Goal: Task Accomplishment & Management: Complete application form

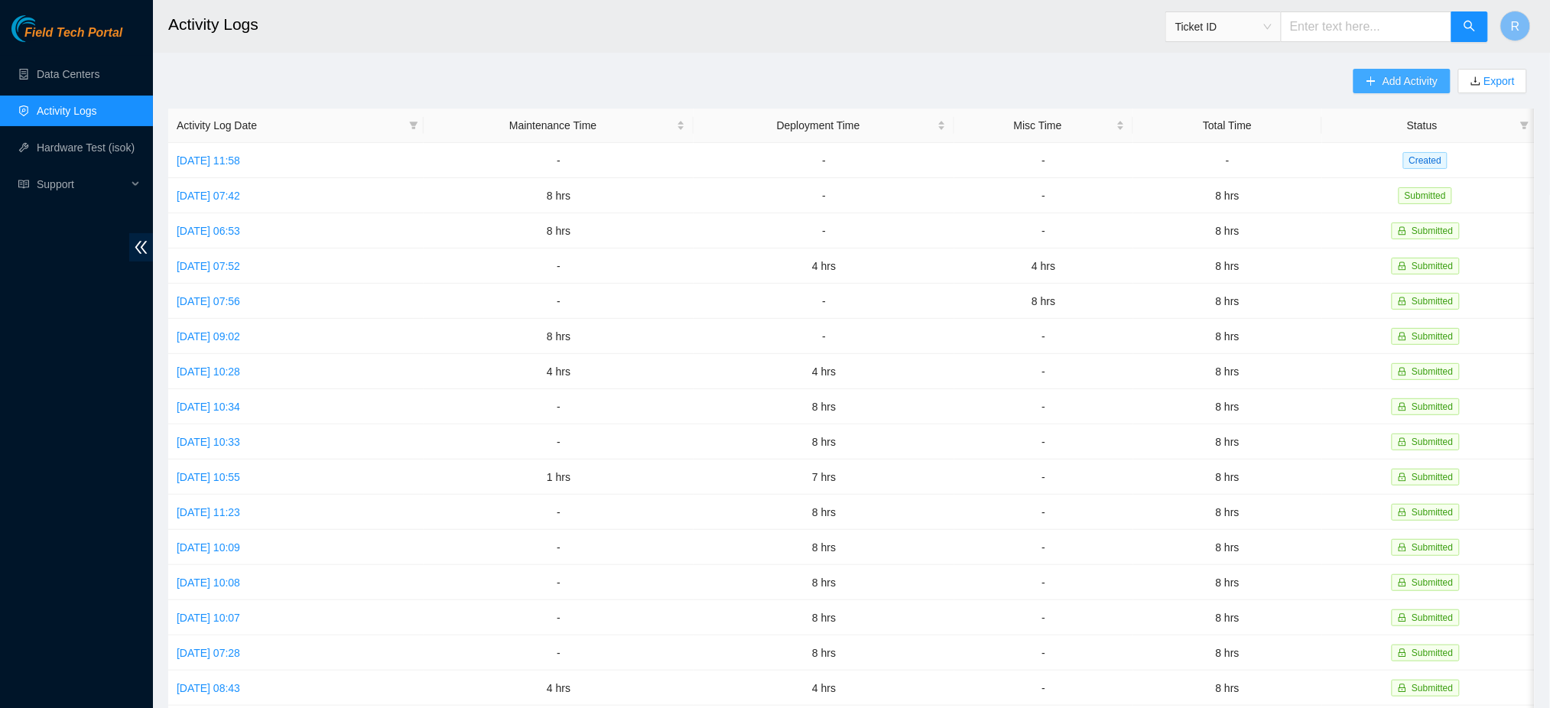
click at [1374, 87] on button "Add Activity" at bounding box center [1401, 81] width 96 height 24
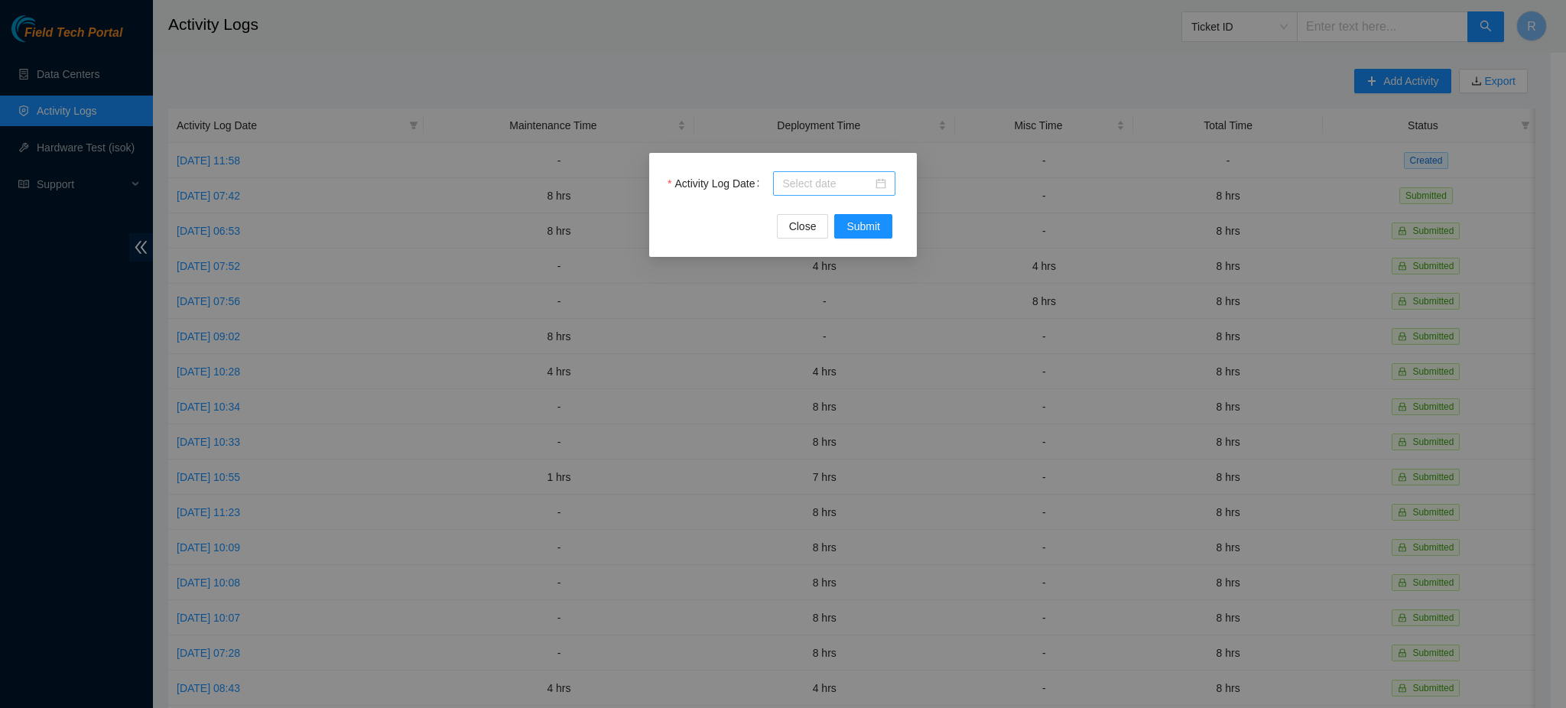
click at [882, 185] on div at bounding box center [834, 183] width 104 height 17
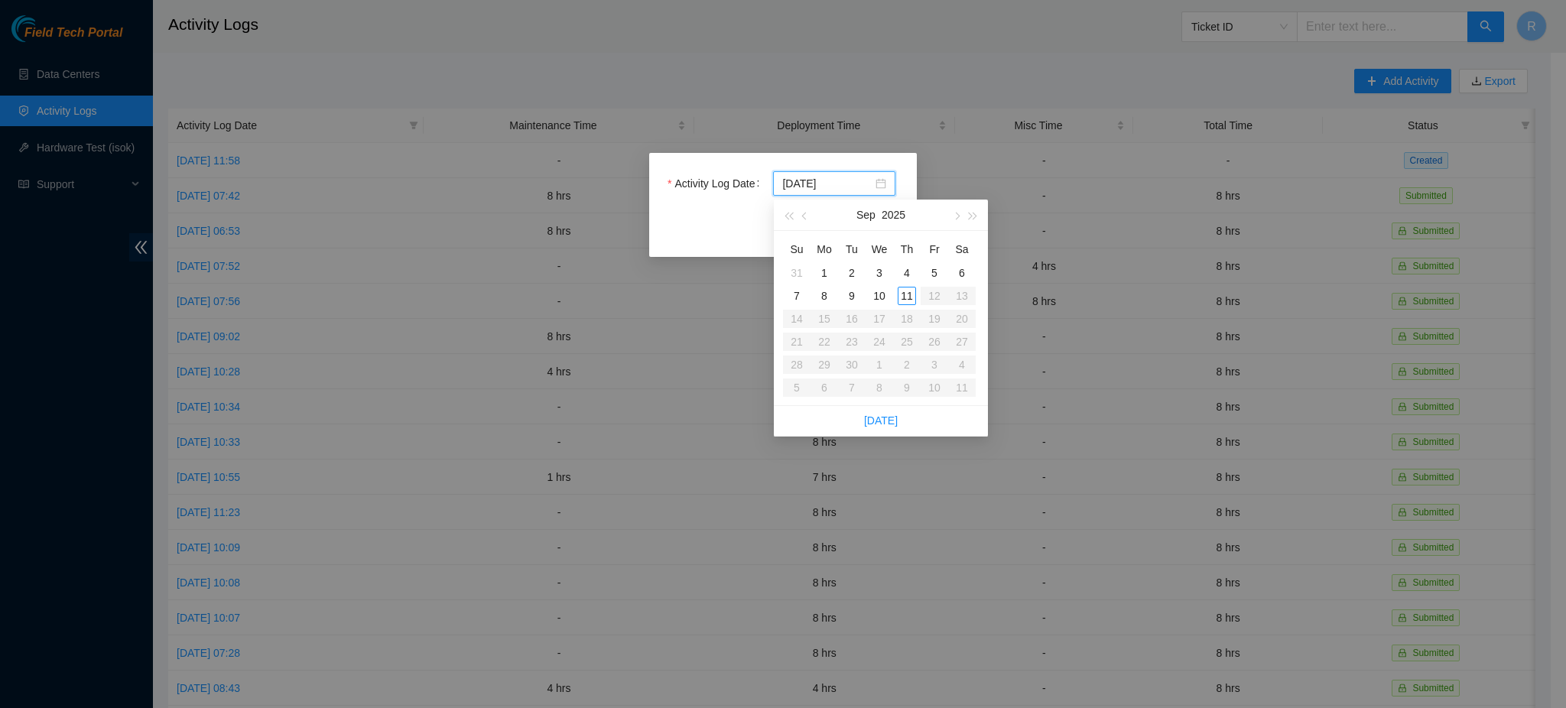
type input "[DATE]"
click at [825, 297] on div "8" at bounding box center [824, 296] width 18 height 18
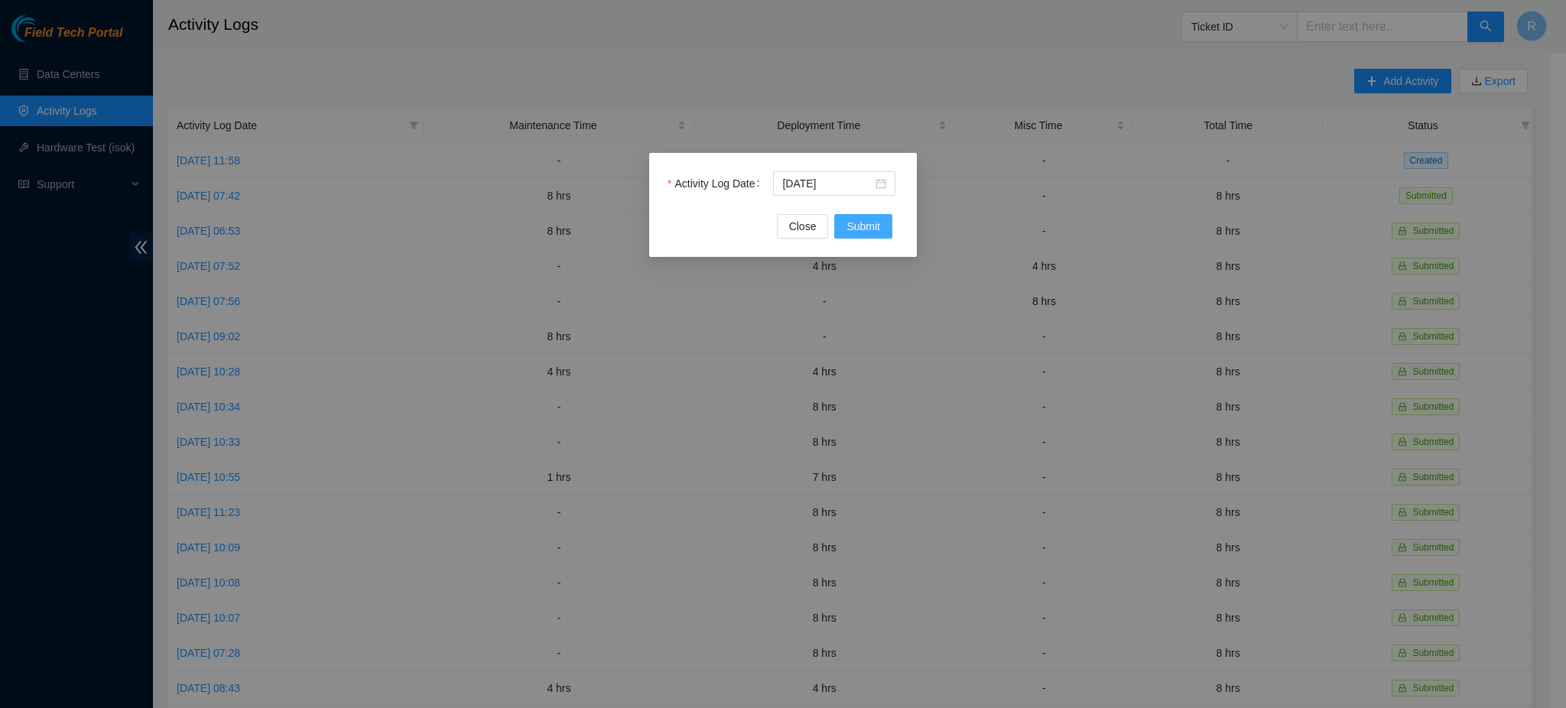
click at [877, 226] on span "Submit" at bounding box center [863, 226] width 34 height 17
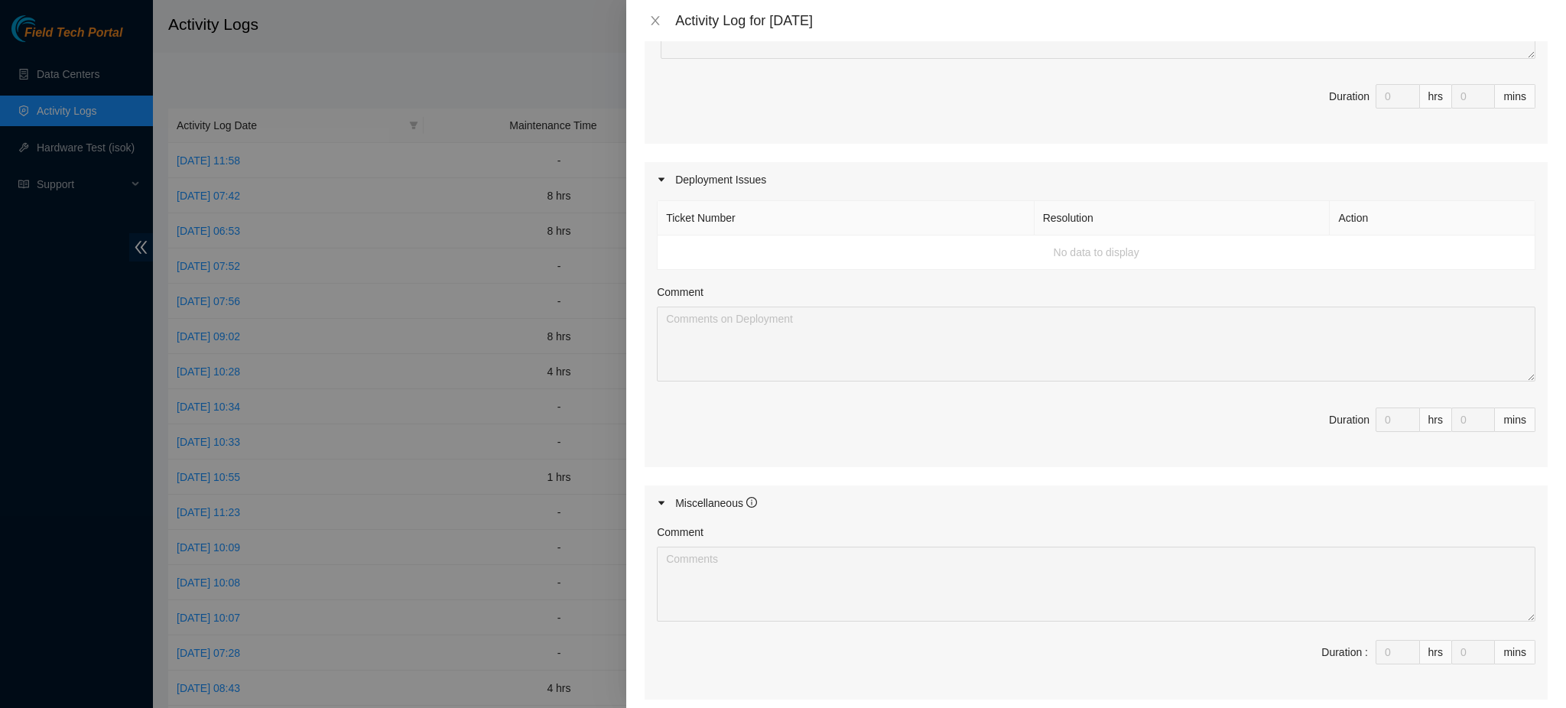
scroll to position [563, 0]
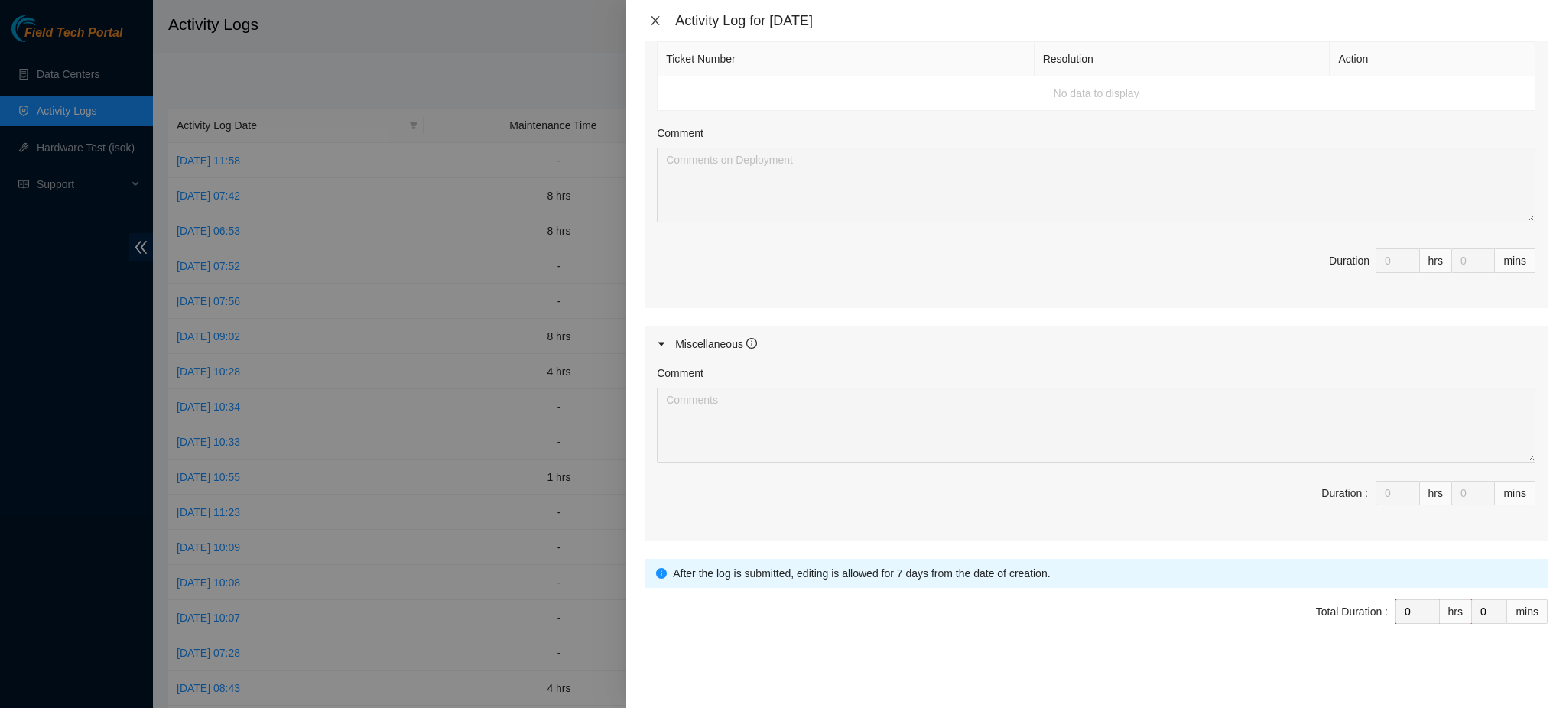
drag, startPoint x: 656, startPoint y: 18, endPoint x: 663, endPoint y: 12, distance: 8.7
click at [657, 18] on icon "close" at bounding box center [655, 20] width 8 height 9
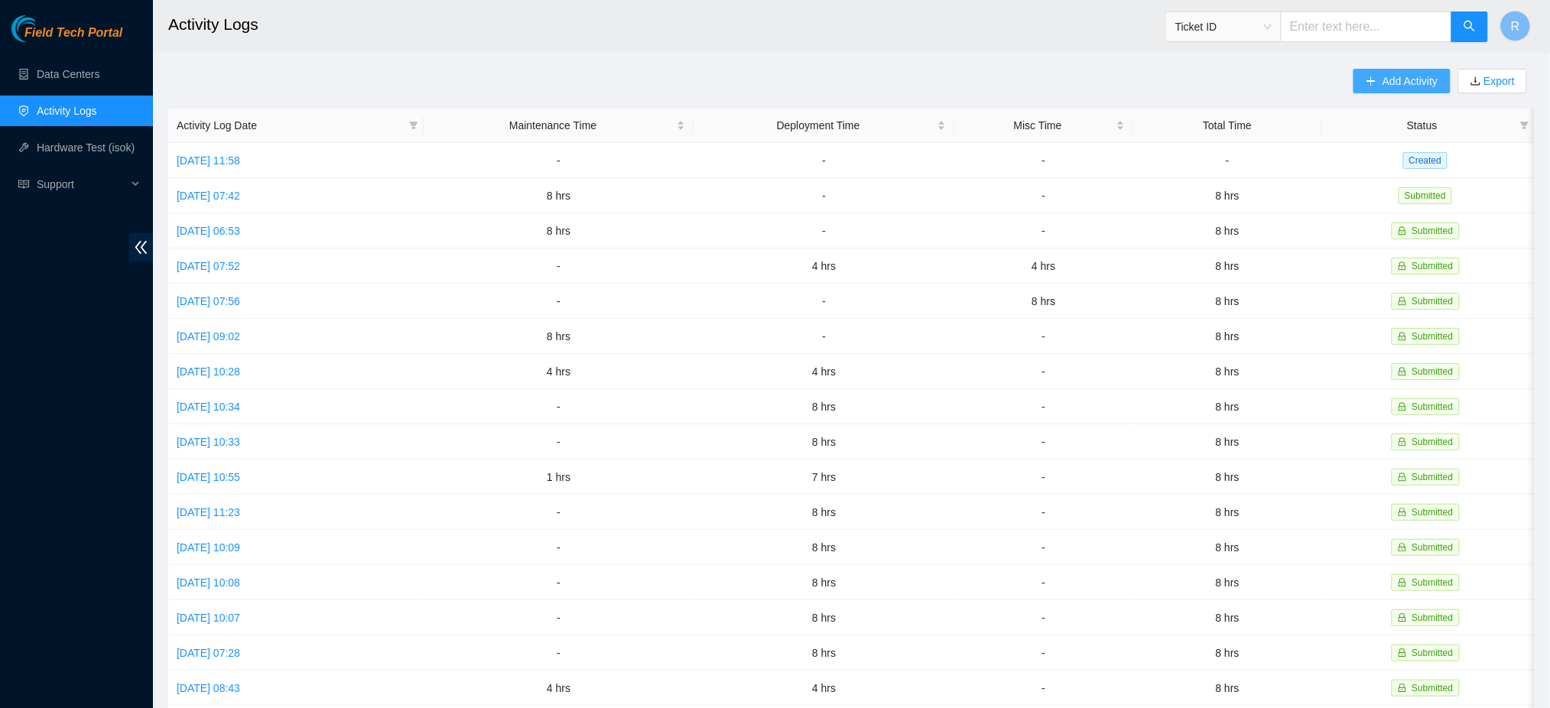
click at [1405, 73] on span "Add Activity" at bounding box center [1409, 81] width 55 height 17
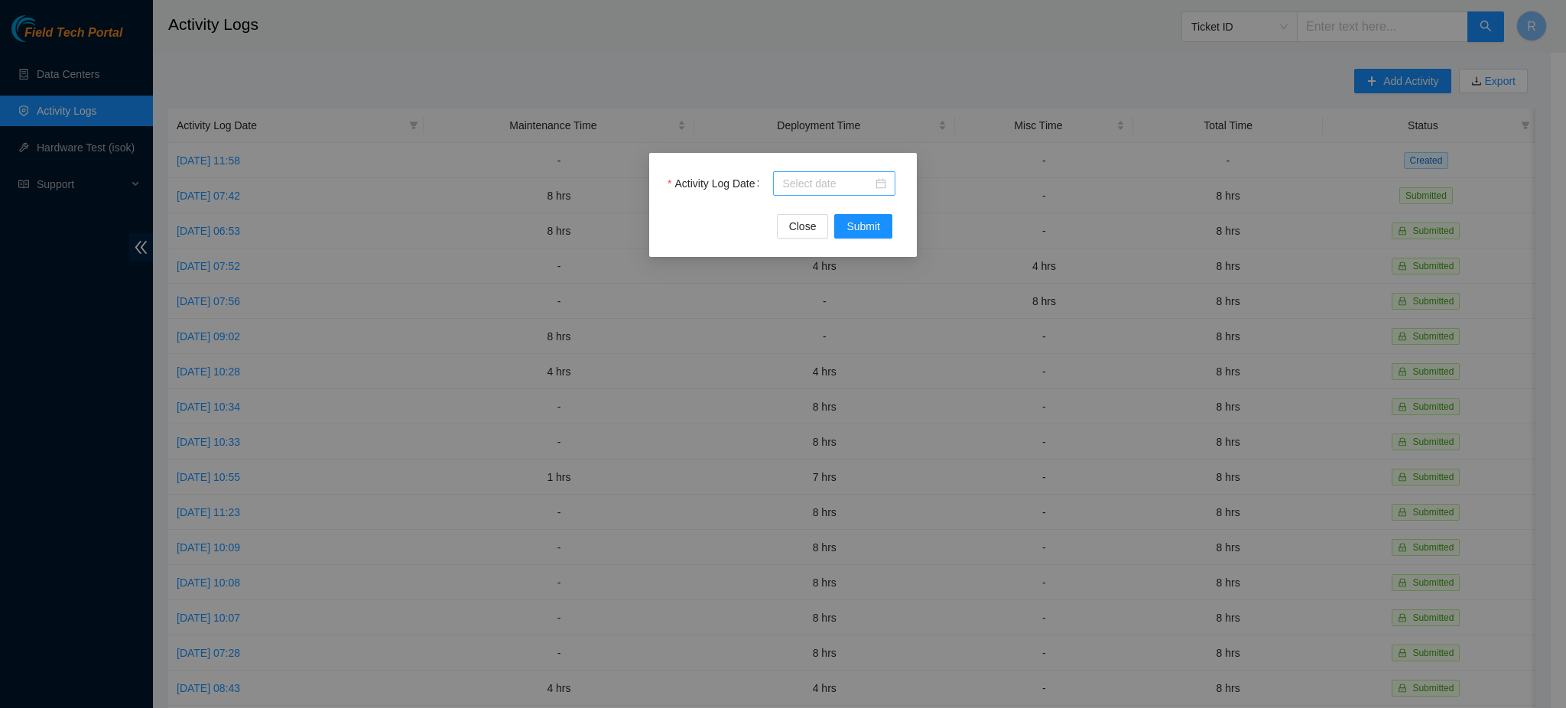
click at [881, 184] on div at bounding box center [834, 183] width 104 height 17
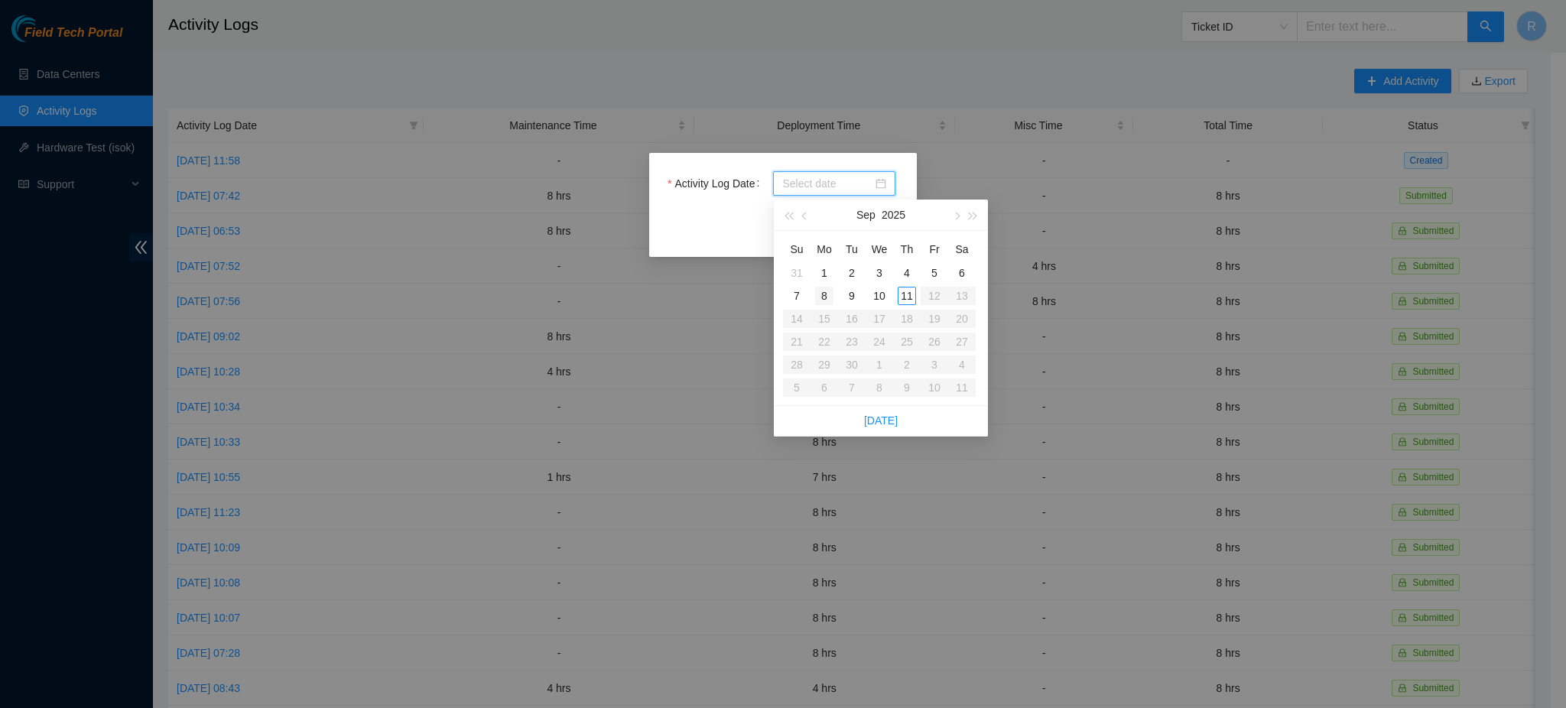
type input "[DATE]"
click at [823, 293] on div "8" at bounding box center [824, 296] width 18 height 18
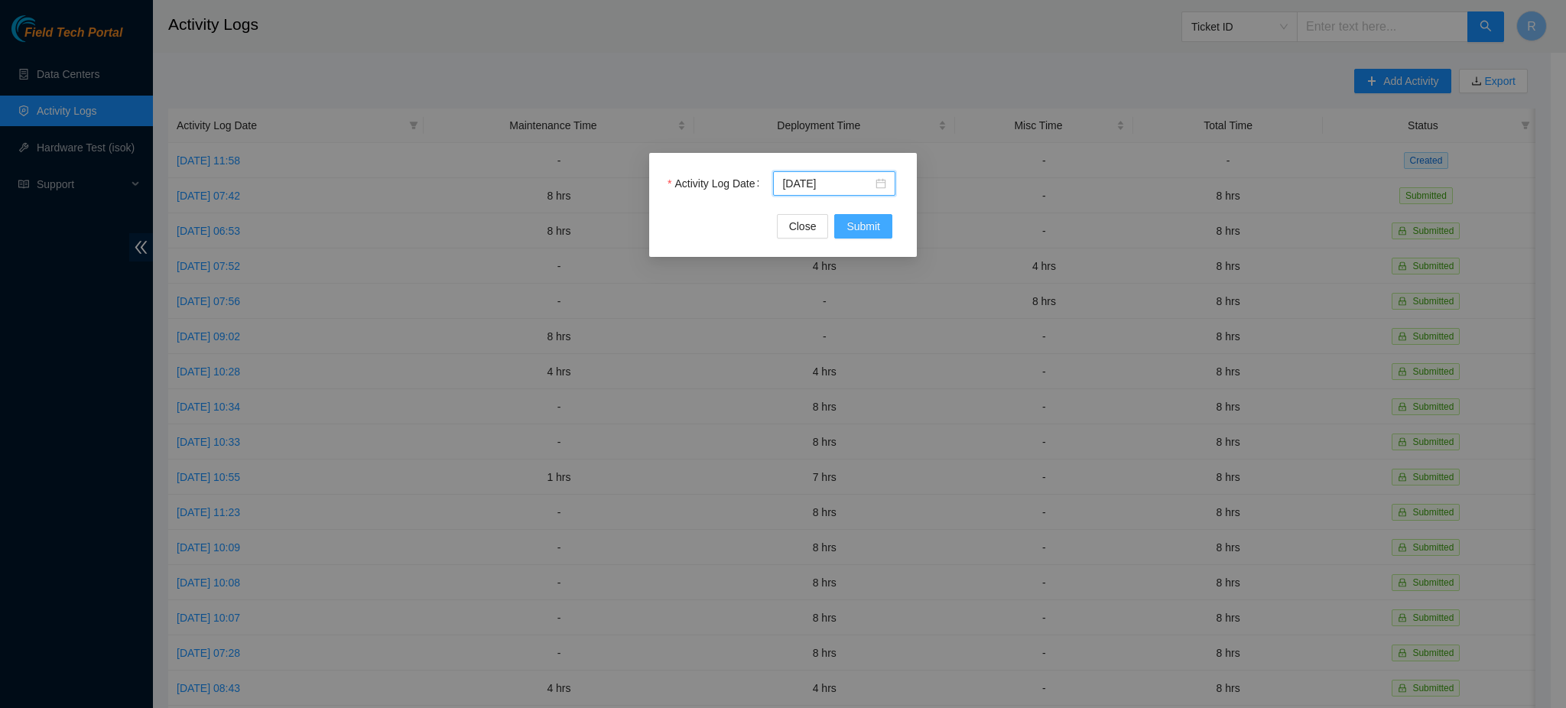
click at [862, 221] on span "Submit" at bounding box center [863, 226] width 34 height 17
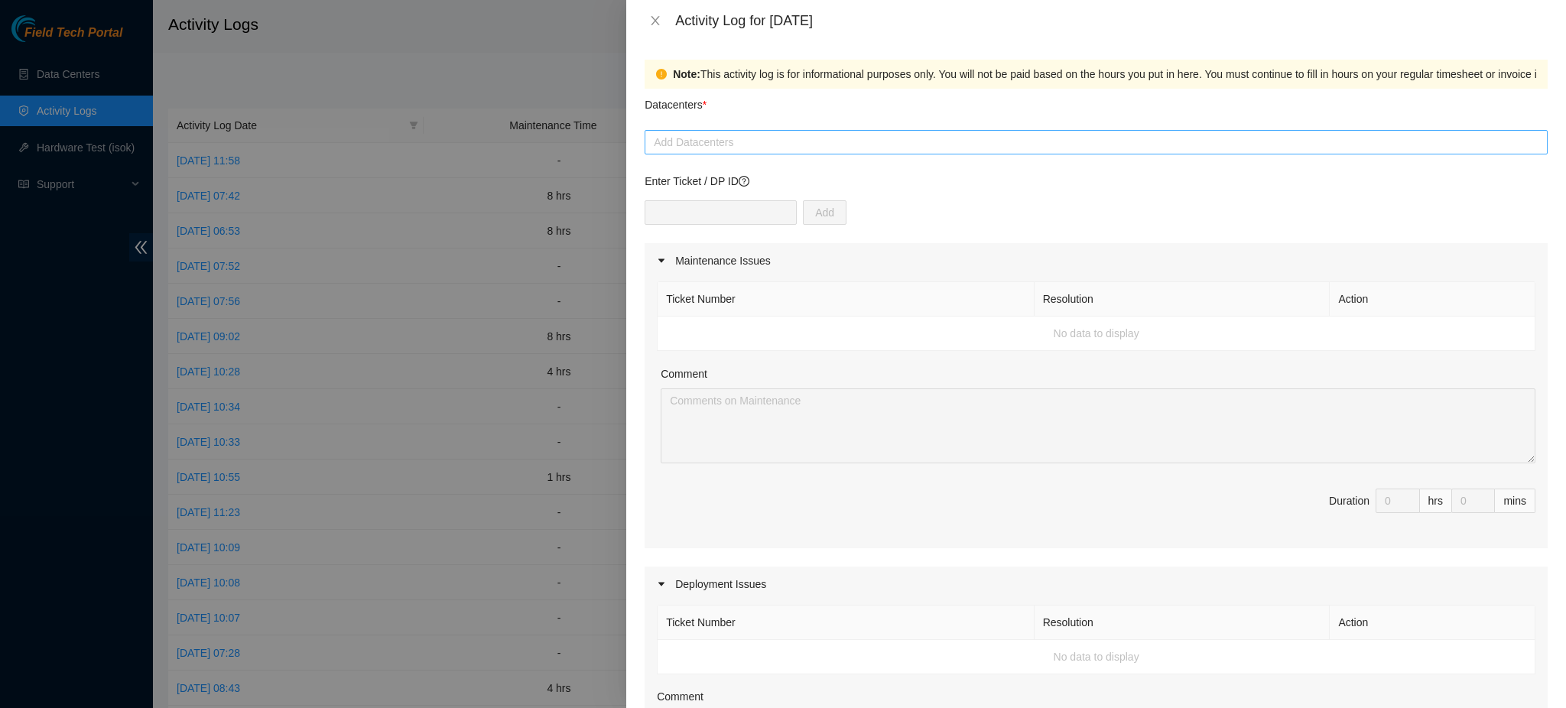
drag, startPoint x: 744, startPoint y: 151, endPoint x: 750, endPoint y: 102, distance: 50.1
click at [745, 151] on div "Add Datacenters" at bounding box center [1095, 142] width 903 height 24
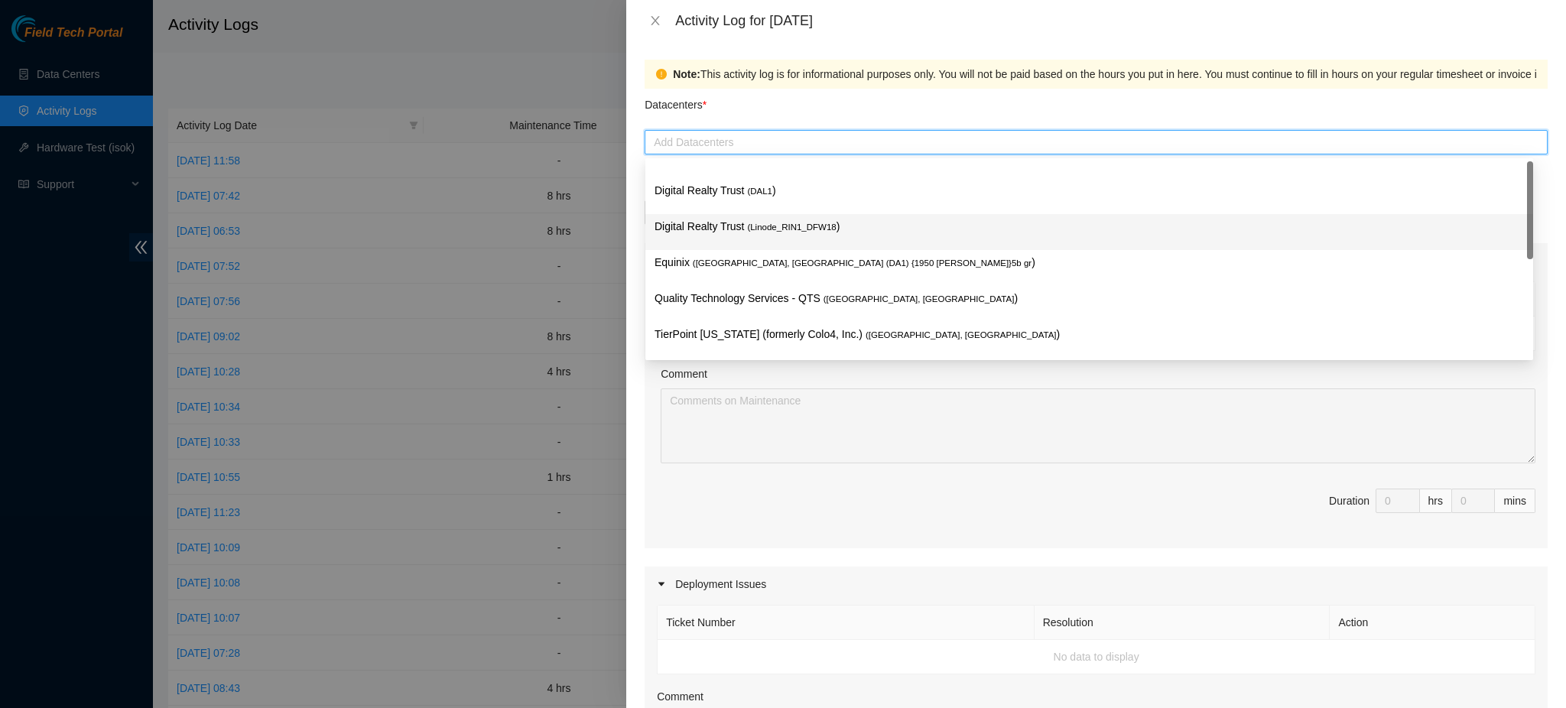
scroll to position [0, 0]
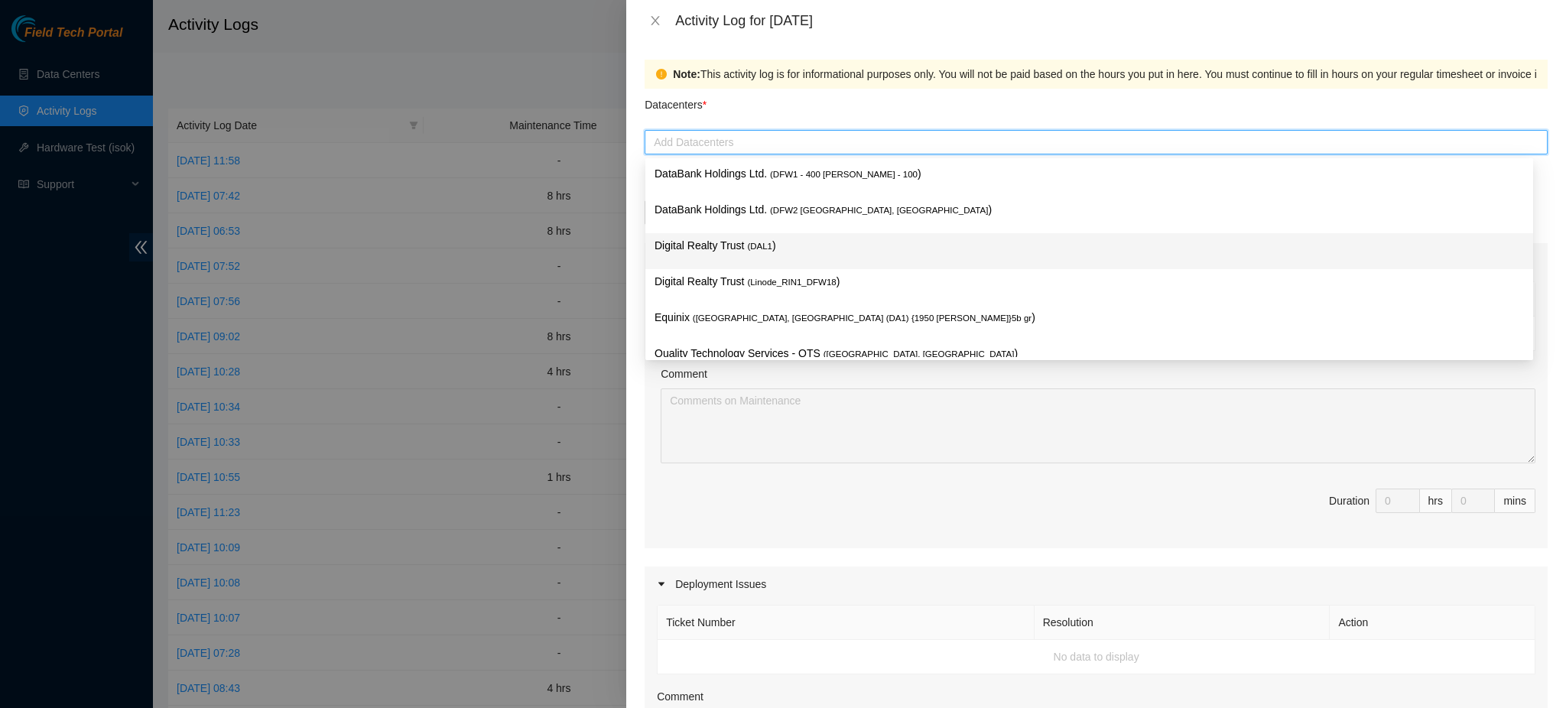
click at [730, 242] on p "Digital Realty Trust ( DAL1 )" at bounding box center [1088, 246] width 869 height 18
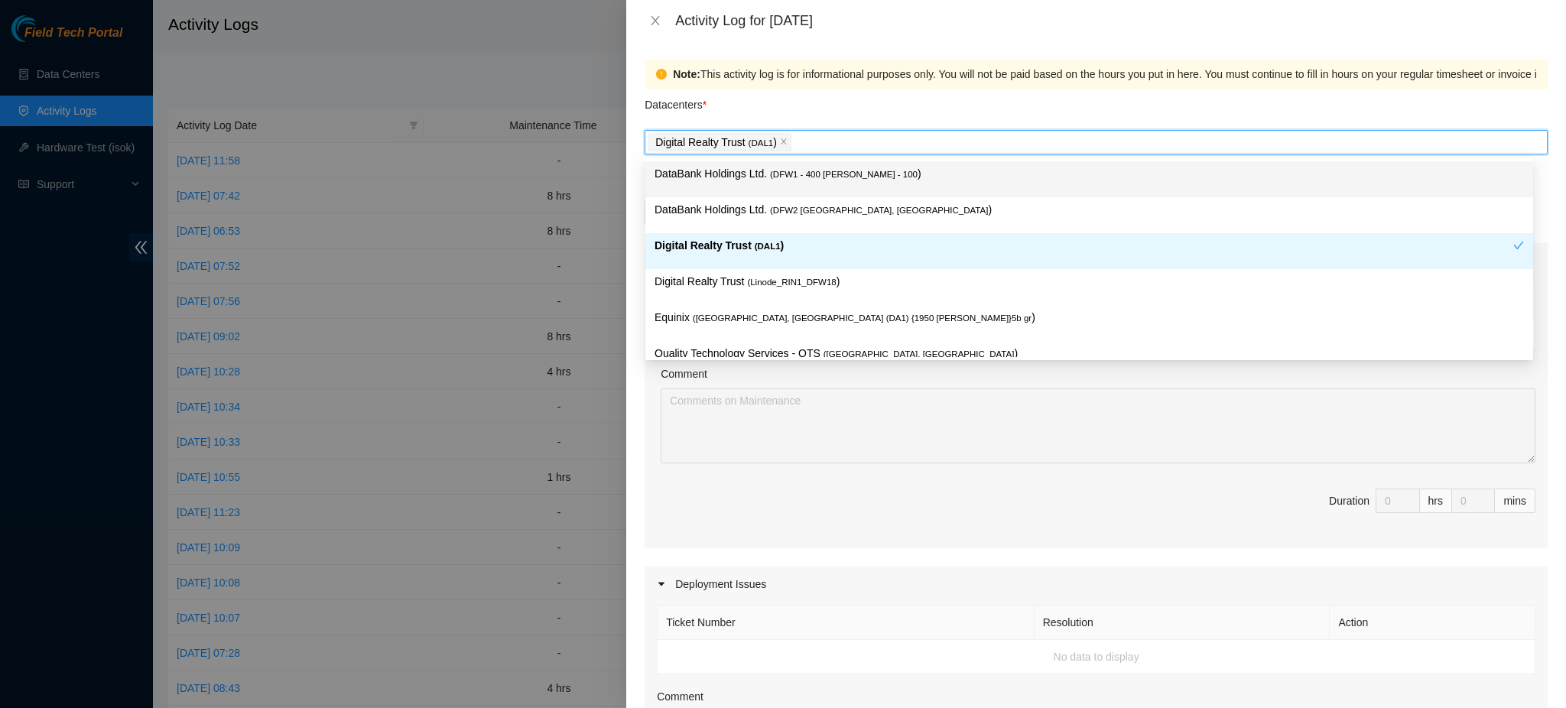
click at [967, 101] on div "Datacenters *" at bounding box center [1095, 109] width 903 height 41
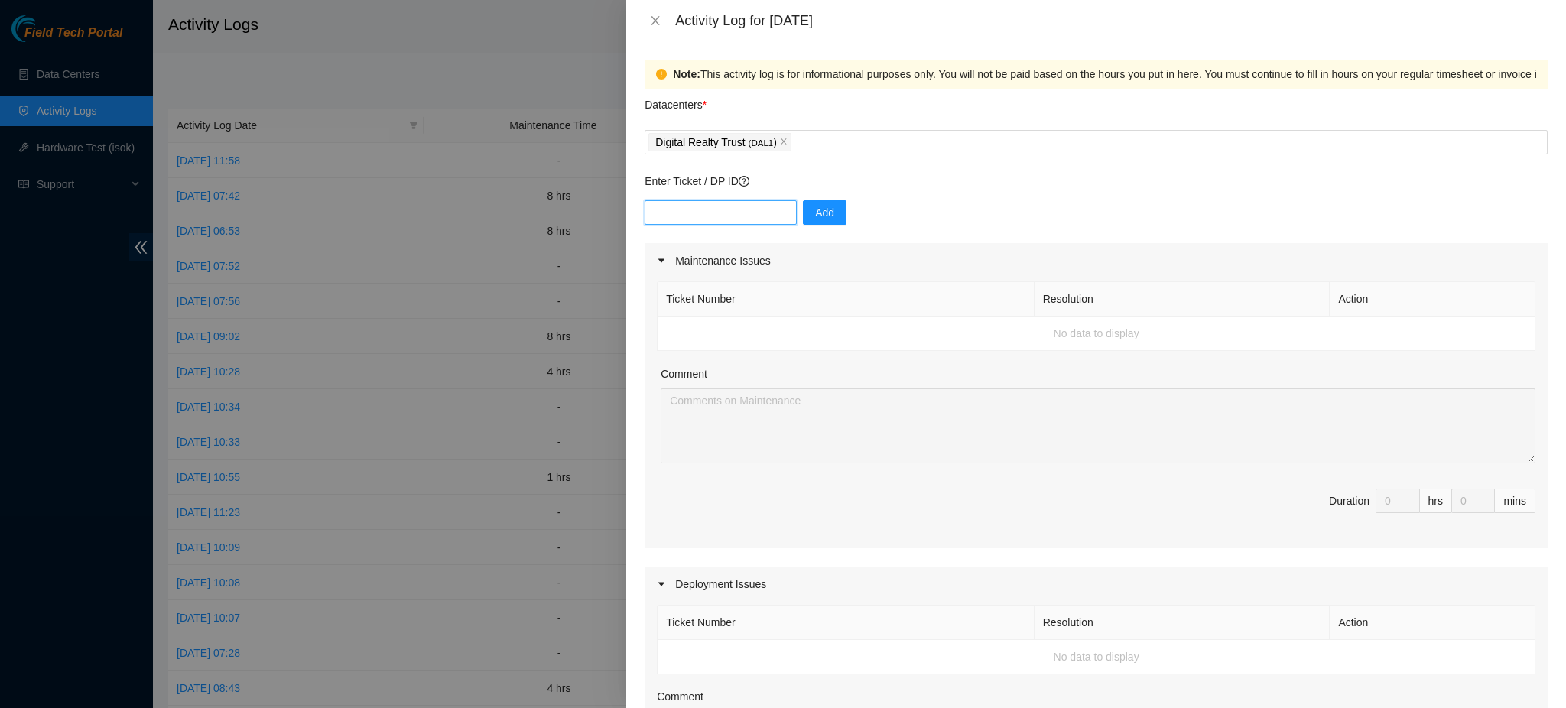
drag, startPoint x: 685, startPoint y: 213, endPoint x: 693, endPoint y: 214, distance: 7.7
click at [690, 215] on input "text" at bounding box center [720, 212] width 152 height 24
paste input "DP64853"
type input "DP64853"
click at [823, 211] on button "Add" at bounding box center [825, 212] width 44 height 24
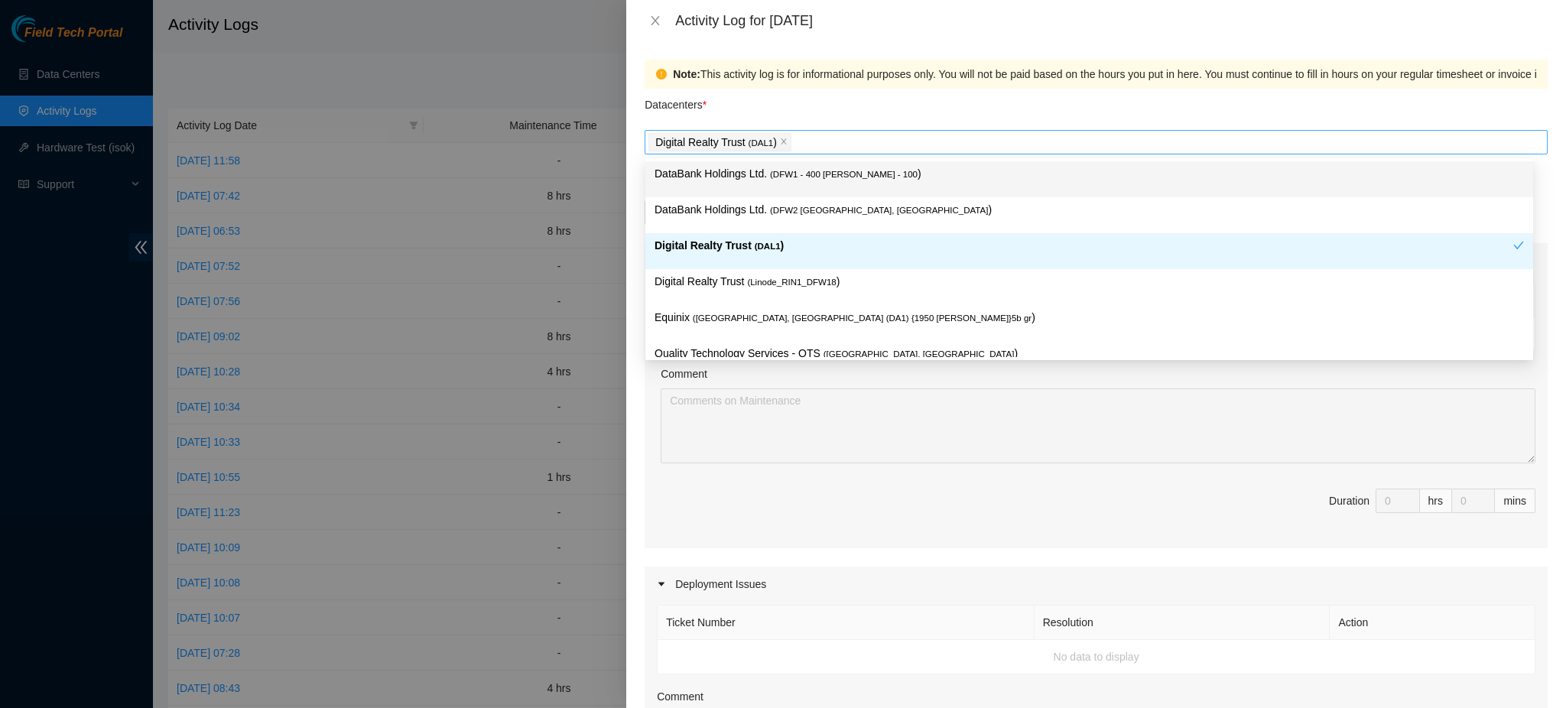
click at [888, 144] on div "Digital Realty Trust ( DAL1 )" at bounding box center [1095, 141] width 895 height 21
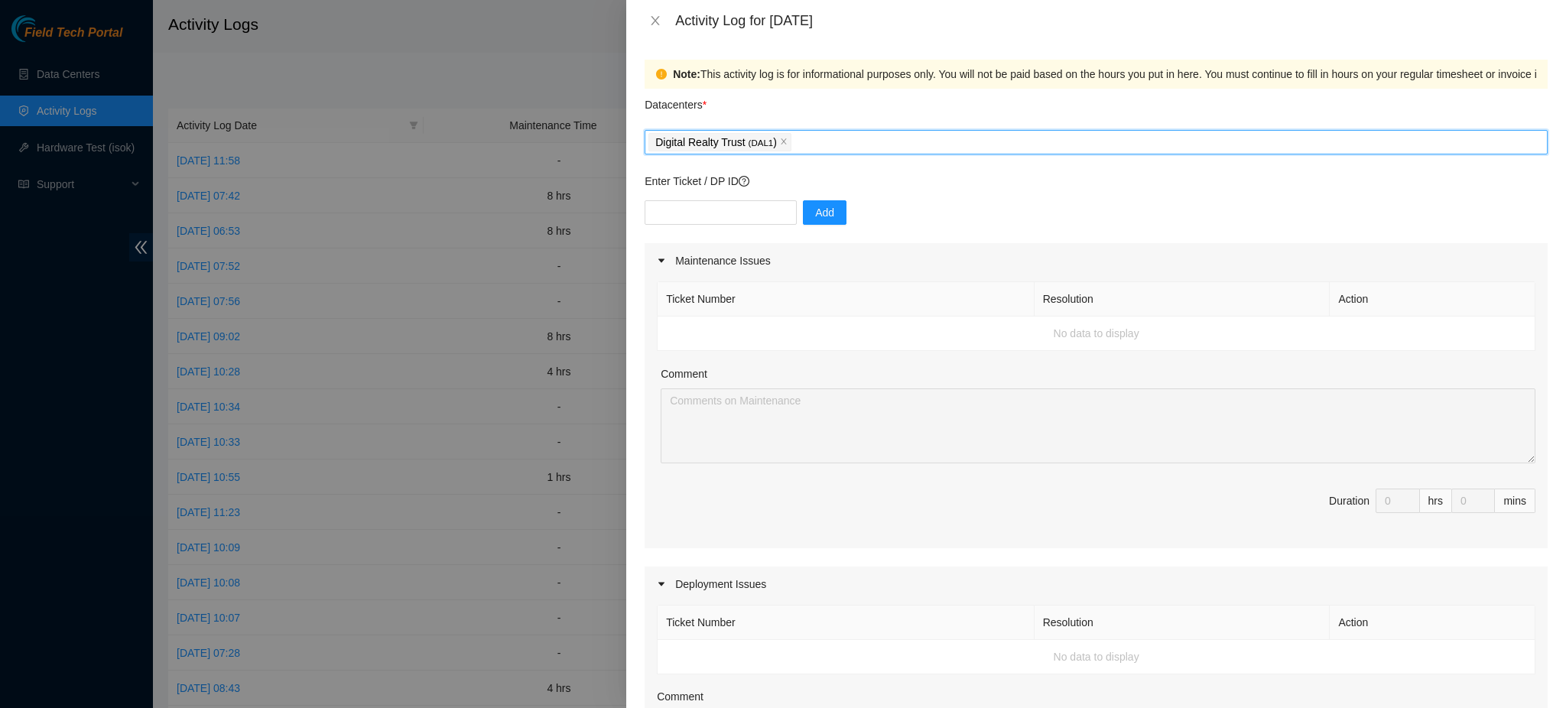
type input "e"
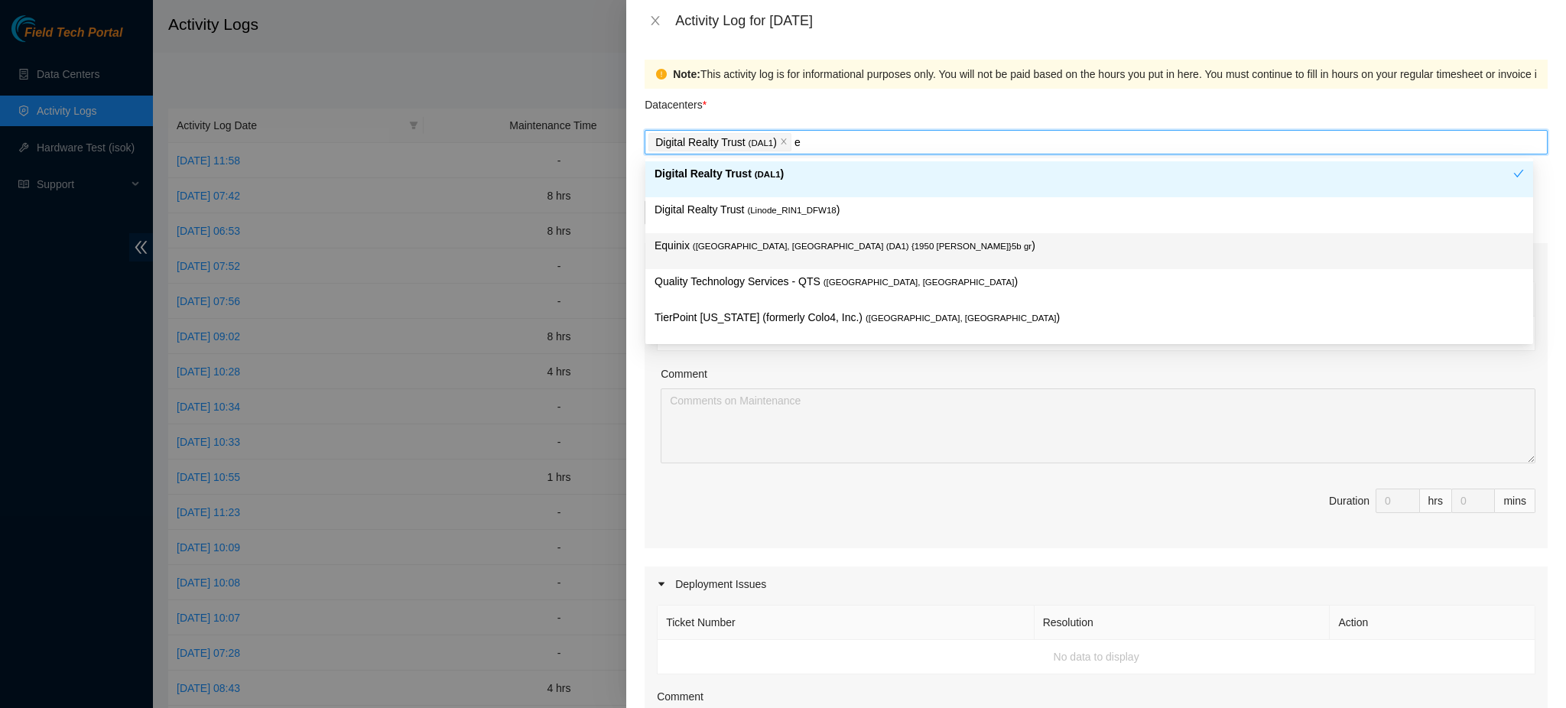
click at [763, 250] on span "( [GEOGRAPHIC_DATA], [GEOGRAPHIC_DATA] (DA1) {1950 [PERSON_NAME]}5b gr" at bounding box center [862, 246] width 339 height 9
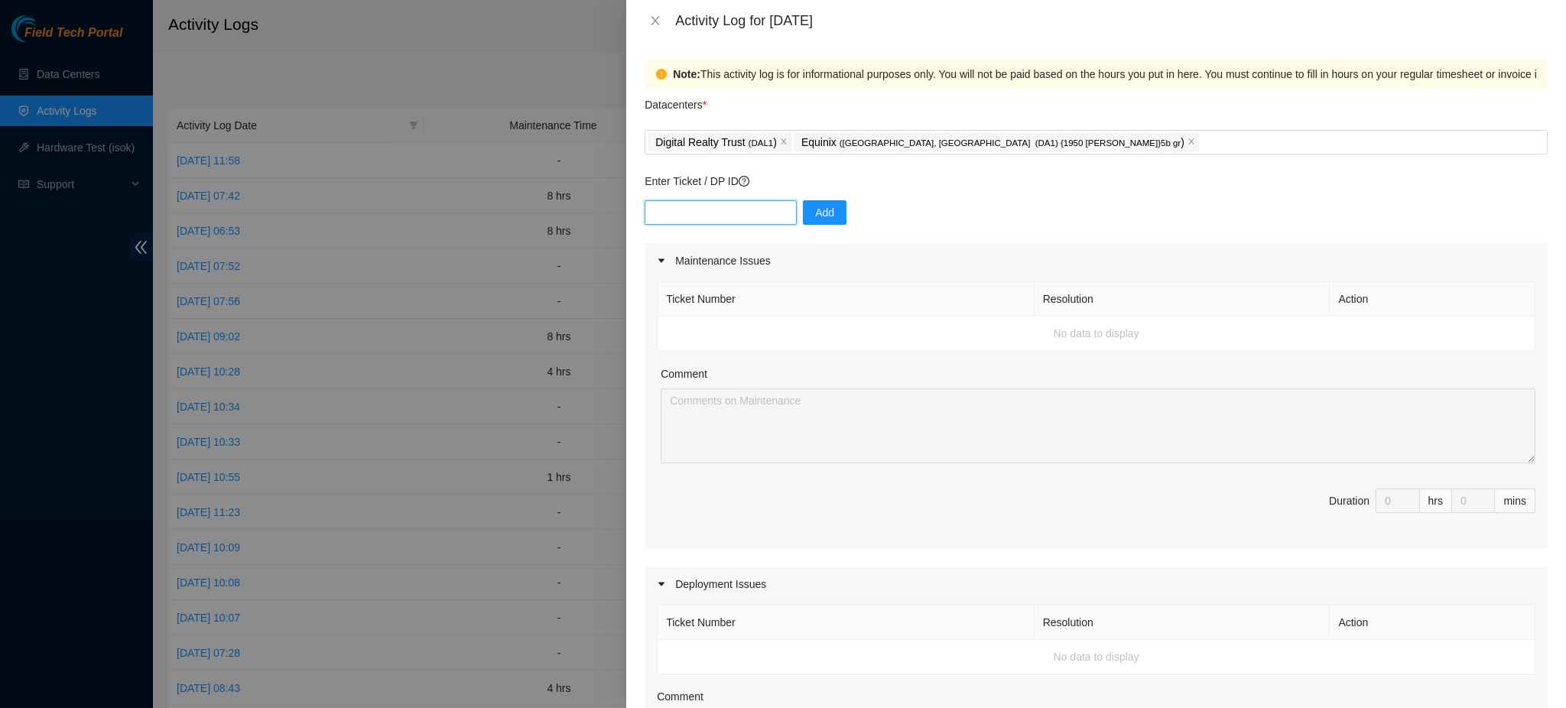
click at [710, 217] on input "text" at bounding box center [720, 212] width 152 height 24
paste input "DP64853"
type input "DP64853"
click at [805, 222] on button "Add" at bounding box center [825, 212] width 44 height 24
click at [1065, 140] on div "Digital Realty Trust ( DAL1 ) Equinix ( [GEOGRAPHIC_DATA], [GEOGRAPHIC_DATA] (D…" at bounding box center [1095, 141] width 895 height 21
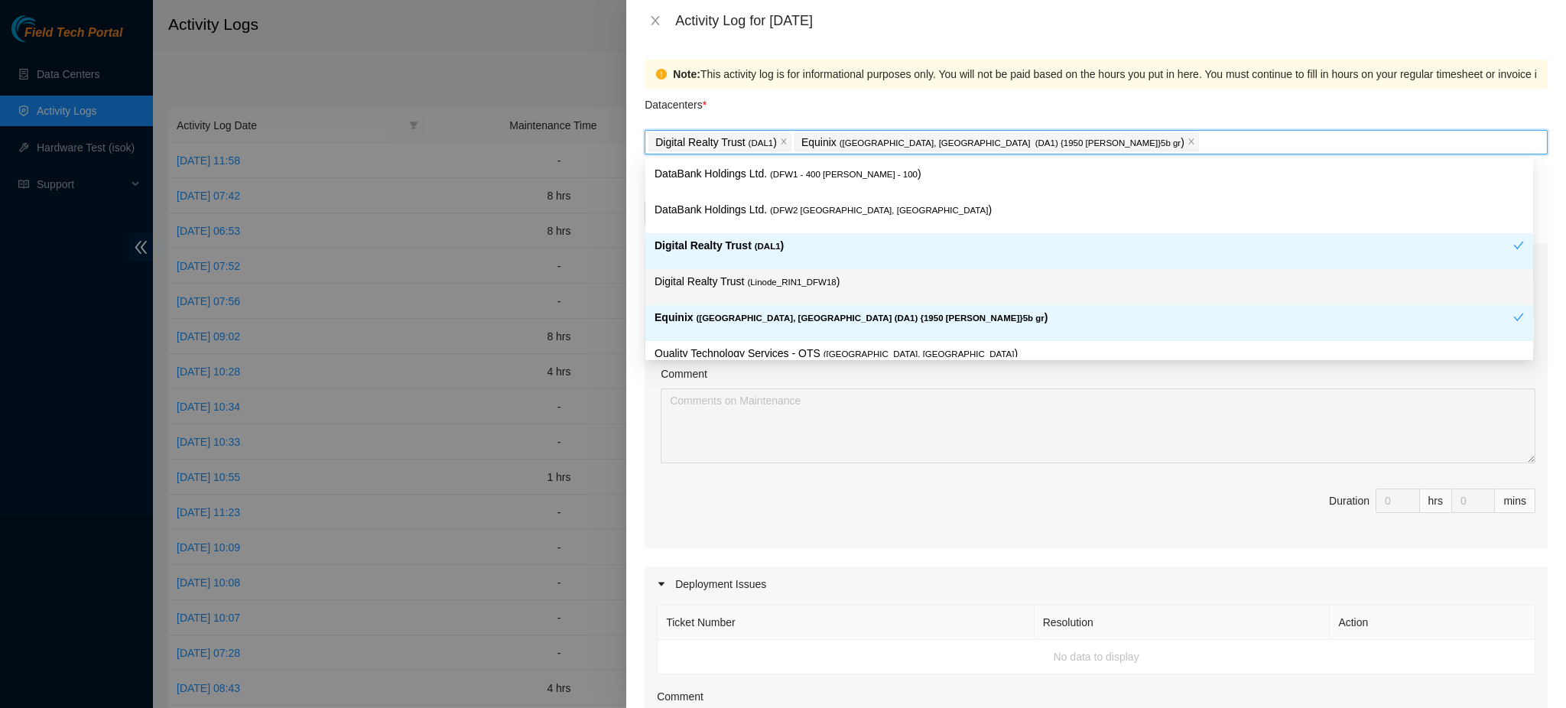
scroll to position [55, 0]
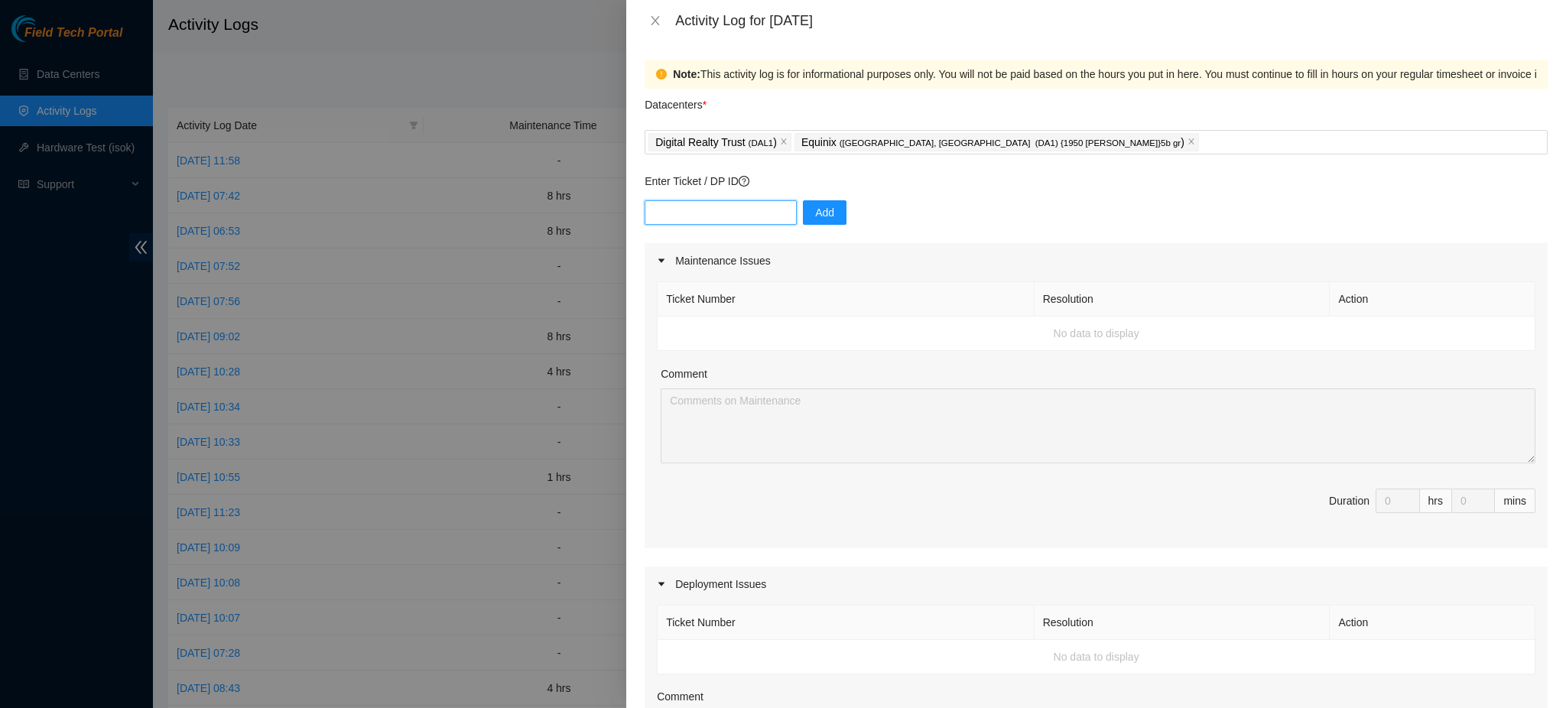
drag, startPoint x: 740, startPoint y: 216, endPoint x: 736, endPoint y: 203, distance: 12.8
click at [739, 213] on input "text" at bounding box center [720, 212] width 152 height 24
paste input "DP64851"
type input "DP64851"
click at [825, 212] on button "Add" at bounding box center [825, 212] width 44 height 24
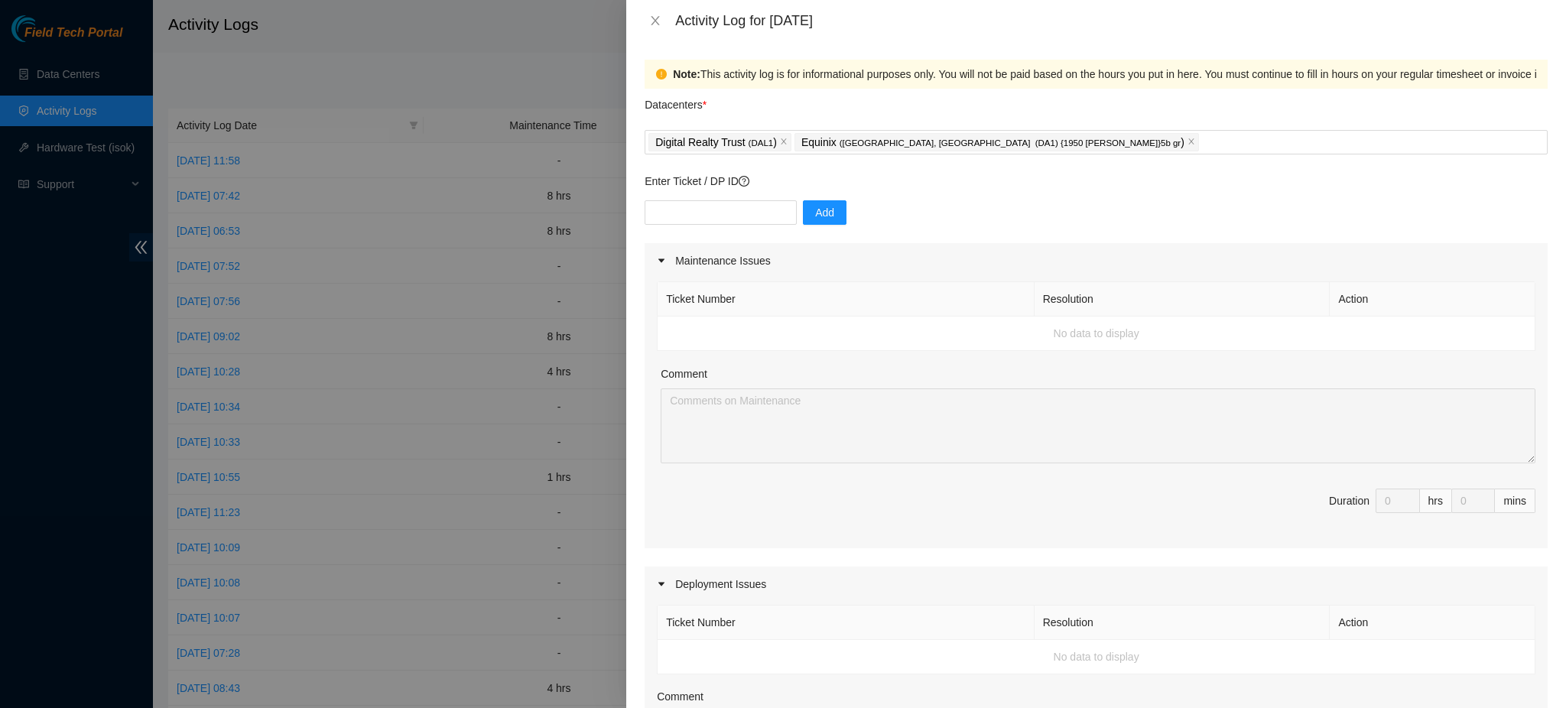
click at [509, 54] on div at bounding box center [783, 354] width 1566 height 708
click at [701, 219] on input "text" at bounding box center [720, 212] width 152 height 24
paste input "DP64853"
type input "DP64853"
click at [821, 214] on span "Add" at bounding box center [824, 212] width 19 height 17
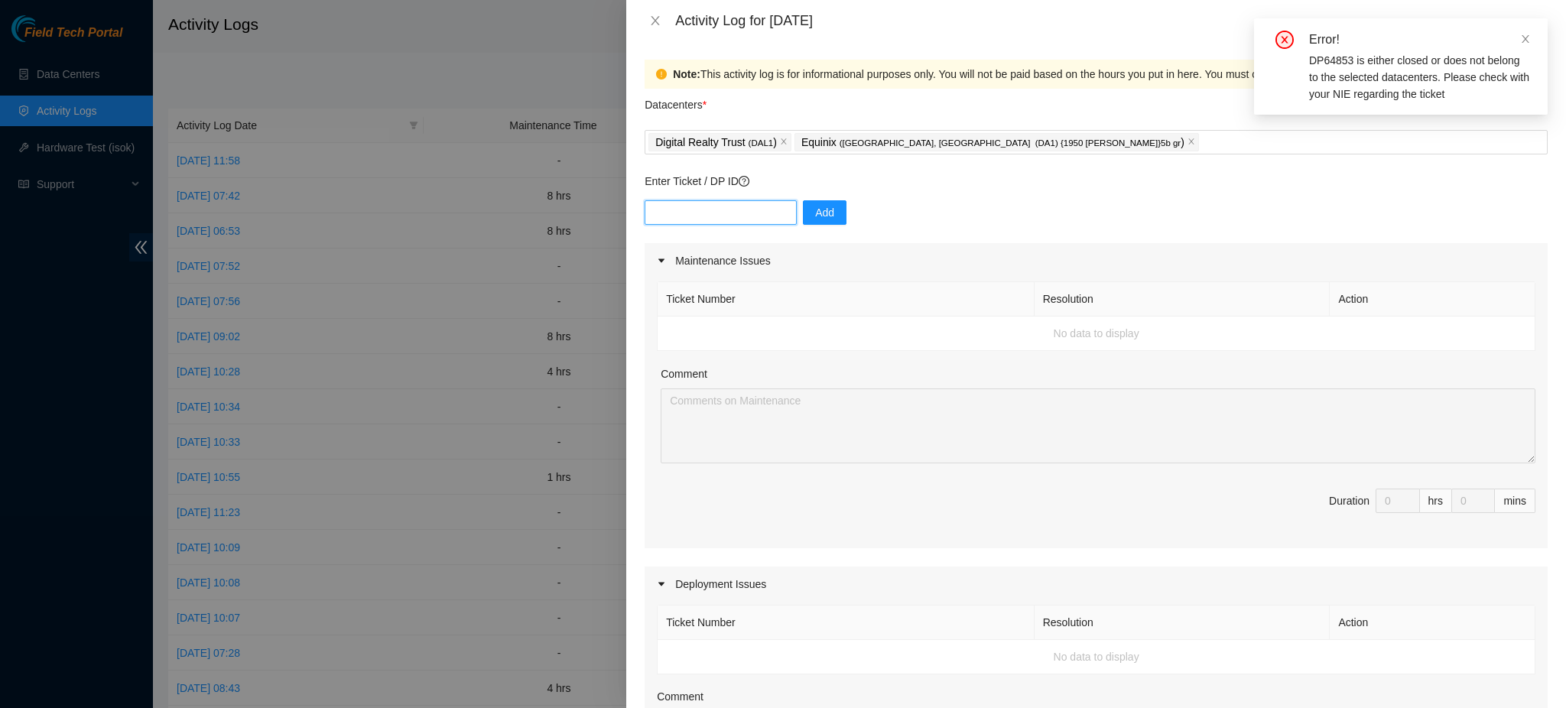
click at [710, 213] on input "text" at bounding box center [720, 212] width 152 height 24
click at [1063, 148] on div "Digital Realty Trust ( DAL1 ) Equinix ( [GEOGRAPHIC_DATA], [GEOGRAPHIC_DATA] (D…" at bounding box center [1095, 141] width 895 height 21
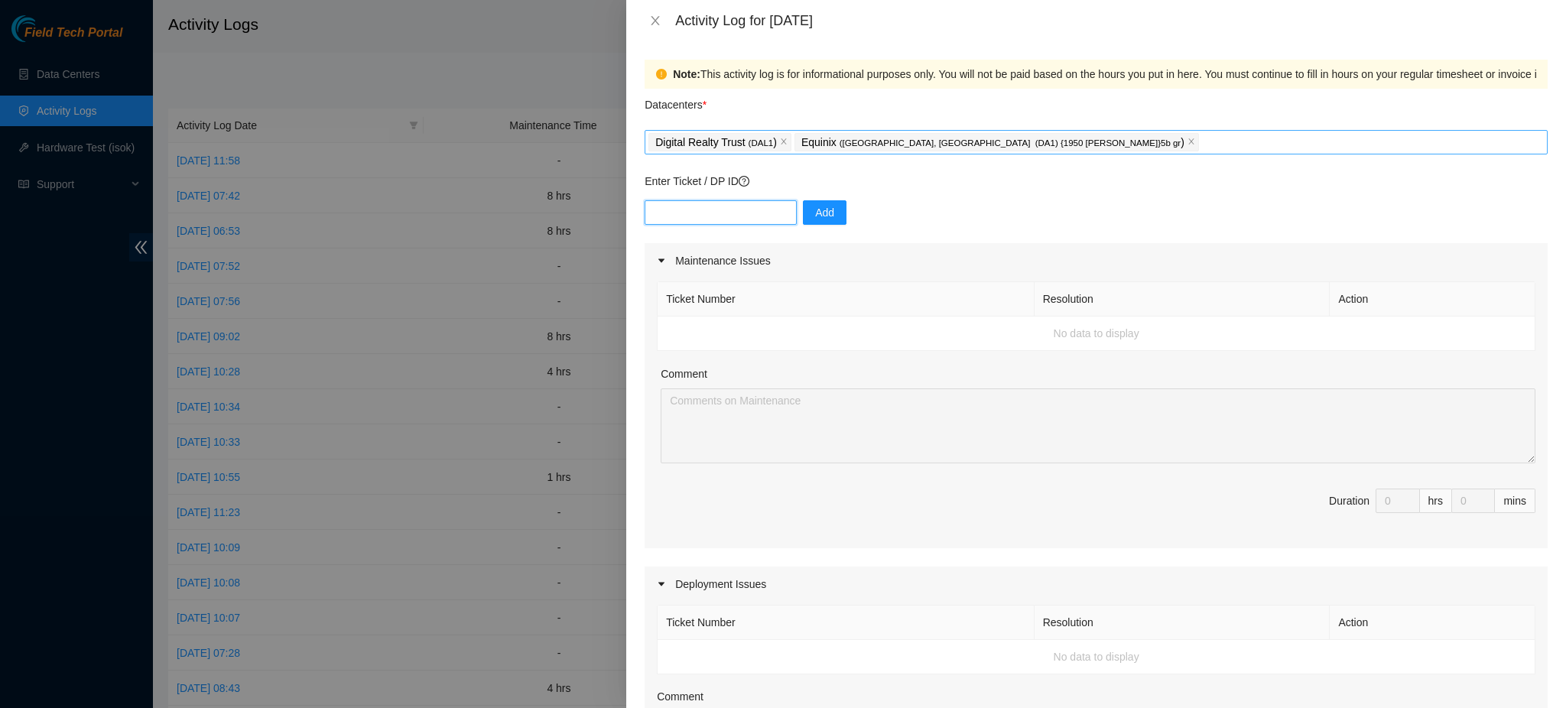
click at [1067, 144] on div "Digital Realty Trust ( DAL1 ) Equinix ( [GEOGRAPHIC_DATA], [GEOGRAPHIC_DATA] (D…" at bounding box center [1095, 141] width 895 height 21
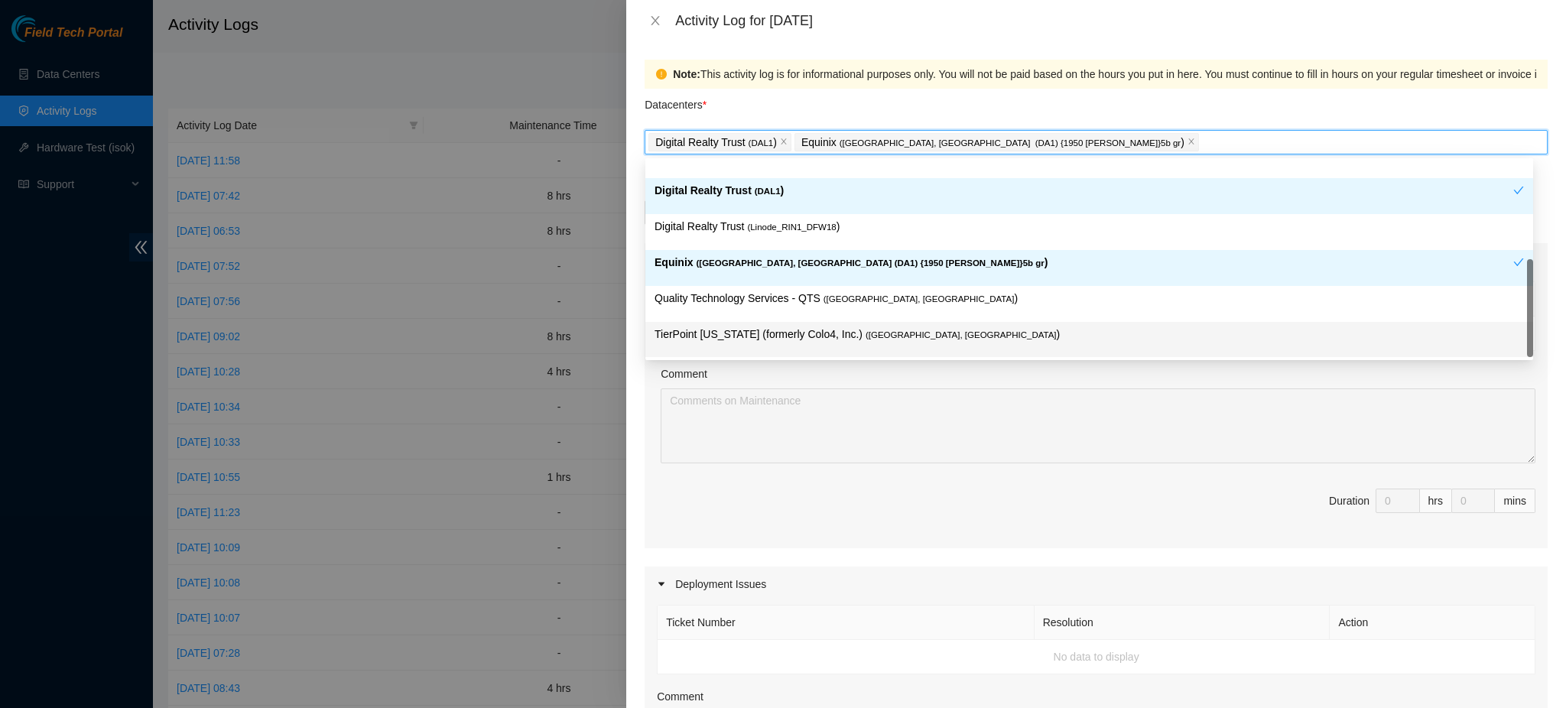
type input "q"
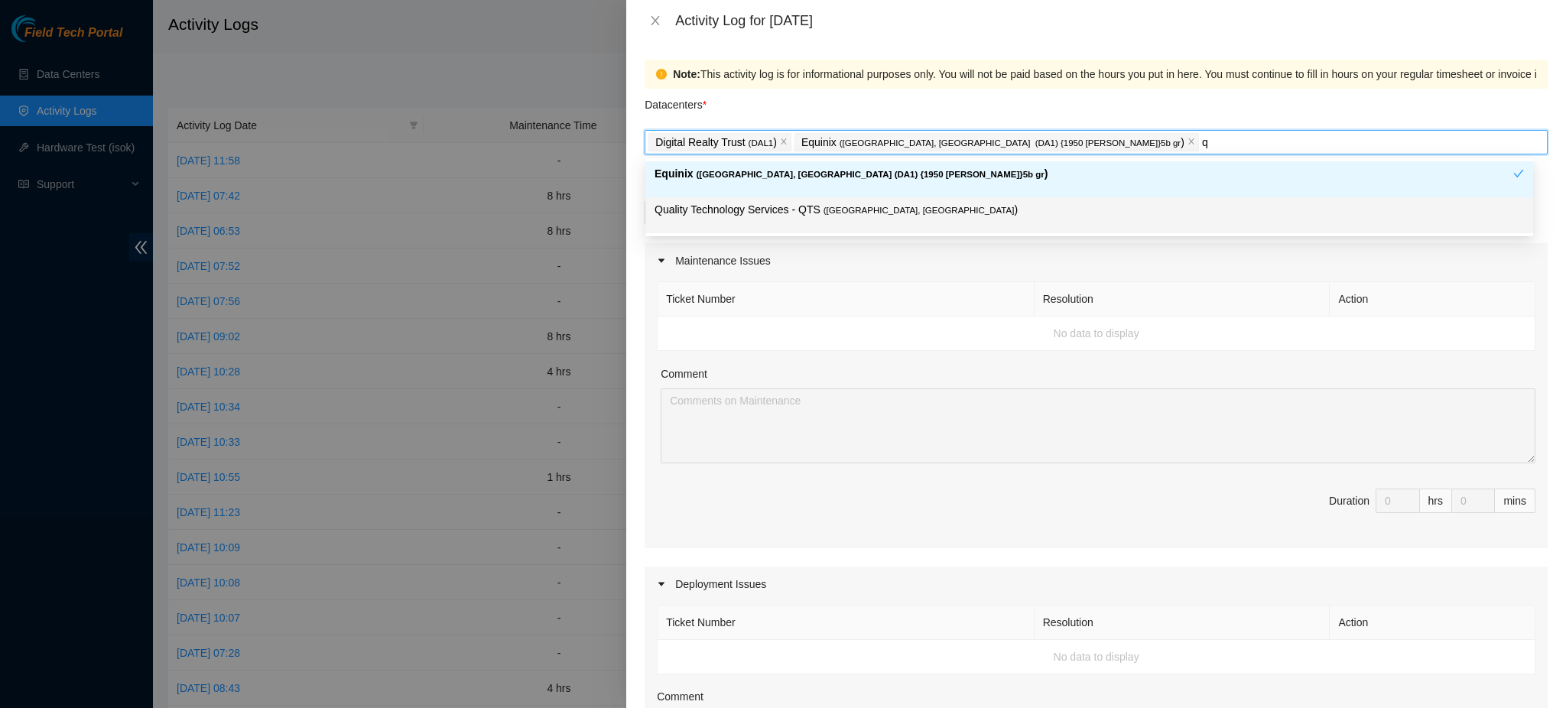
click at [785, 209] on p "Quality Technology Services - QTS ( [GEOGRAPHIC_DATA], [GEOGRAPHIC_DATA] )" at bounding box center [1088, 210] width 869 height 18
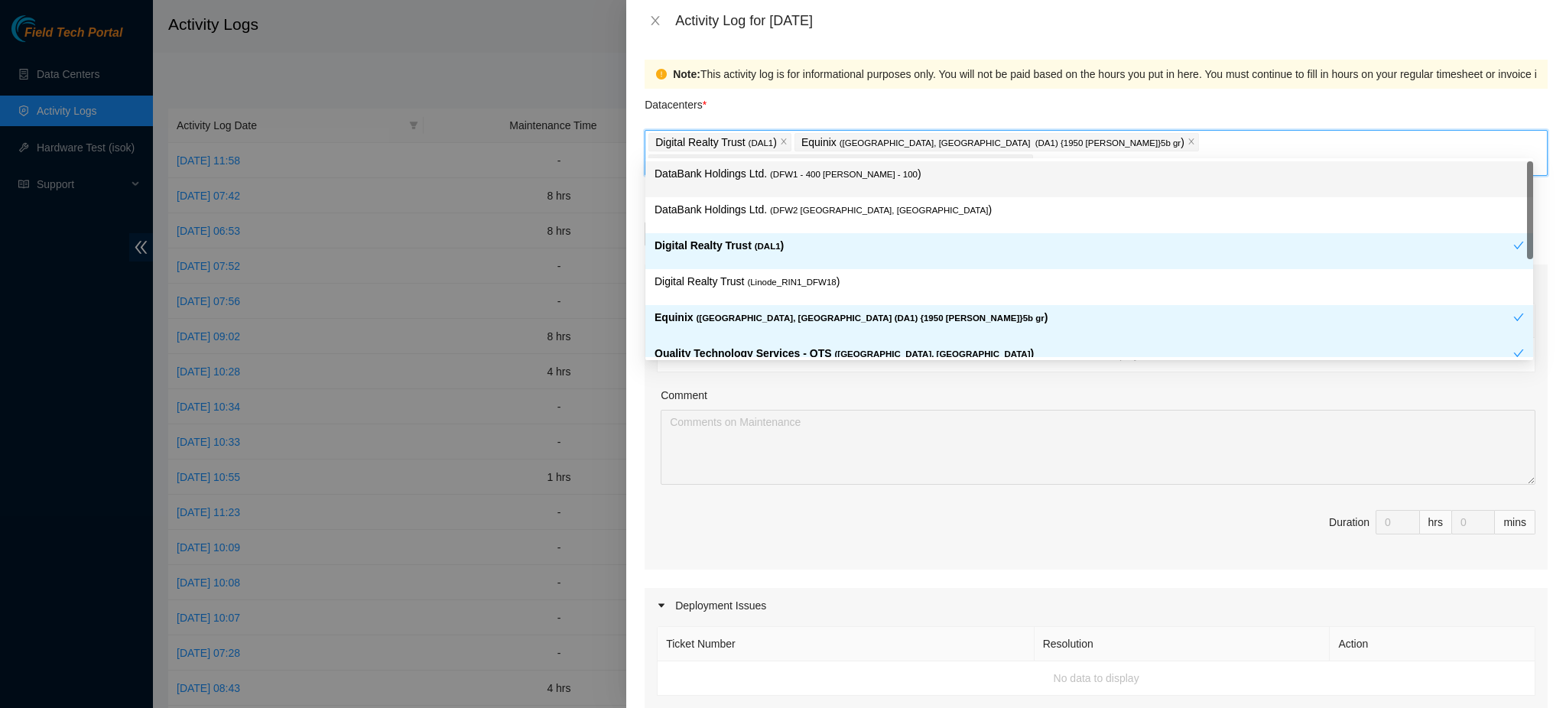
click at [1323, 108] on div "Datacenters *" at bounding box center [1095, 109] width 903 height 41
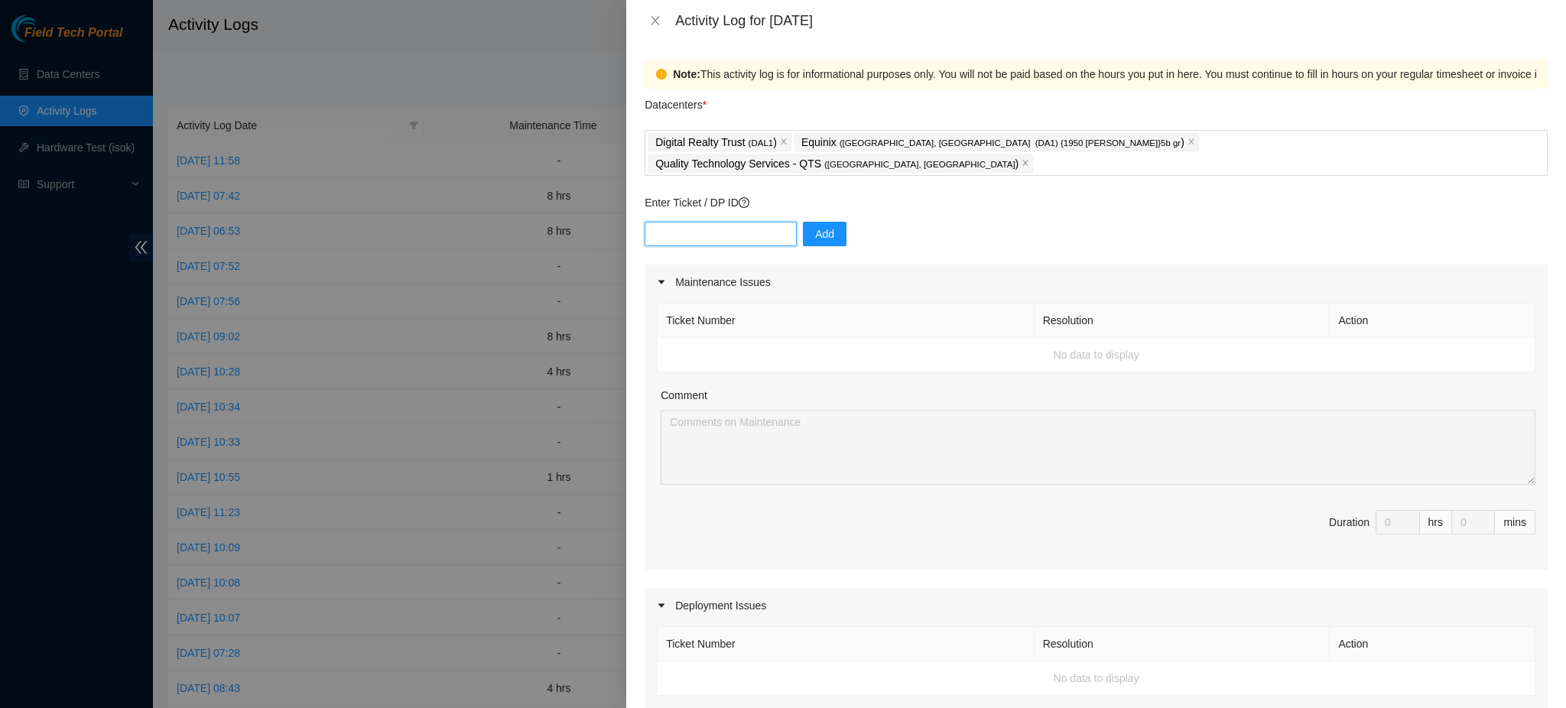
click at [704, 222] on input "text" at bounding box center [720, 234] width 152 height 24
paste input "DP64853"
type input "DP64852"
click at [729, 222] on input "text" at bounding box center [720, 234] width 152 height 24
paste input "DP64853"
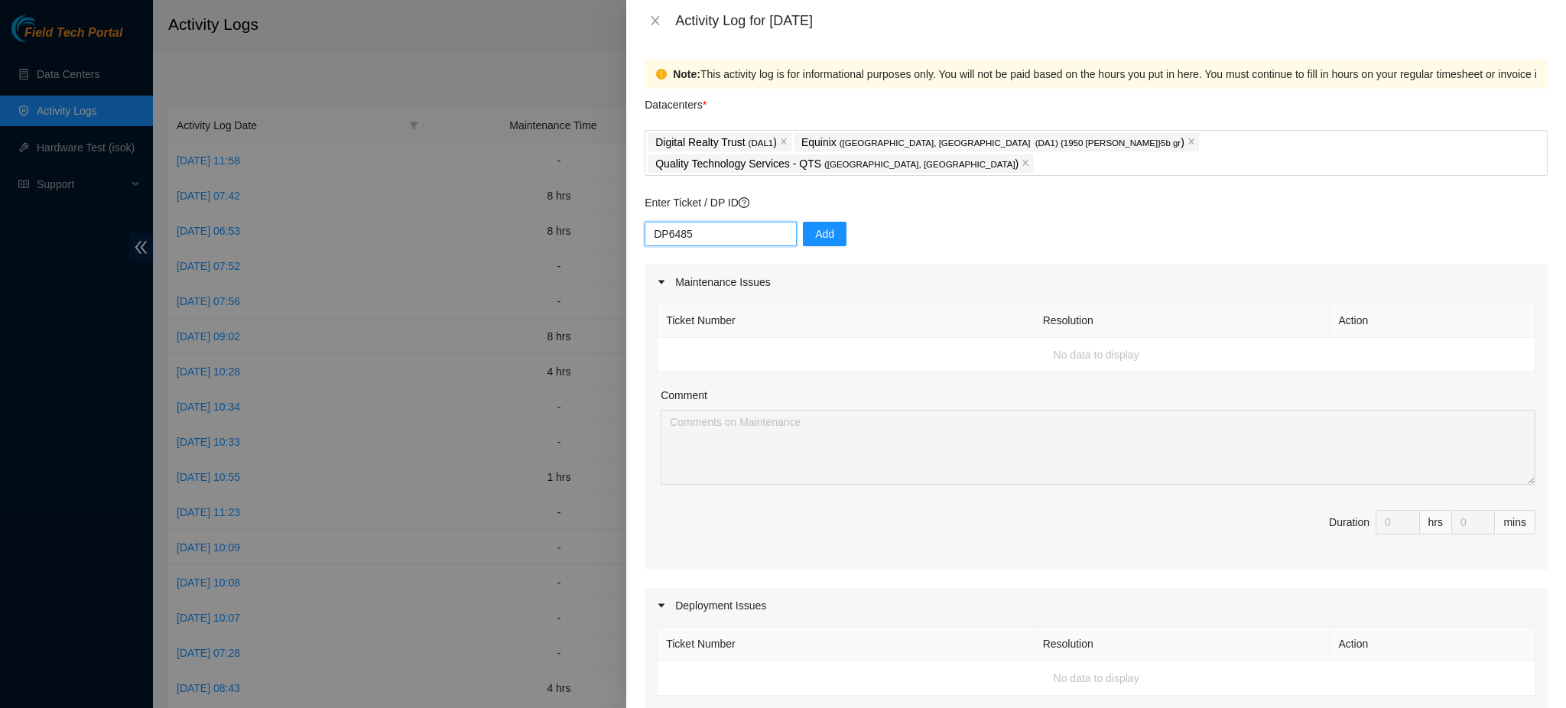
type input "DP64851"
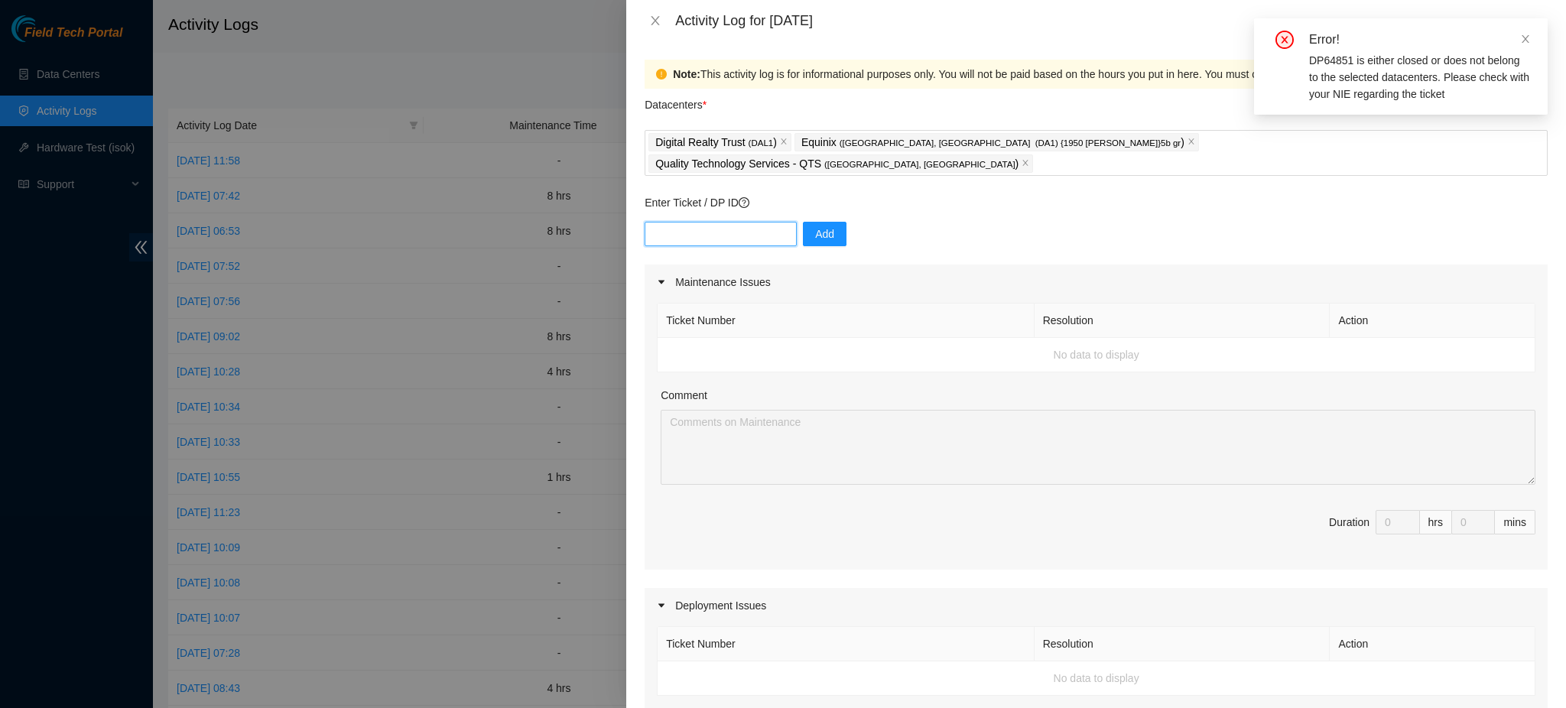
click at [698, 222] on input "text" at bounding box center [720, 234] width 152 height 24
paste input "DP64853"
type input "DP64852"
click at [726, 222] on input "text" at bounding box center [720, 234] width 152 height 24
paste input "DP64853"
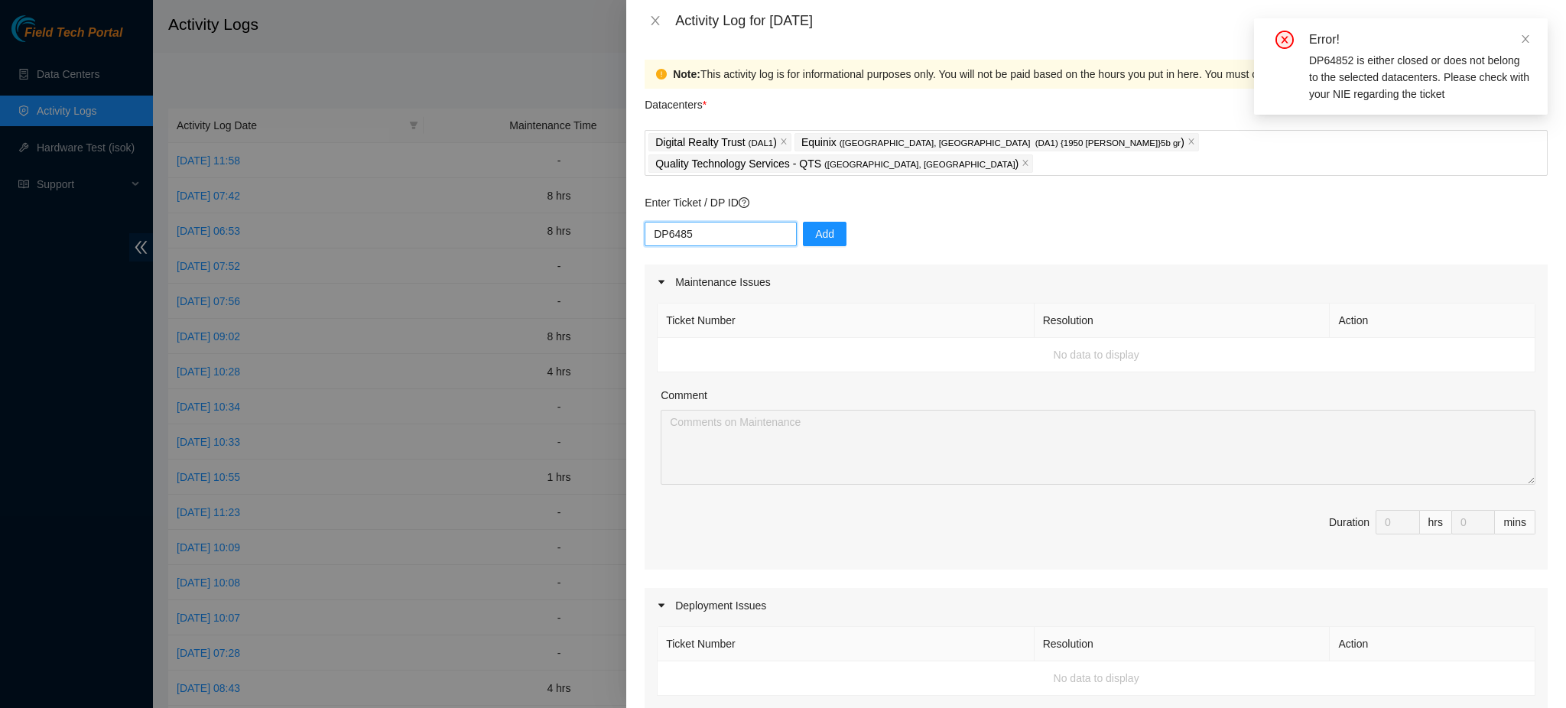
type input "DP64854"
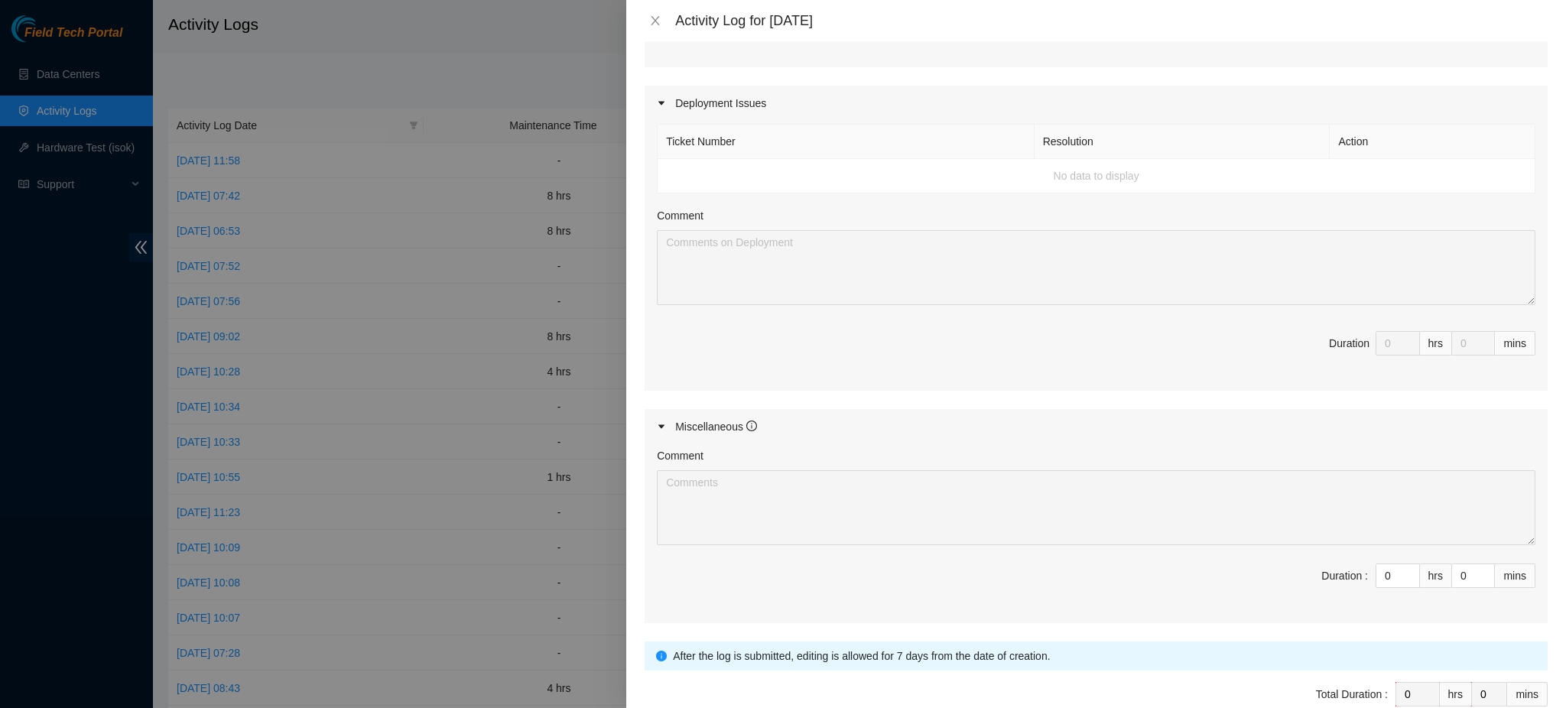
scroll to position [563, 0]
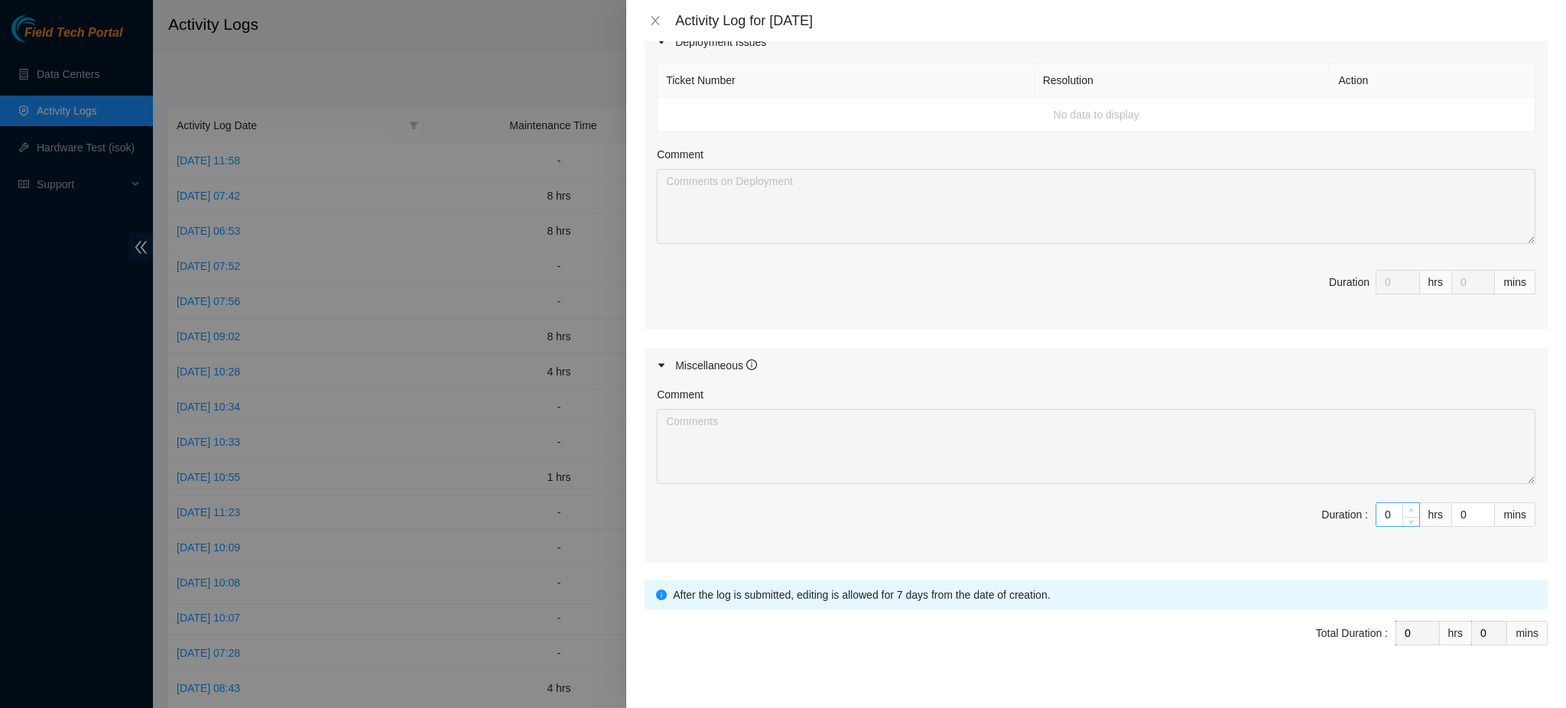
click at [1408, 508] on icon "up" at bounding box center [1410, 510] width 5 height 5
type input "1"
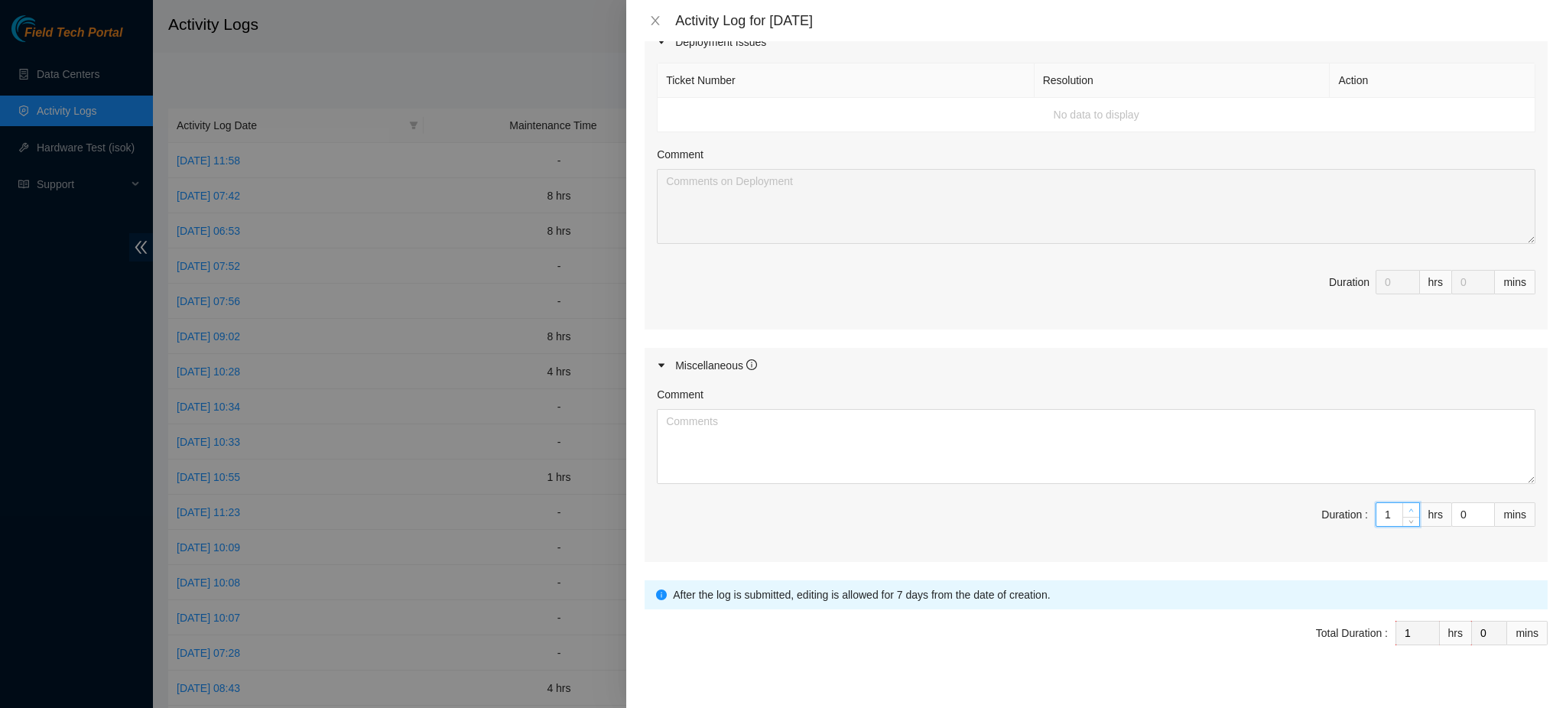
type input "2"
click at [1408, 508] on icon "up" at bounding box center [1410, 510] width 5 height 5
type input "3"
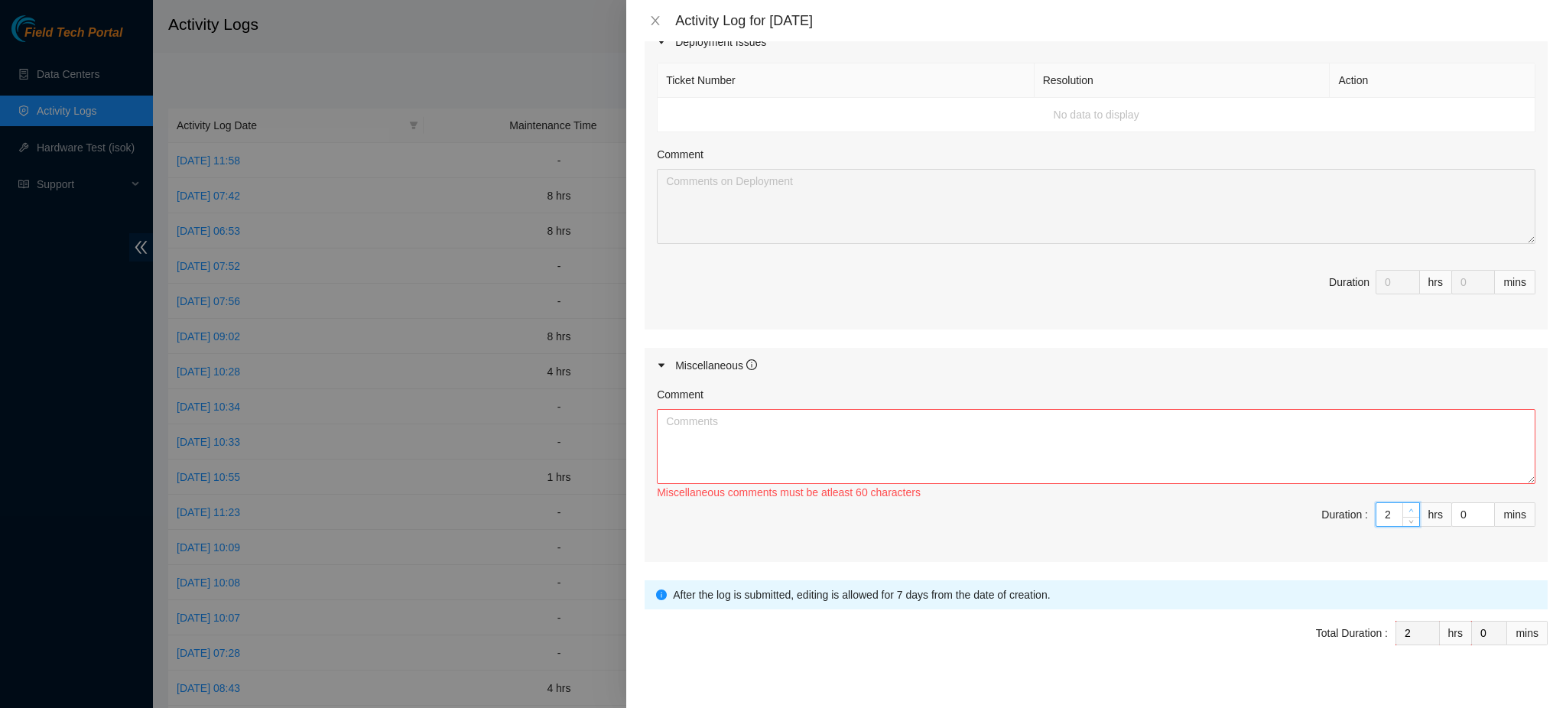
type input "3"
type input "4"
click at [1408, 508] on icon "up" at bounding box center [1410, 510] width 5 height 5
type input "5"
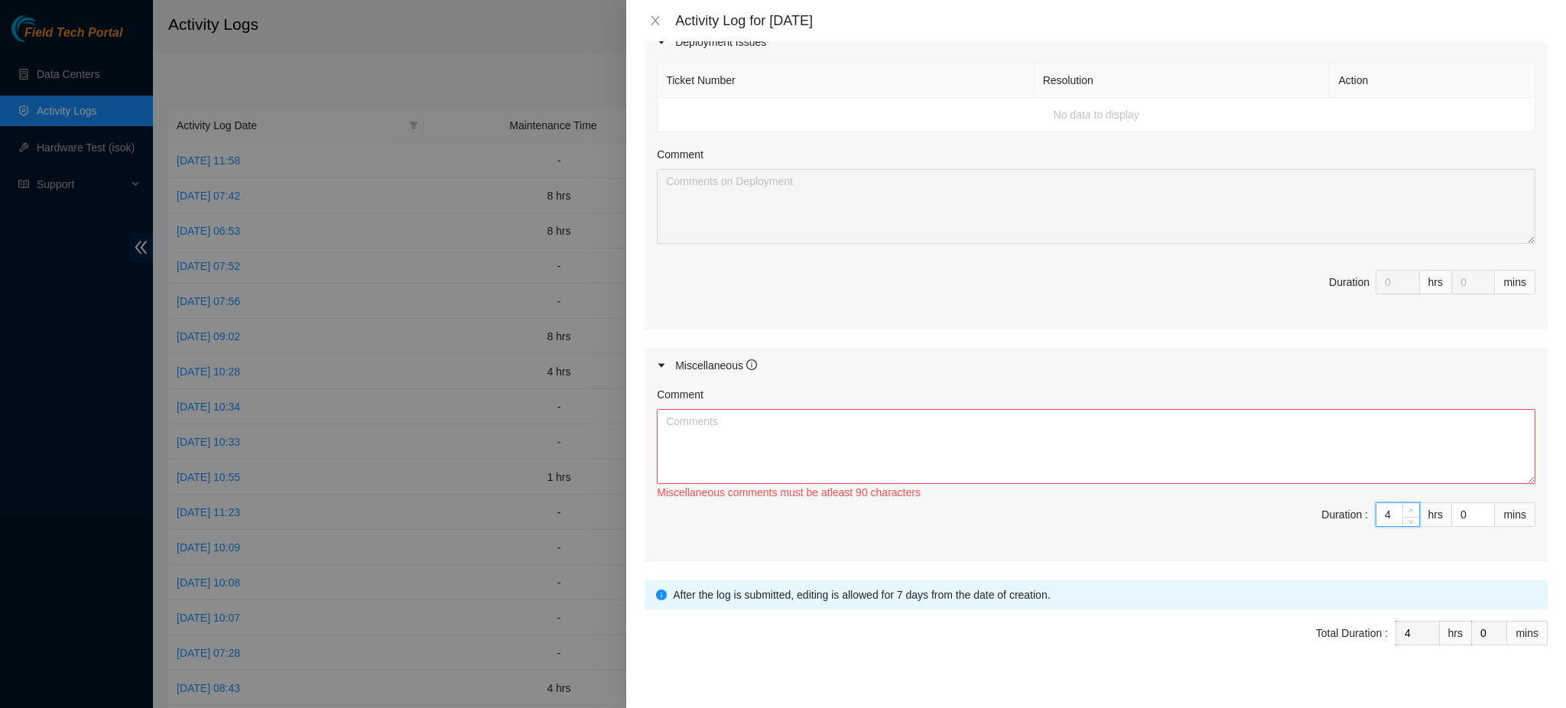
type input "5"
click at [1408, 508] on icon "up" at bounding box center [1410, 510] width 5 height 5
type input "6"
click at [1408, 508] on icon "up" at bounding box center [1410, 510] width 5 height 5
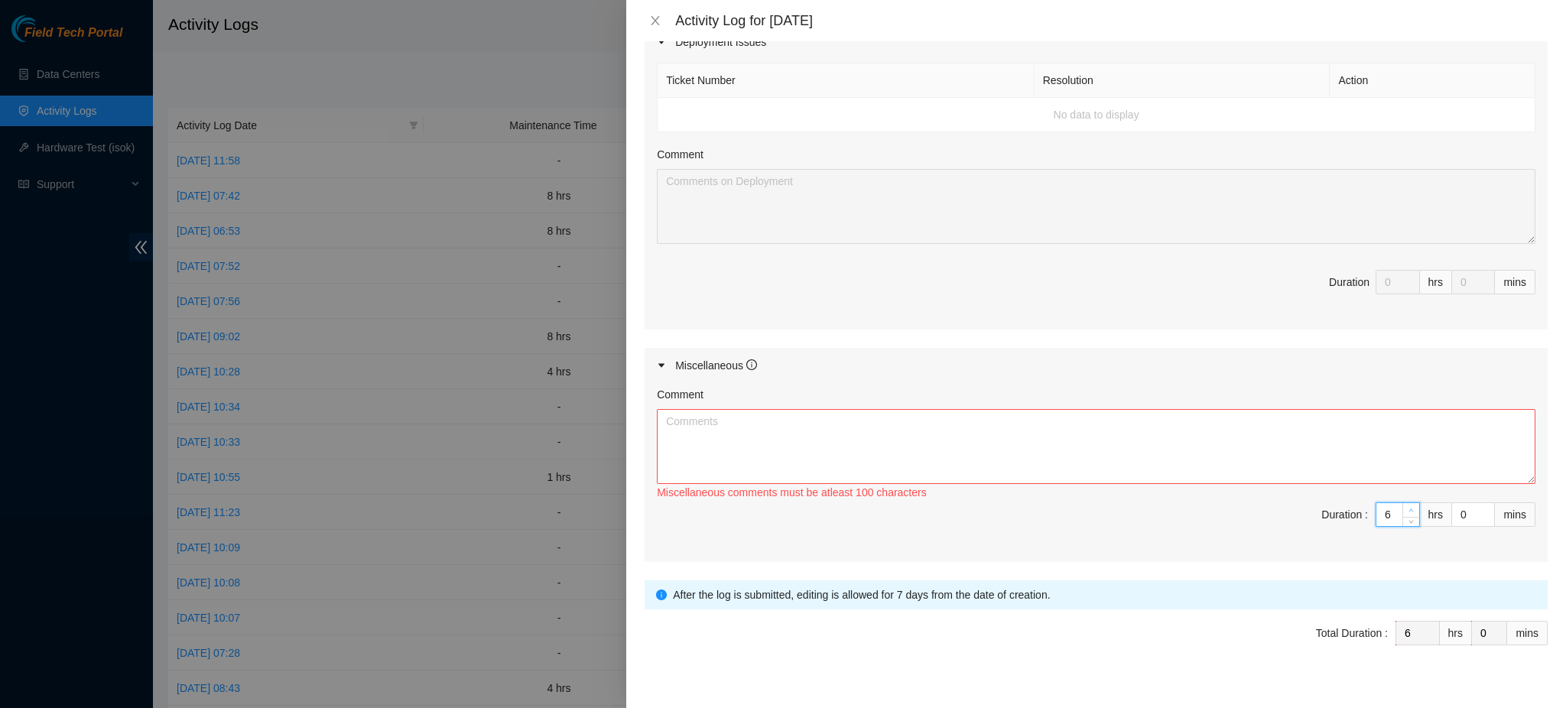
click at [1408, 508] on icon "up" at bounding box center [1410, 510] width 5 height 5
type input "7"
click at [1407, 506] on span "up" at bounding box center [1411, 510] width 9 height 9
type input "8"
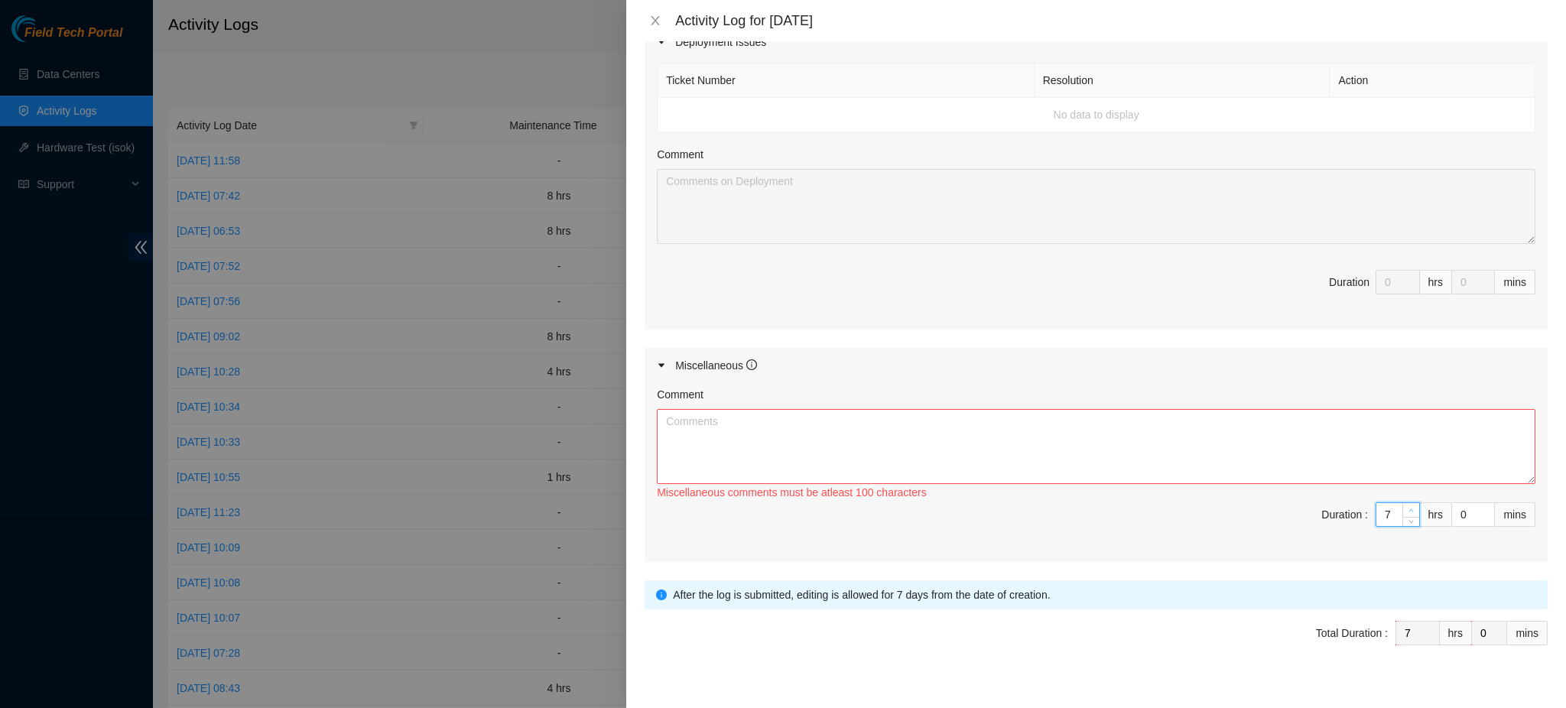
type input "8"
click at [939, 430] on textarea "Comment" at bounding box center [1096, 446] width 878 height 75
paste textarea "DP64853 - Coordinated with DRTD local infra and Fiberlight FT onsite to resolve…"
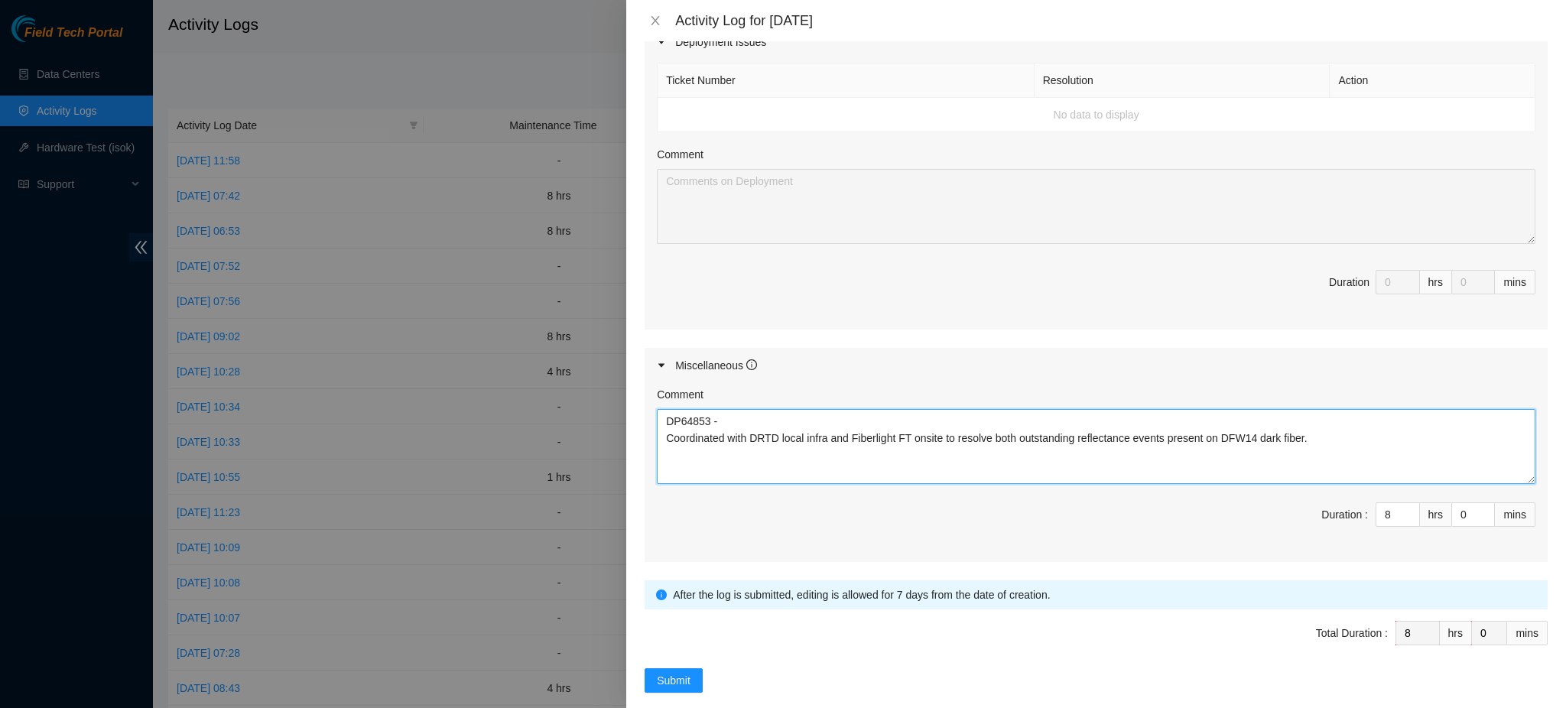
click at [665, 409] on textarea "DP64853 - Coordinated with DRTD local infra and Fiberlight FT onsite to resolve…" at bounding box center [1096, 446] width 878 height 75
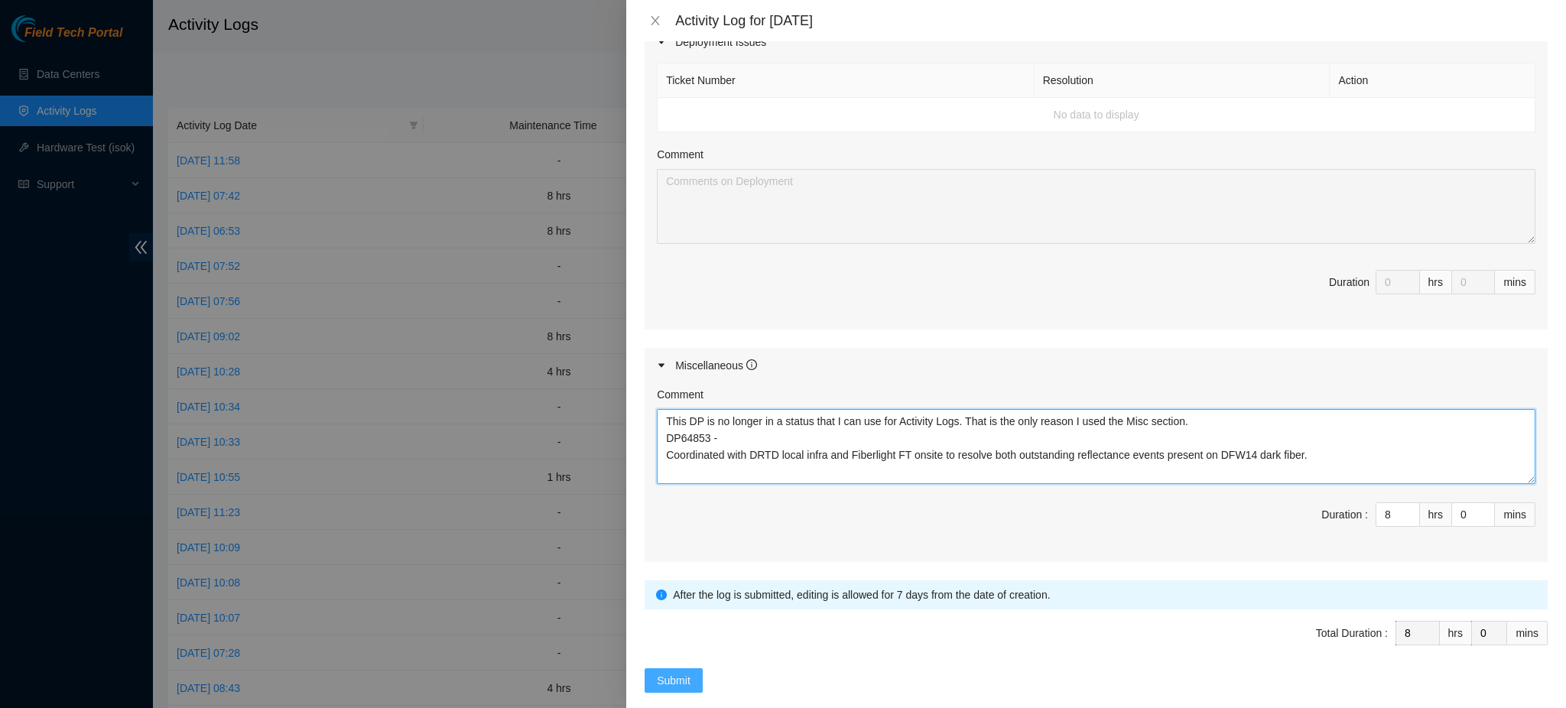
type textarea "This DP is no longer in a status that I can use for Activity Logs. That is the …"
click at [675, 672] on span "Submit" at bounding box center [674, 680] width 34 height 17
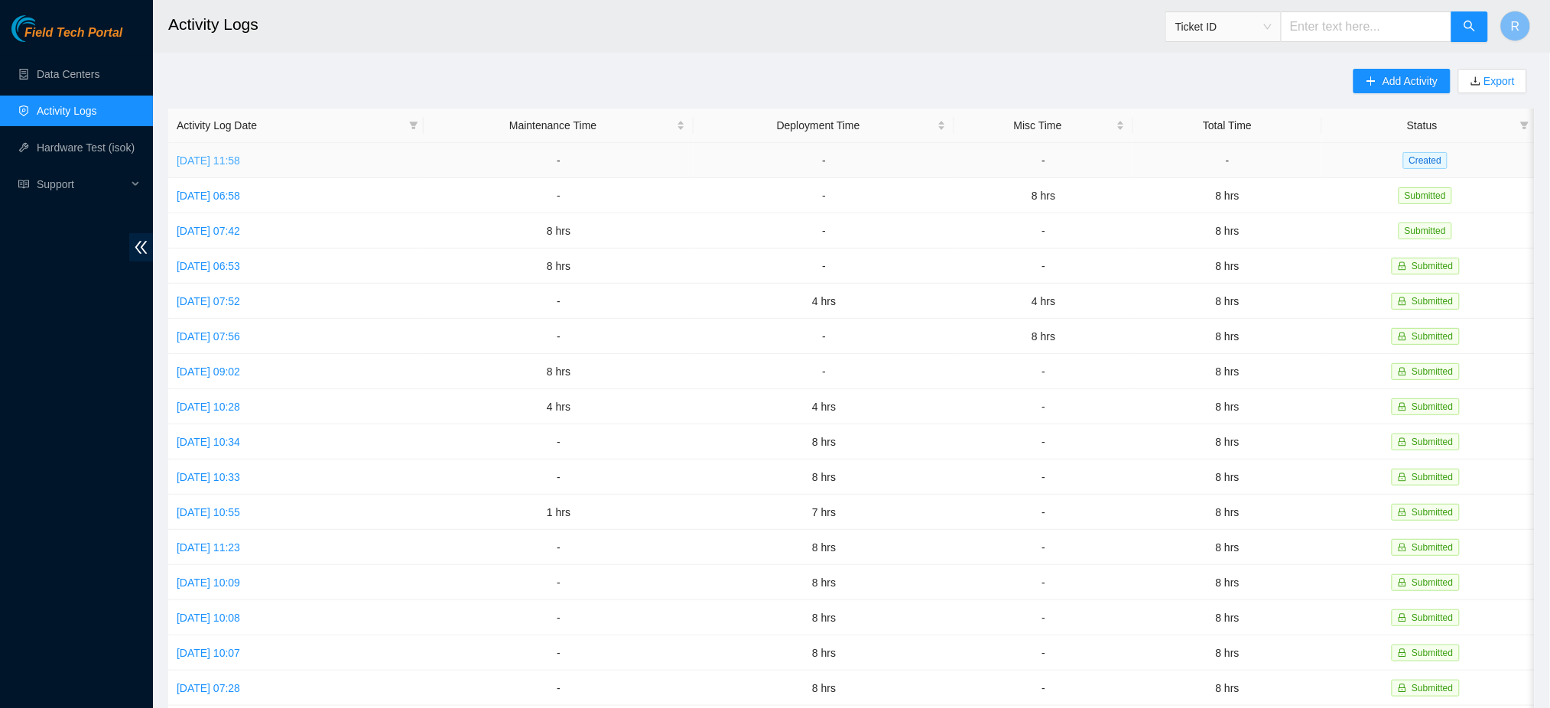
click at [209, 161] on link "[DATE] 11:58" at bounding box center [208, 160] width 63 height 12
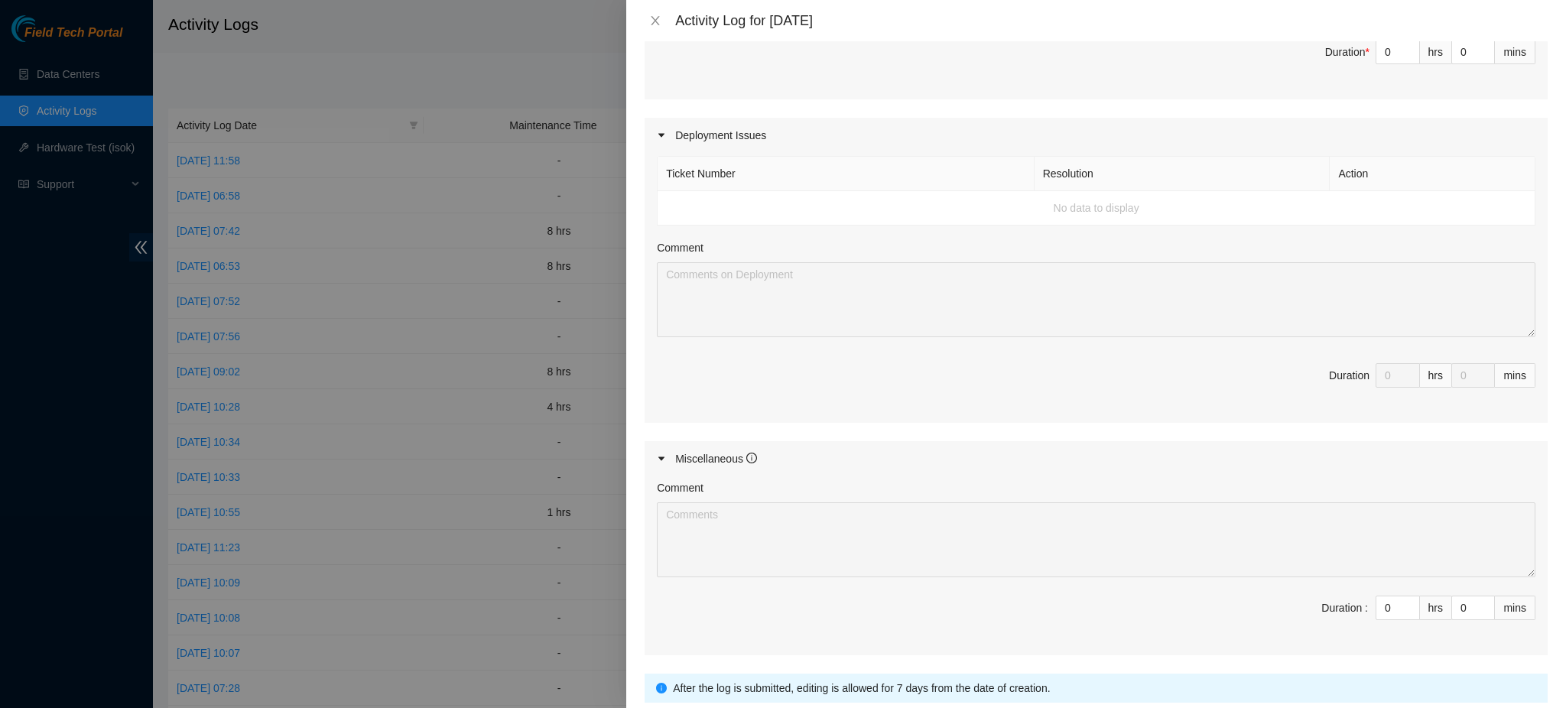
scroll to position [509, 0]
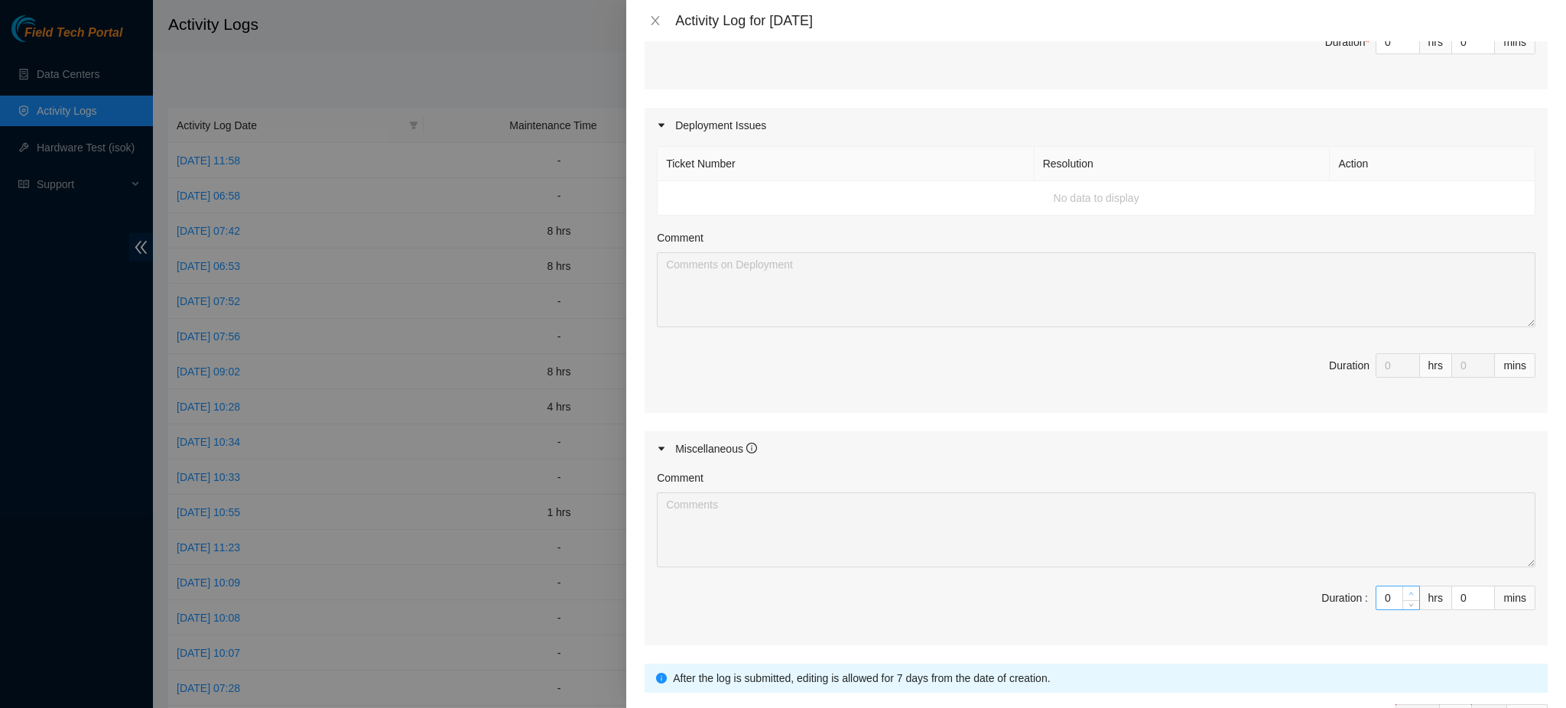
type input "1"
click at [1408, 596] on icon "up" at bounding box center [1410, 593] width 5 height 5
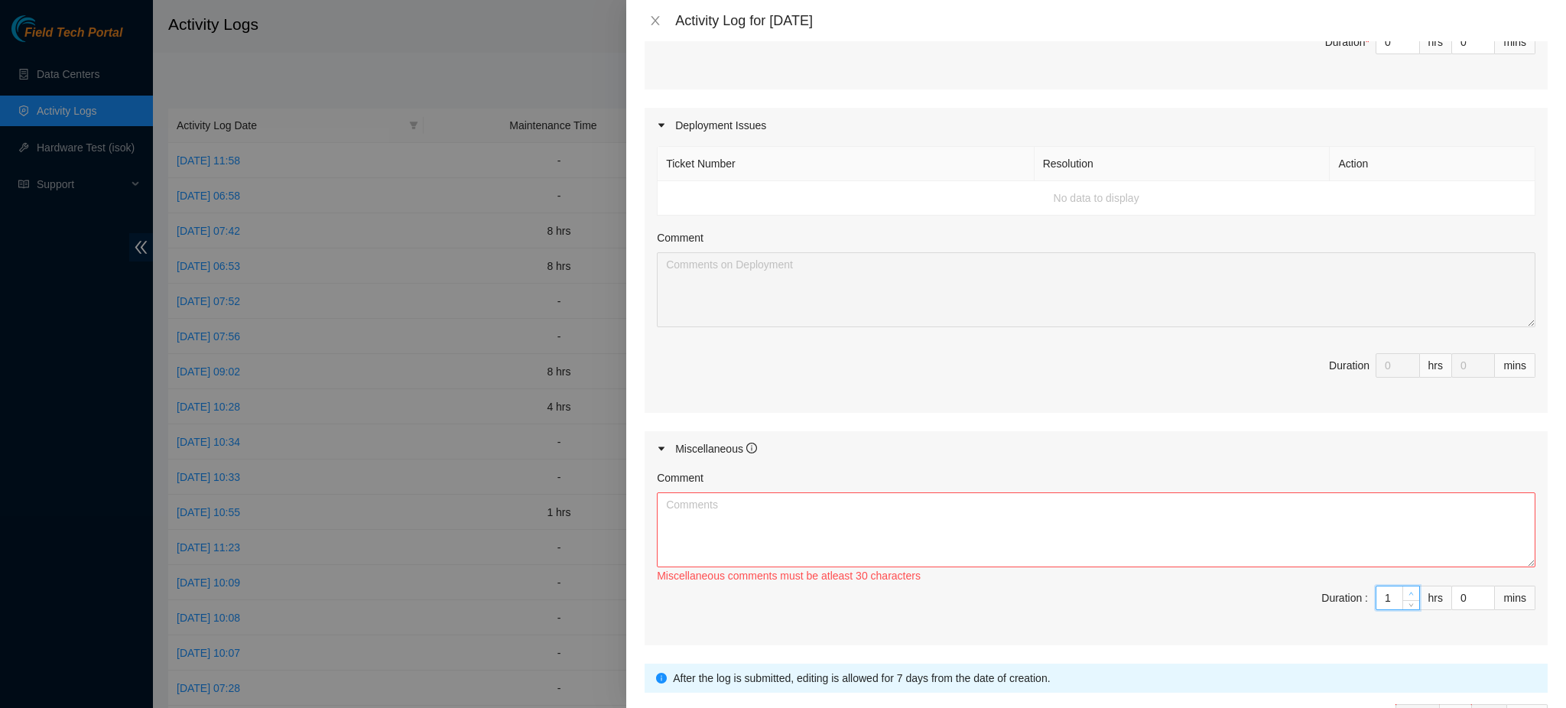
type input "2"
click at [1408, 595] on icon "up" at bounding box center [1410, 593] width 5 height 5
type input "3"
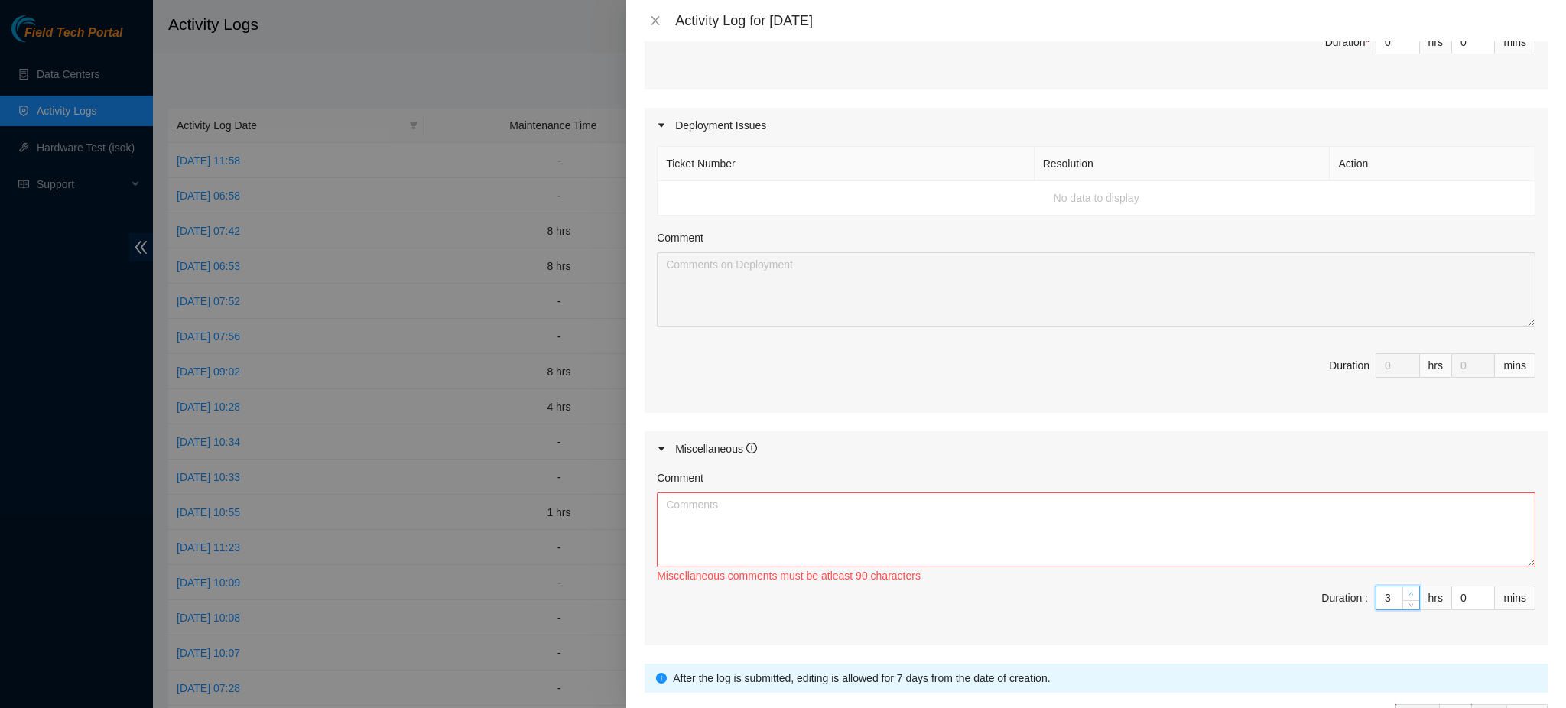
click at [1408, 595] on icon "up" at bounding box center [1410, 593] width 5 height 5
type input "4"
click at [1408, 595] on icon "up" at bounding box center [1410, 593] width 5 height 5
type input "5"
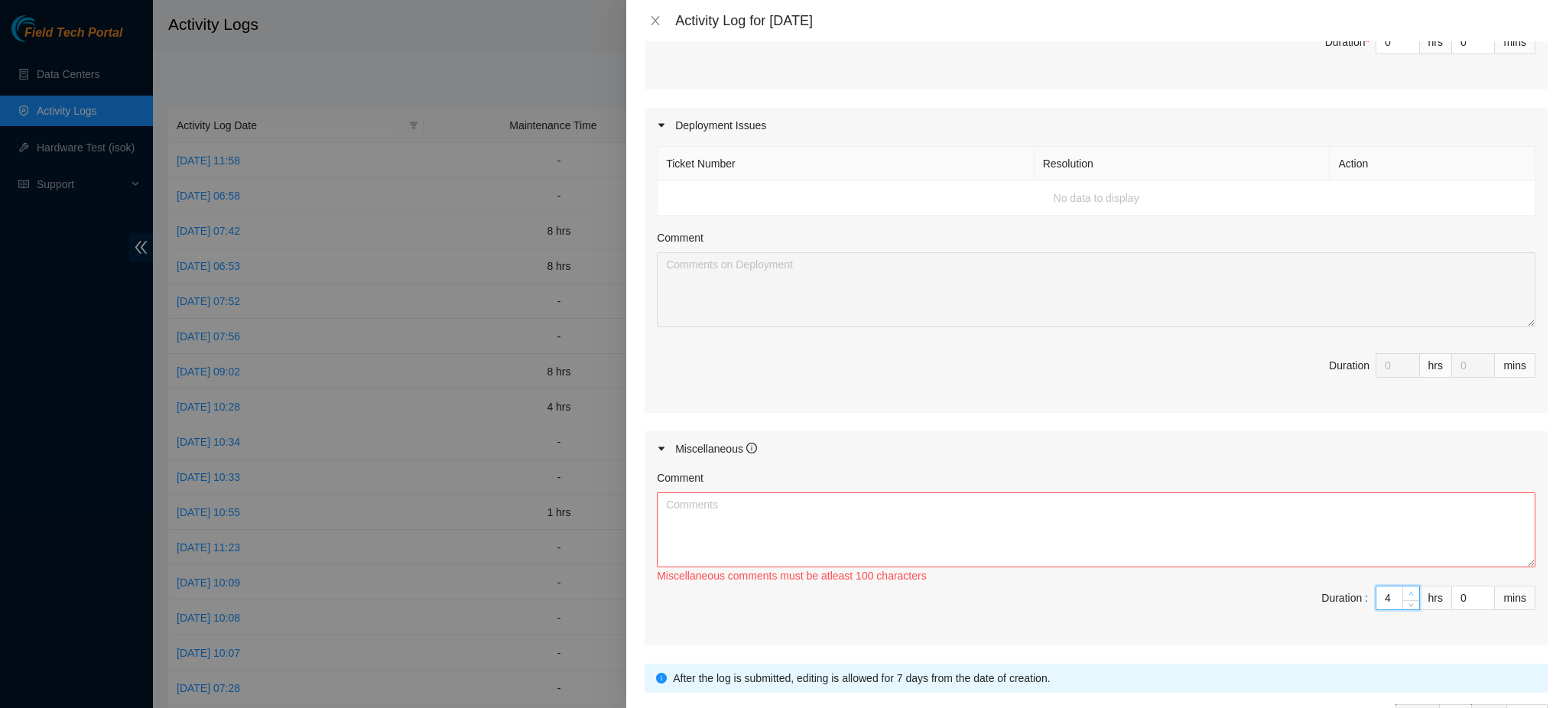
type input "5"
click at [1408, 595] on icon "up" at bounding box center [1410, 593] width 5 height 5
type input "6"
click at [1408, 595] on icon "up" at bounding box center [1410, 593] width 5 height 5
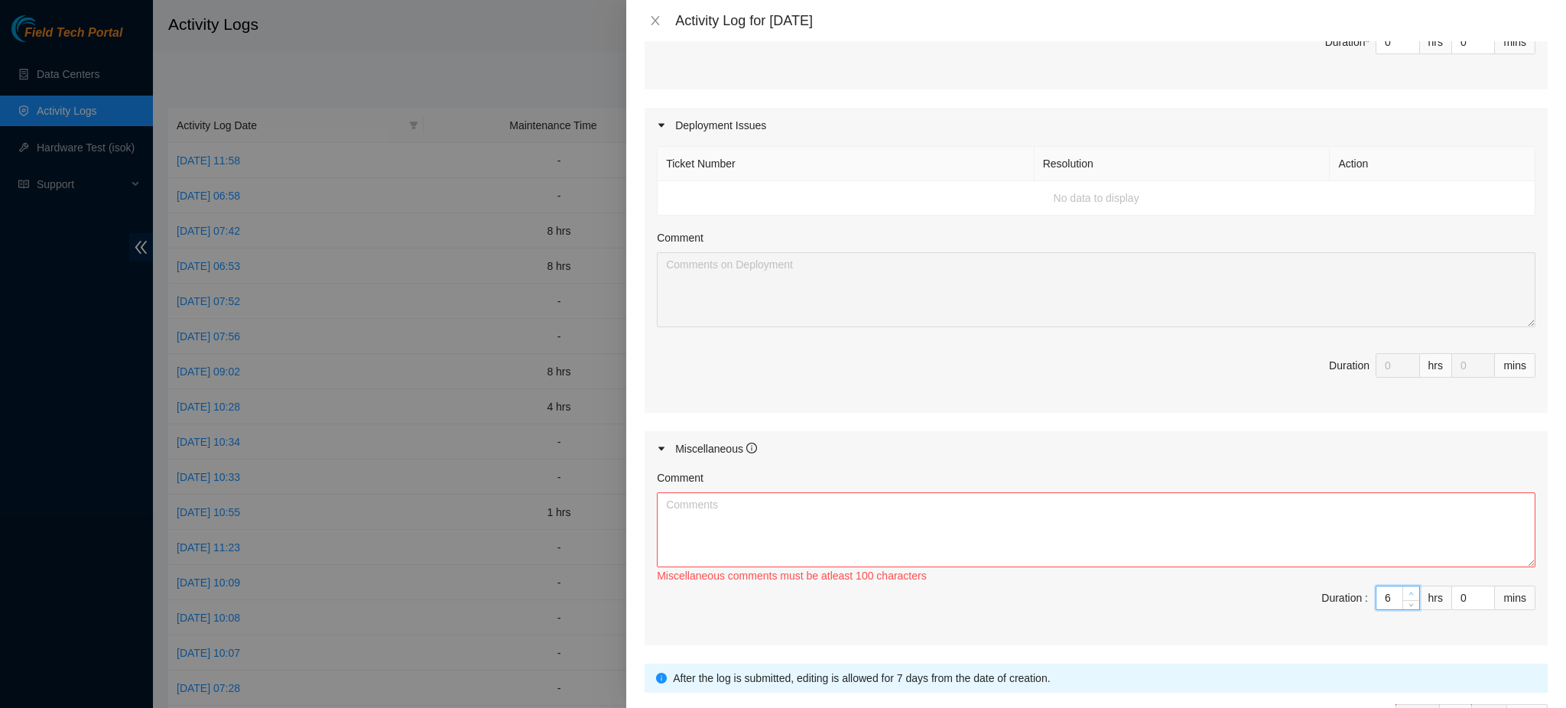
type input "7"
click at [1408, 594] on icon "up" at bounding box center [1410, 593] width 5 height 5
type input "8"
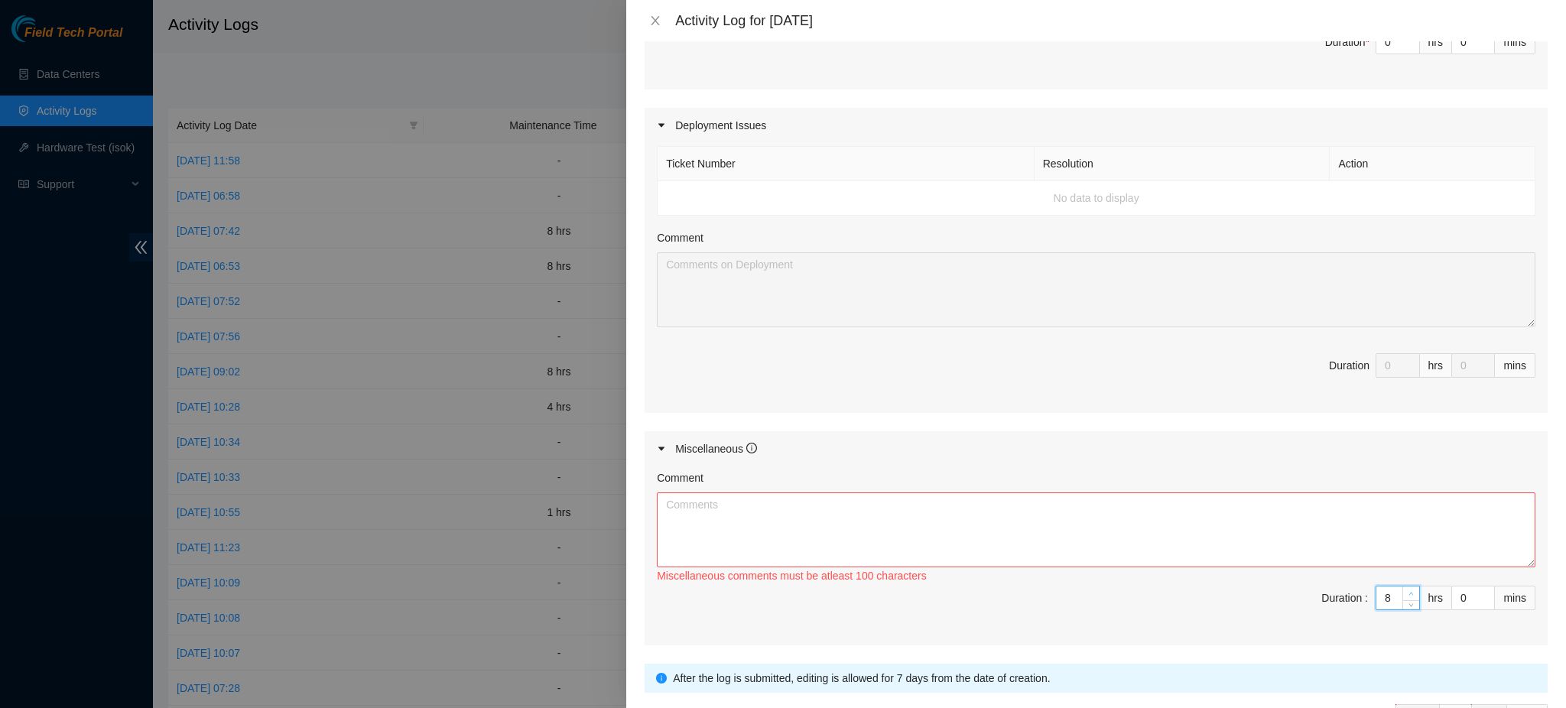
click at [1408, 593] on icon "up" at bounding box center [1410, 593] width 5 height 5
click at [692, 511] on textarea "Comment" at bounding box center [1096, 529] width 878 height 75
paste textarea "DRTD DP64853 - Executed and provided full set of traces from DFW14 NCS device f…"
click at [667, 505] on textarea "DRTD DP64853 - Executed and provided full set of traces from DFW14 NCS device f…" at bounding box center [1096, 529] width 878 height 75
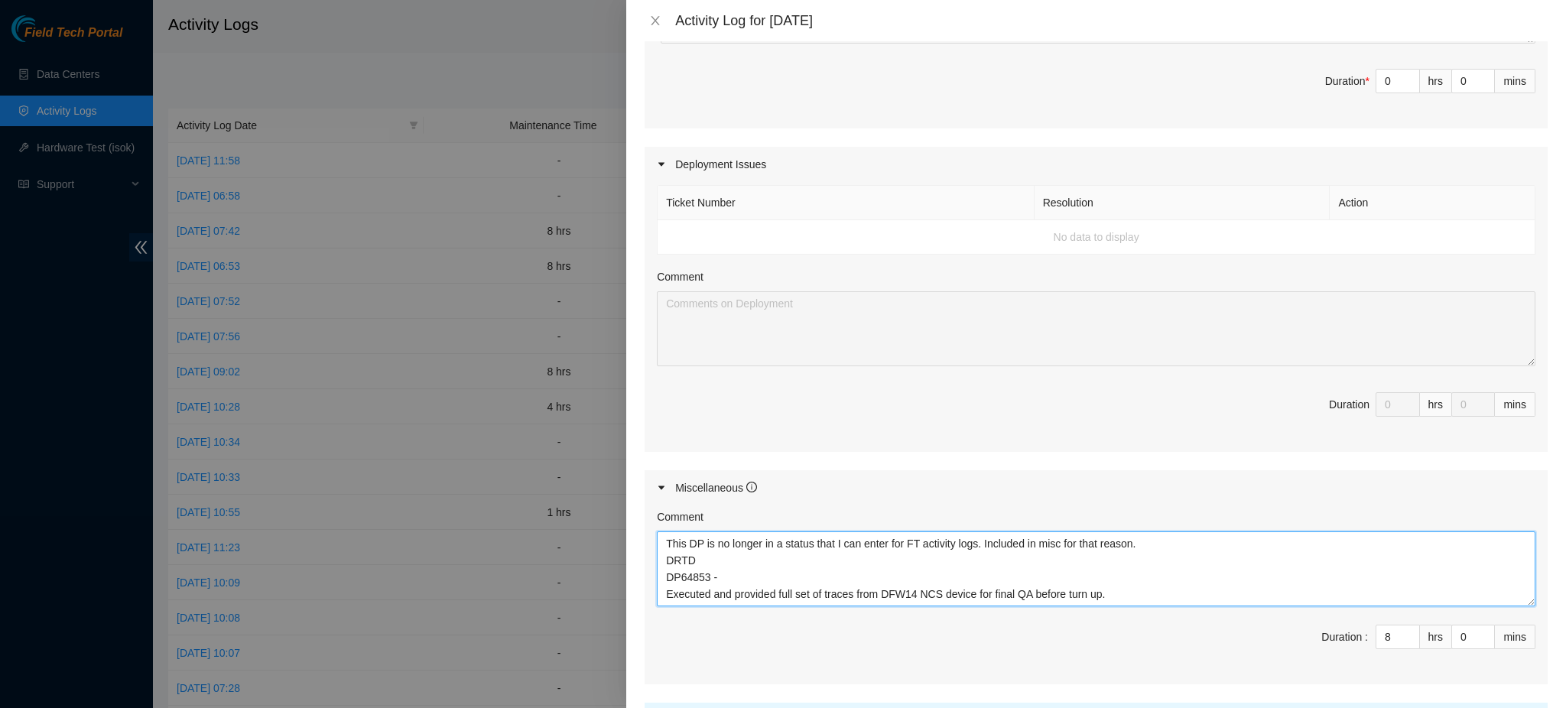
scroll to position [614, 0]
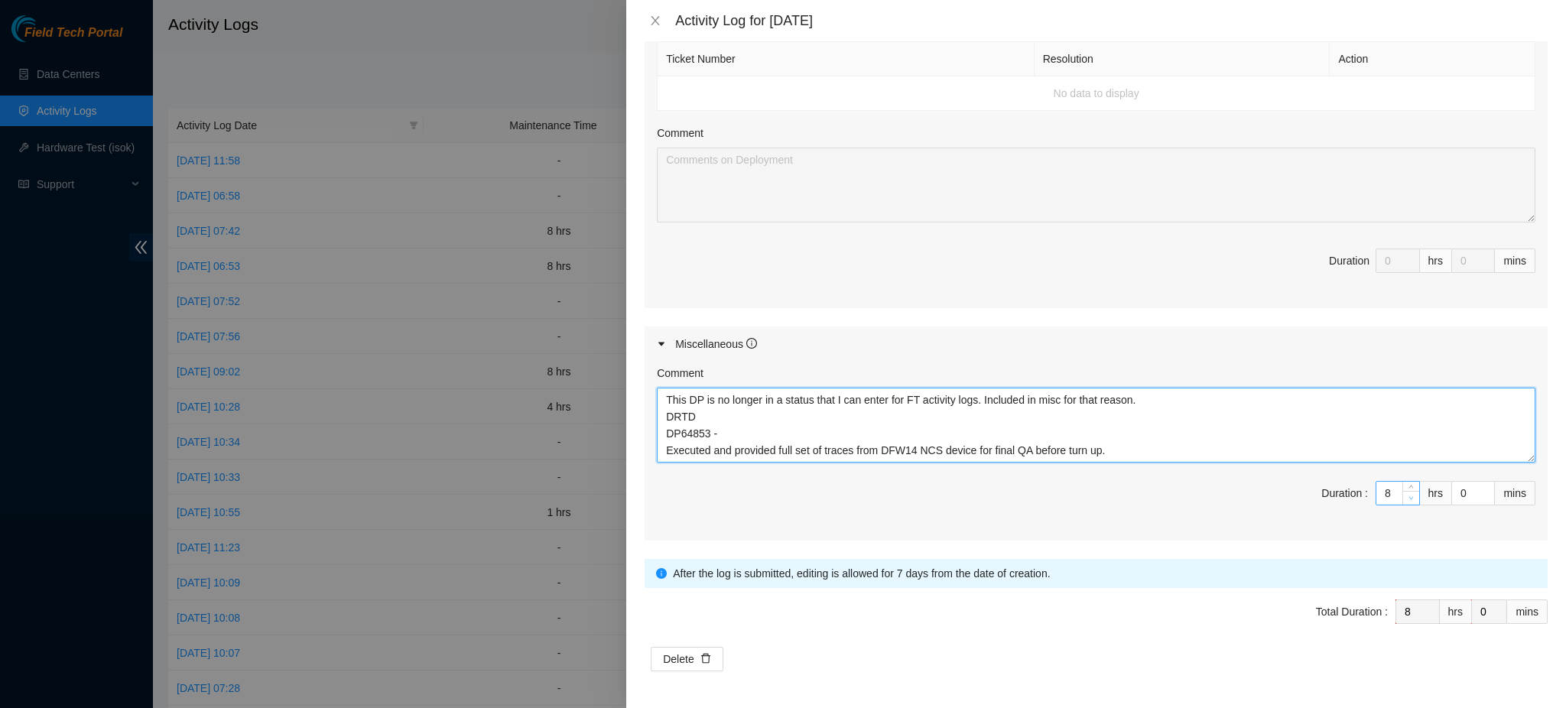
type textarea "This DP is no longer in a status that I can enter for FT activity logs. Include…"
type input "7"
click at [1408, 501] on icon "down" at bounding box center [1410, 497] width 5 height 5
type input "6"
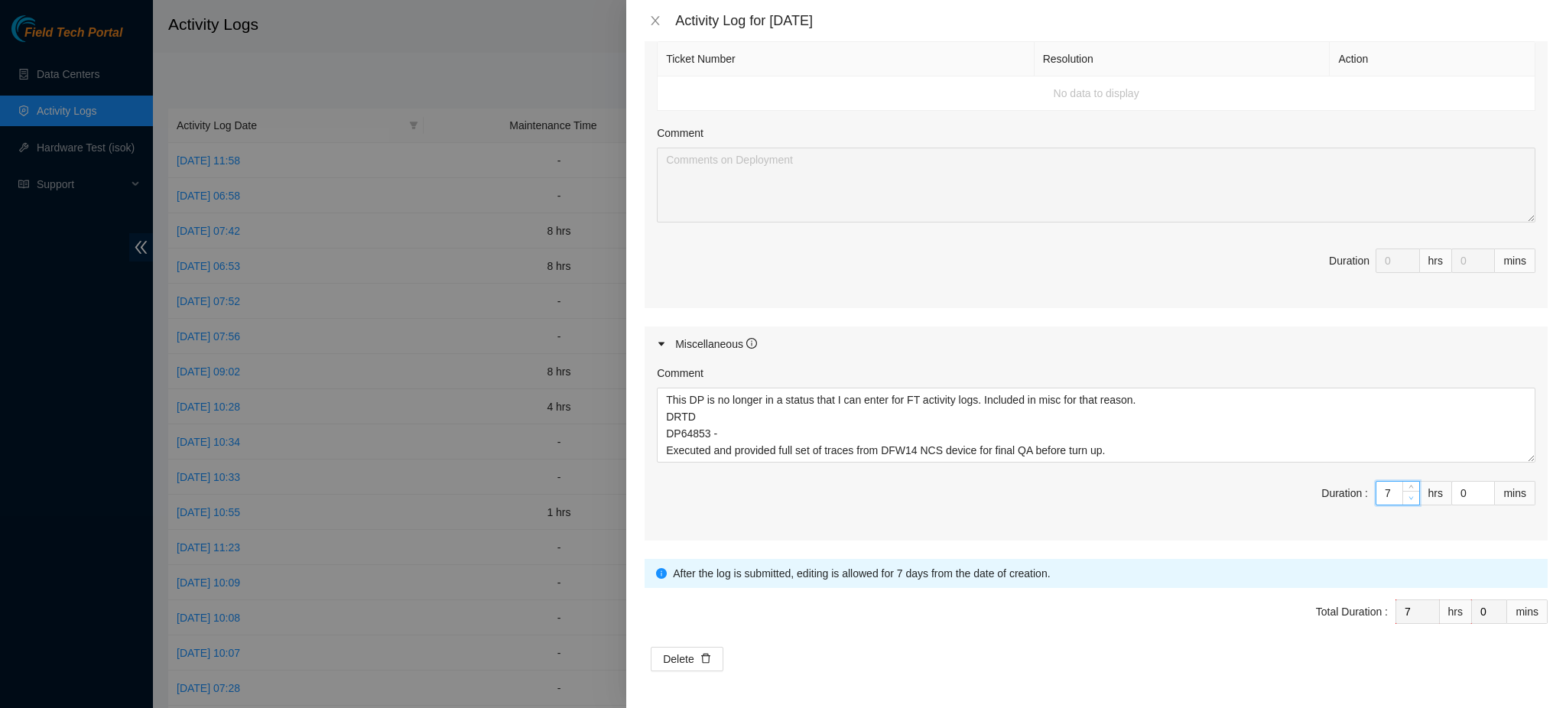
type input "6"
click at [1408, 500] on icon "down" at bounding box center [1410, 497] width 5 height 5
type input "5"
click at [1408, 501] on icon "down" at bounding box center [1410, 497] width 5 height 5
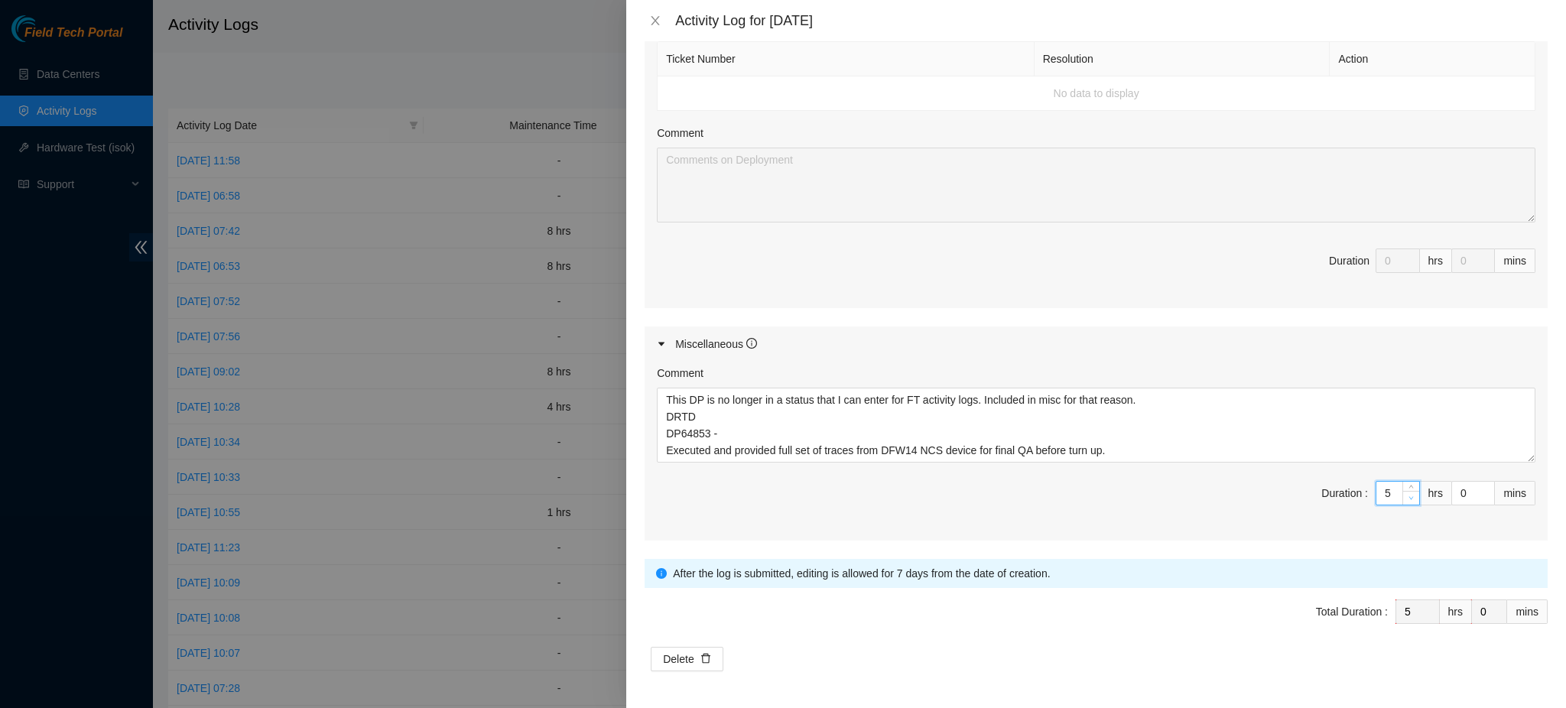
type input "4"
click at [1408, 501] on icon "down" at bounding box center [1410, 497] width 5 height 5
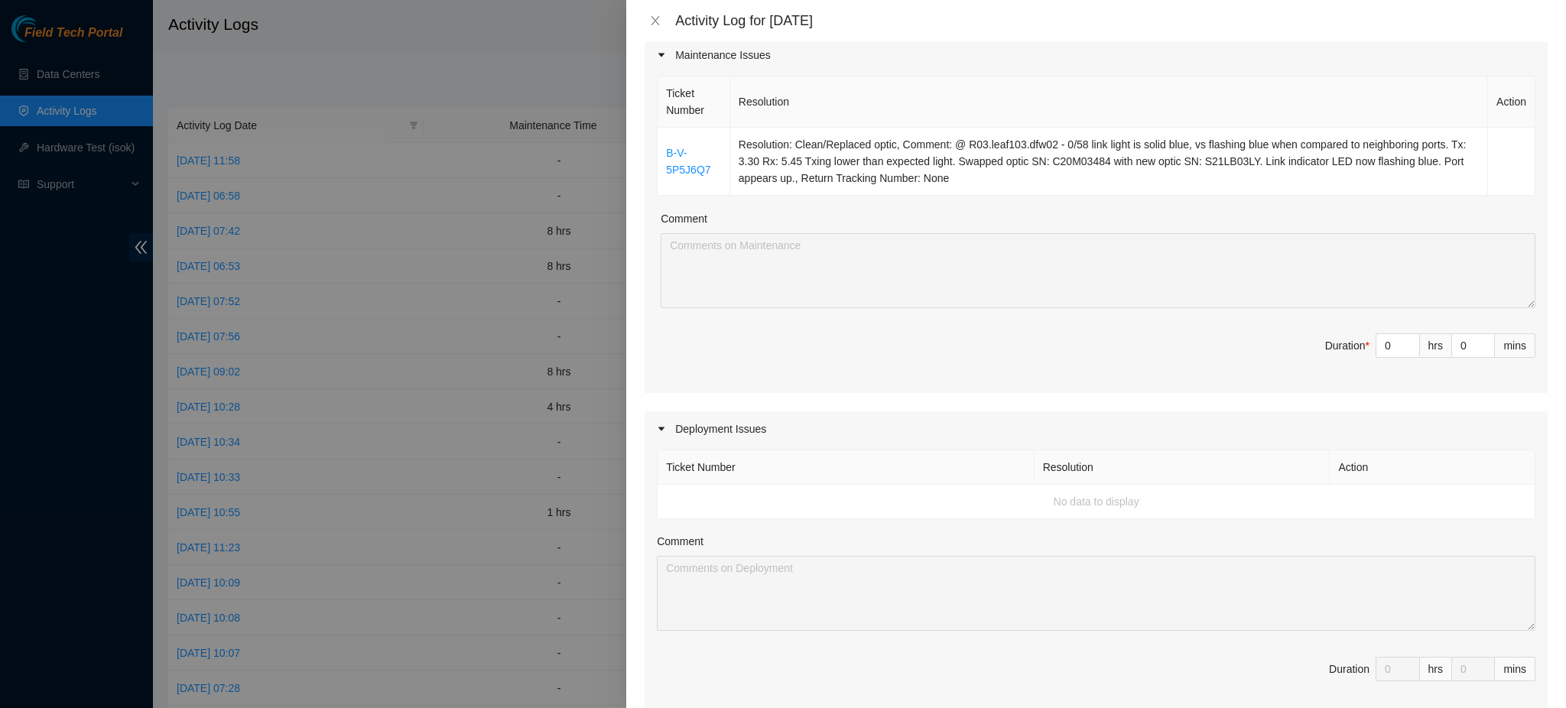
scroll to position [104, 0]
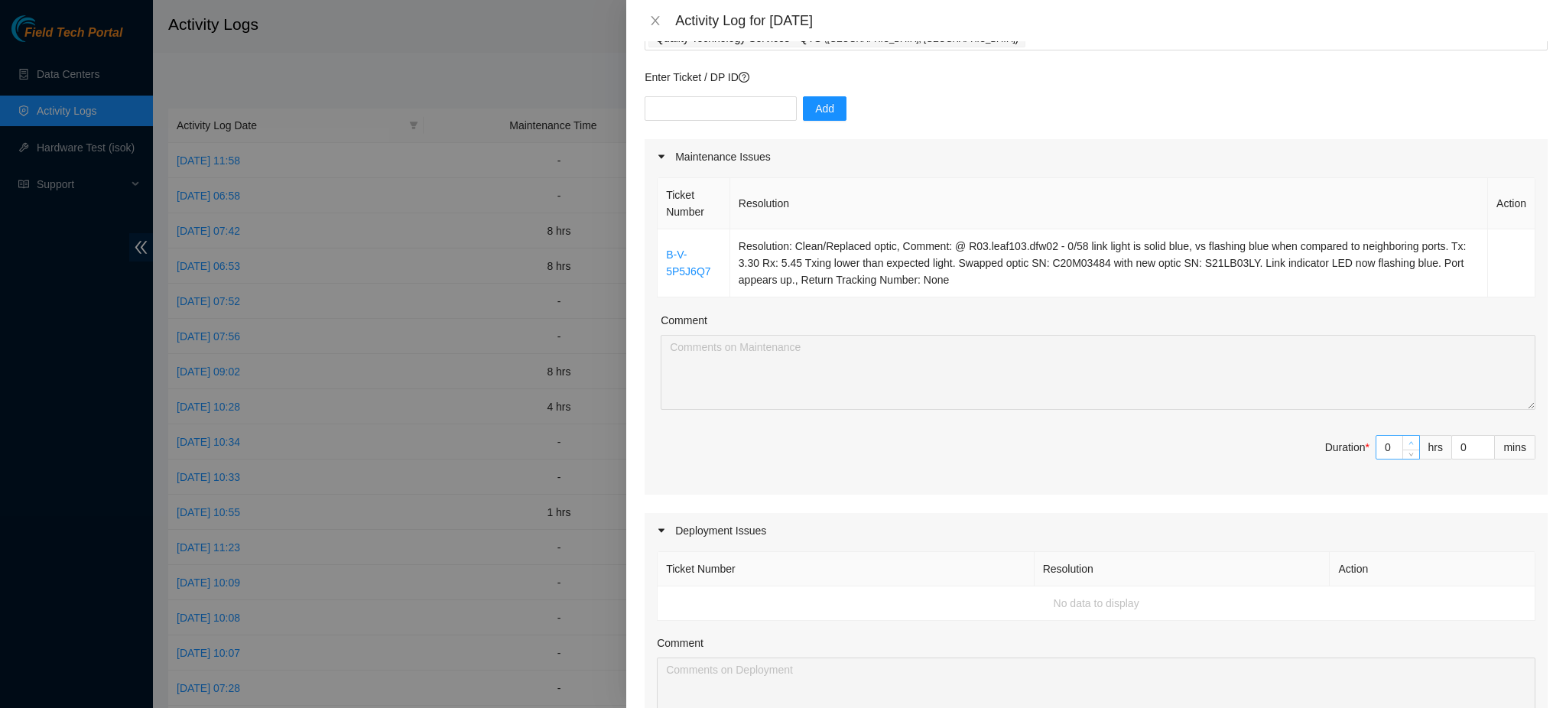
type input "1"
type input "5"
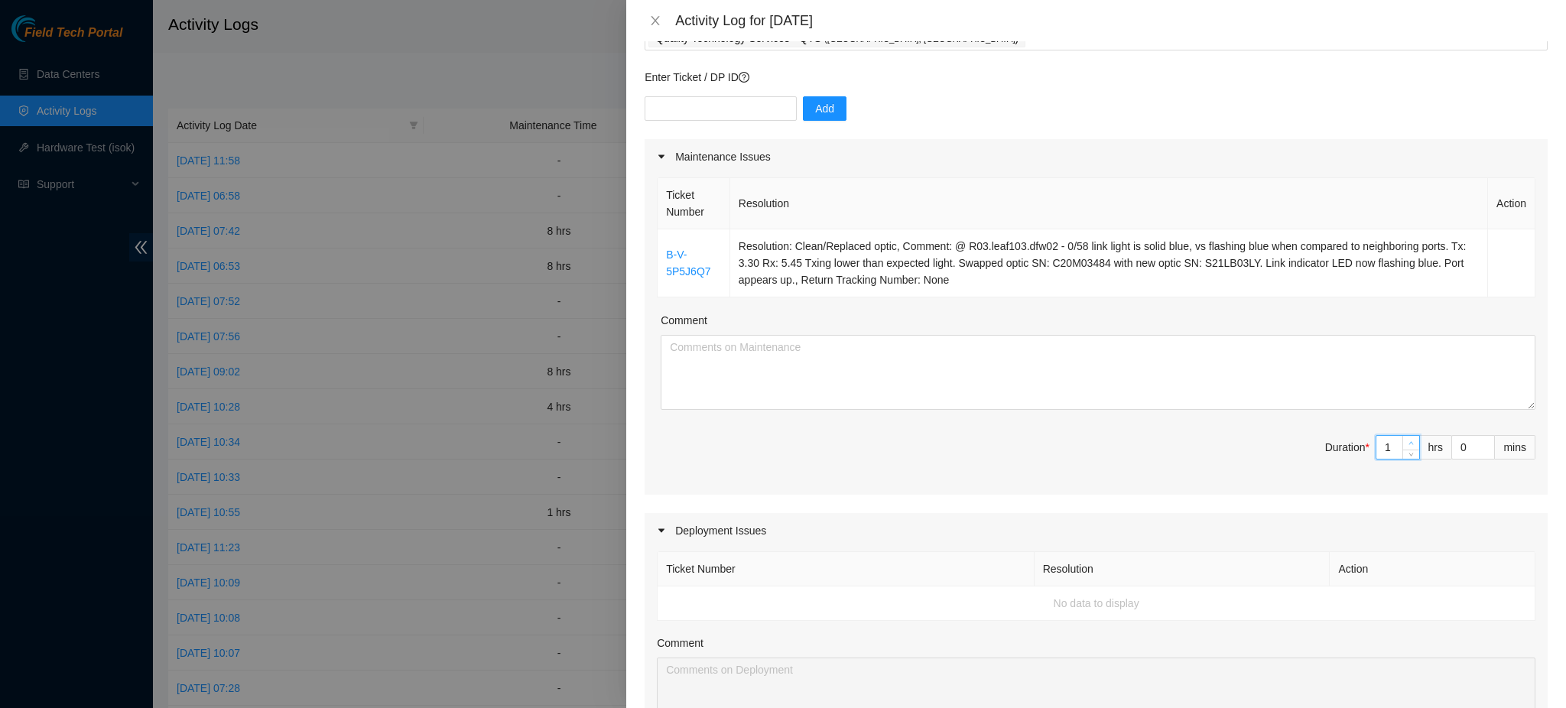
click at [1407, 439] on span "up" at bounding box center [1411, 443] width 9 height 9
type input "2"
type input "6"
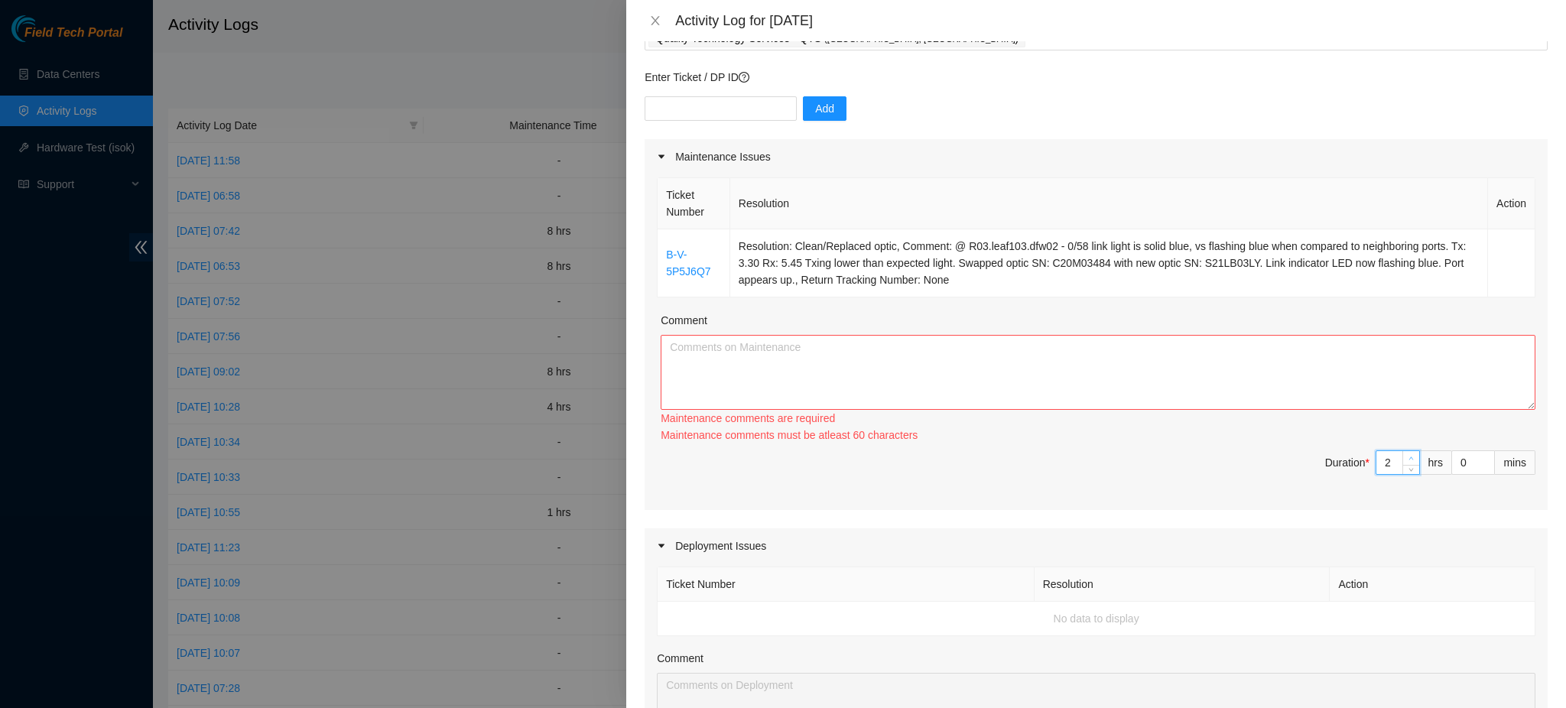
click at [1407, 454] on span "up" at bounding box center [1411, 458] width 9 height 9
click at [1397, 437] on div "Ticket Number Resolution Action B-V-5P5J6Q7 Resolution: Clean/Replaced optic, C…" at bounding box center [1095, 342] width 903 height 336
type input "3"
type input "7"
click at [1407, 454] on span "up" at bounding box center [1411, 458] width 9 height 9
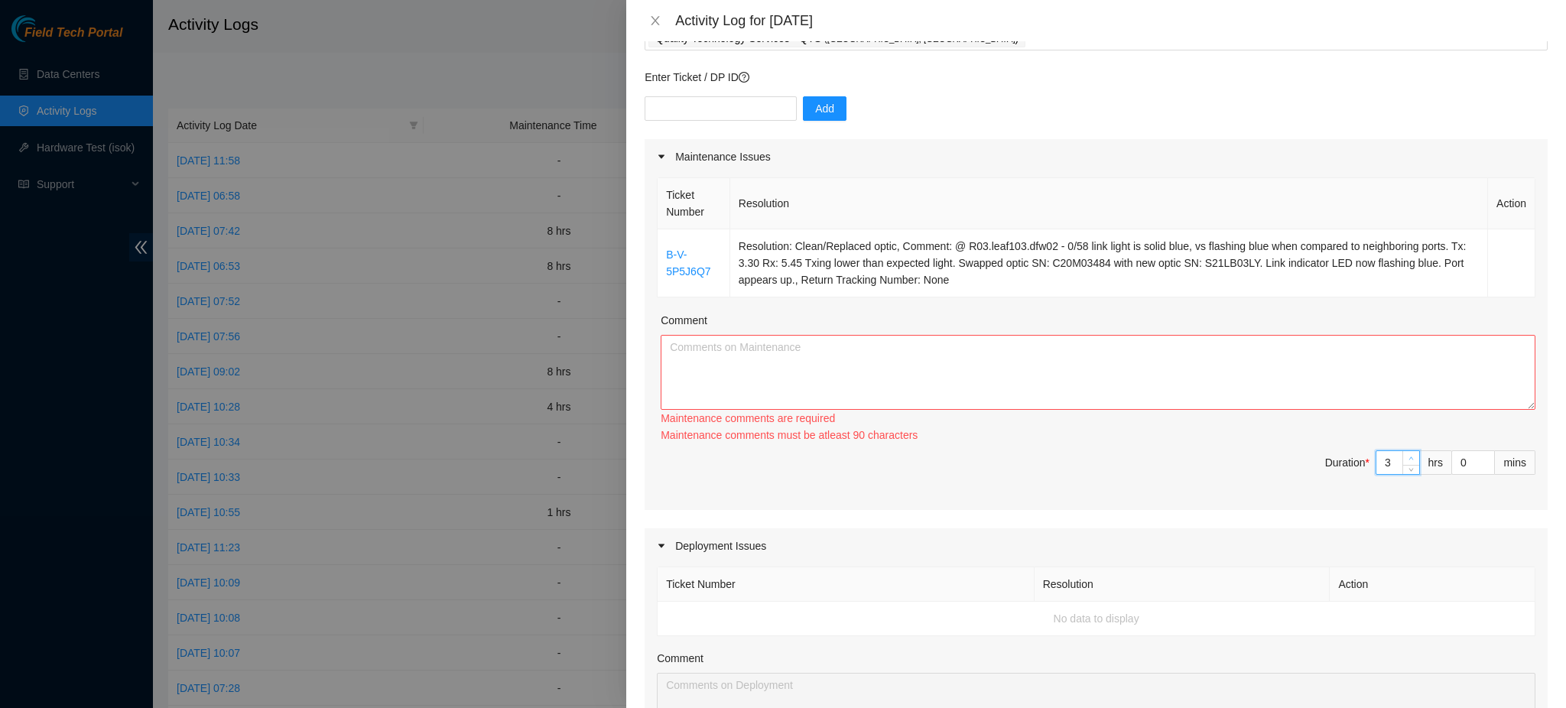
type input "4"
type input "8"
click at [1407, 454] on span "up" at bounding box center [1411, 458] width 9 height 9
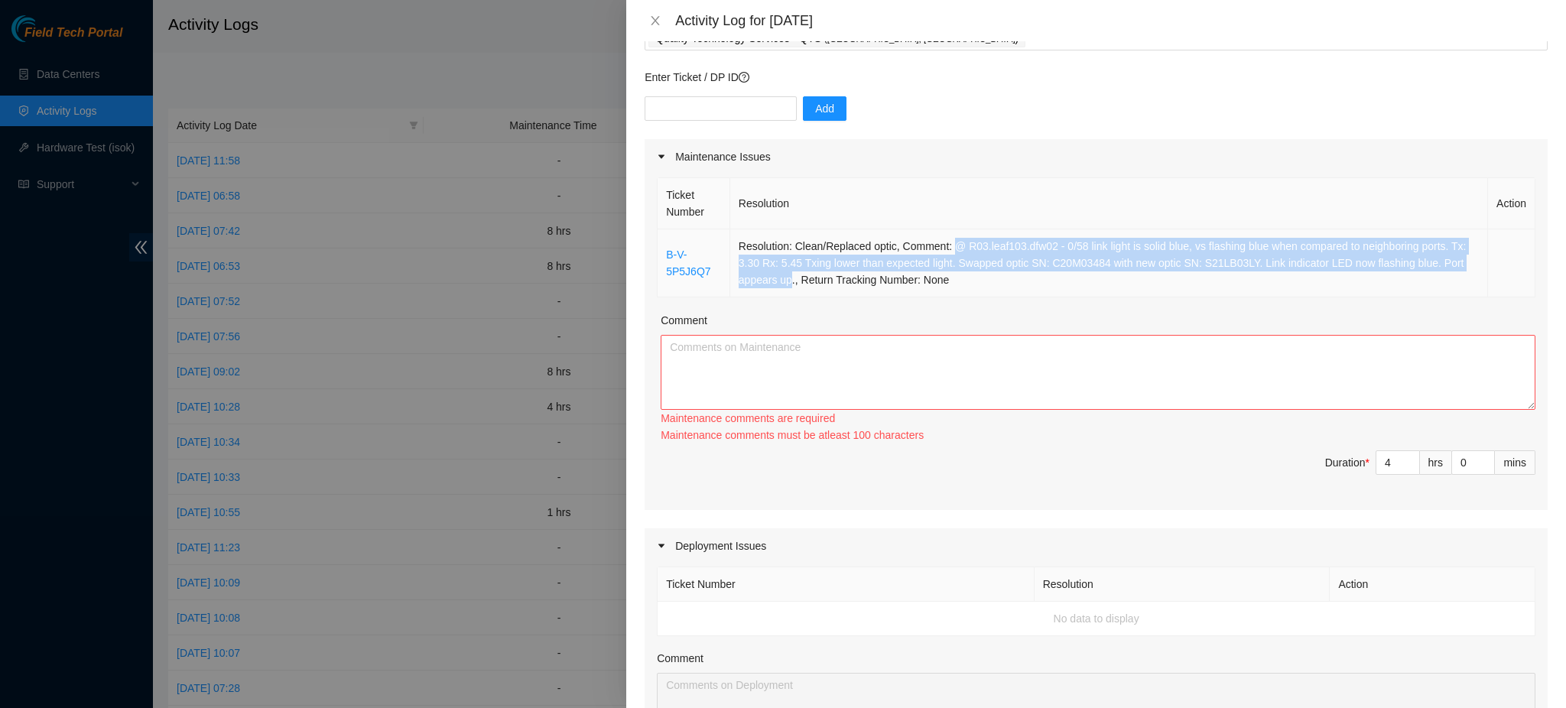
drag, startPoint x: 790, startPoint y: 282, endPoint x: 953, endPoint y: 248, distance: 166.3
click at [953, 248] on td "Resolution: Clean/Replaced optic, Comment: @ R03.leaf103.dfw02 - 0/58 link ligh…" at bounding box center [1109, 263] width 758 height 68
copy td "@ R03.leaf103.dfw02 - 0/58 link light is solid blue, vs flashing blue when comp…"
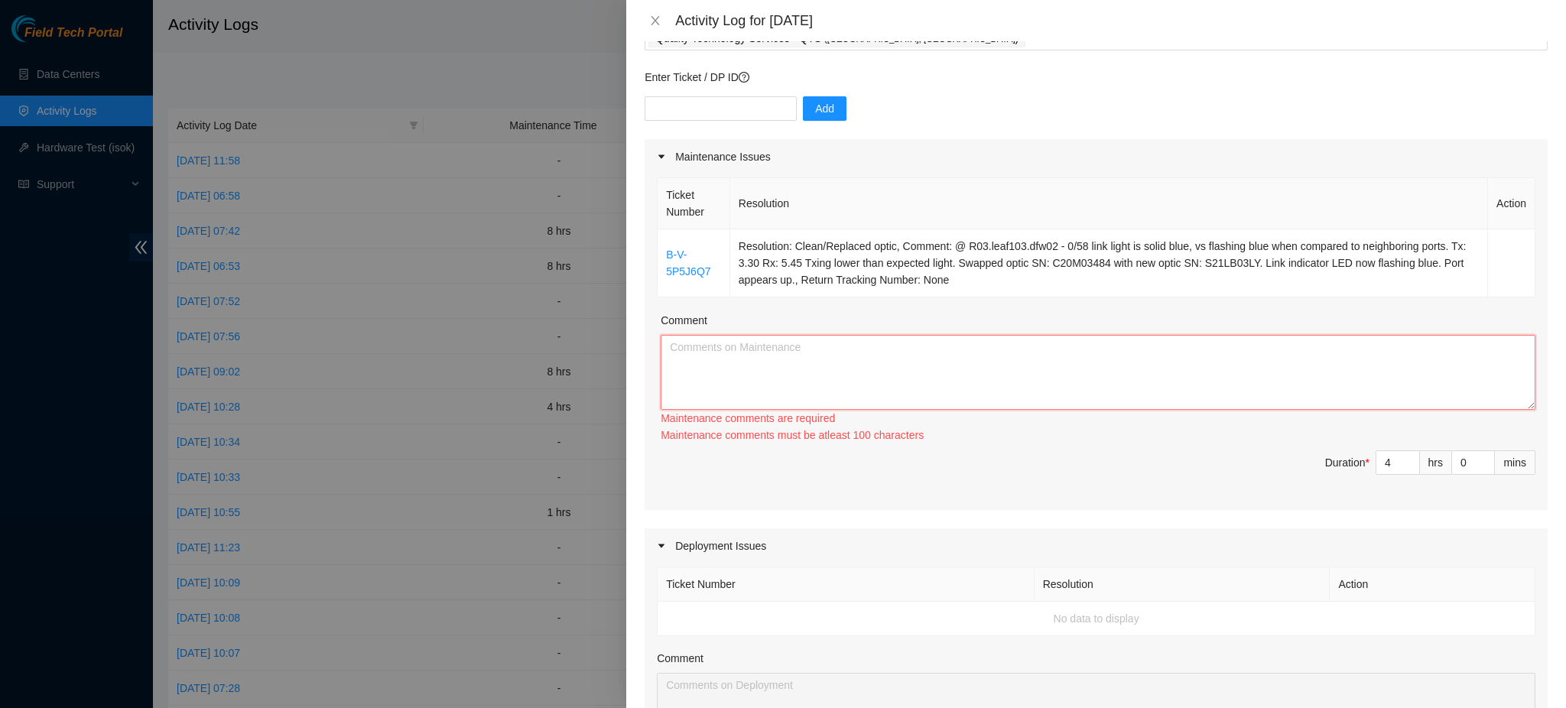
click at [722, 358] on textarea "Comment" at bounding box center [1098, 372] width 875 height 75
paste textarea "@ R03.leaf103.dfw02 - 0/58 link light is solid blue, vs flashing blue when comp…"
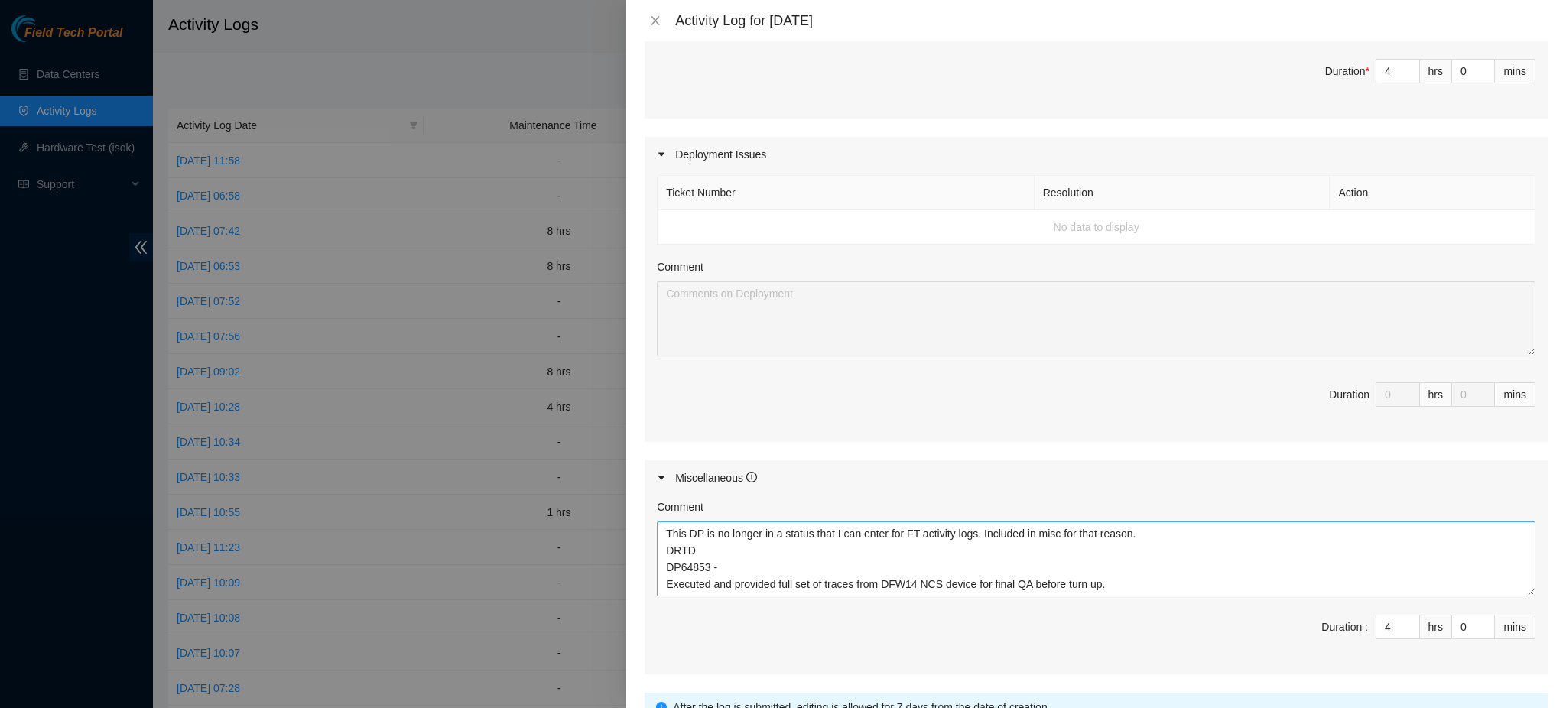
scroll to position [614, 0]
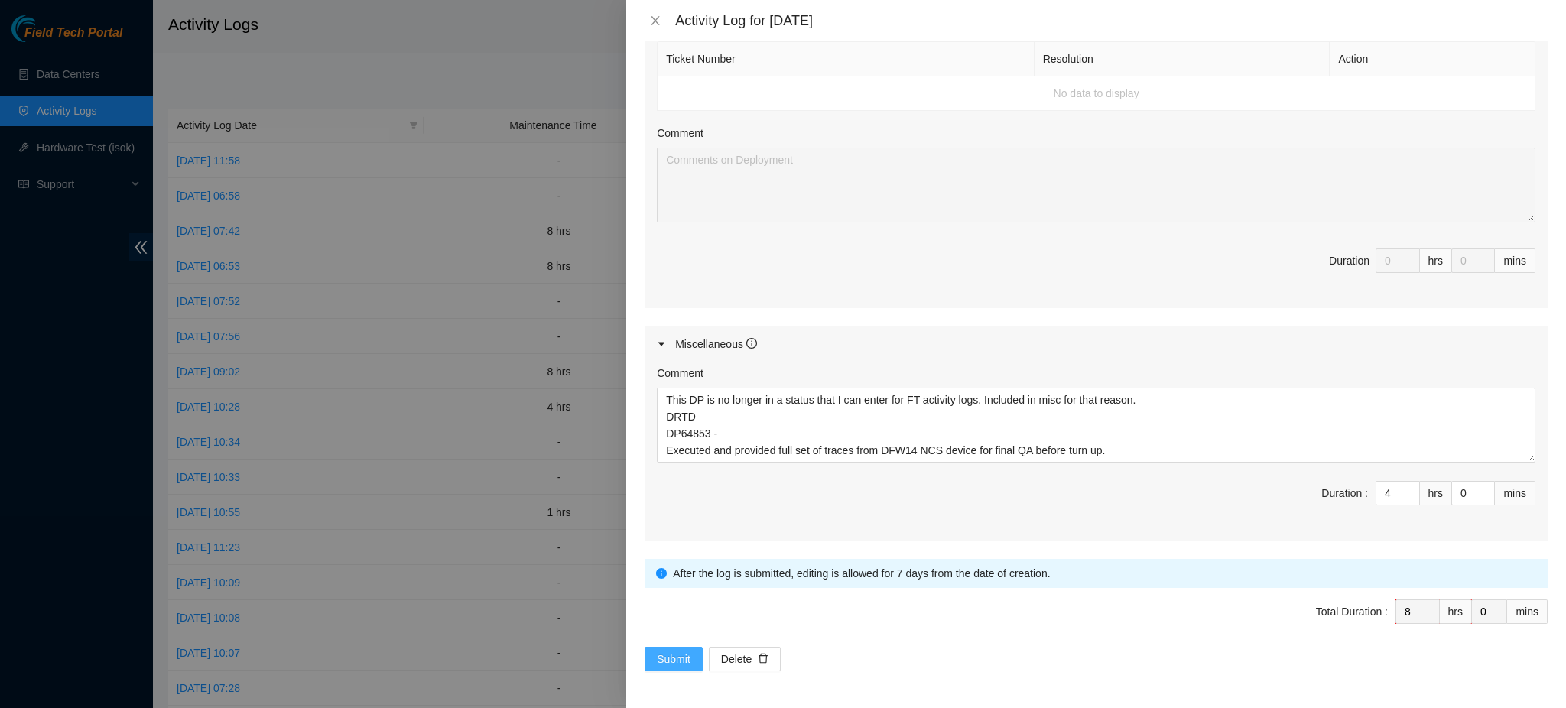
type textarea "@ R03.leaf103.dfw02 - 0/58 link light is solid blue, vs flashing blue when comp…"
click at [676, 664] on span "Submit" at bounding box center [674, 659] width 34 height 17
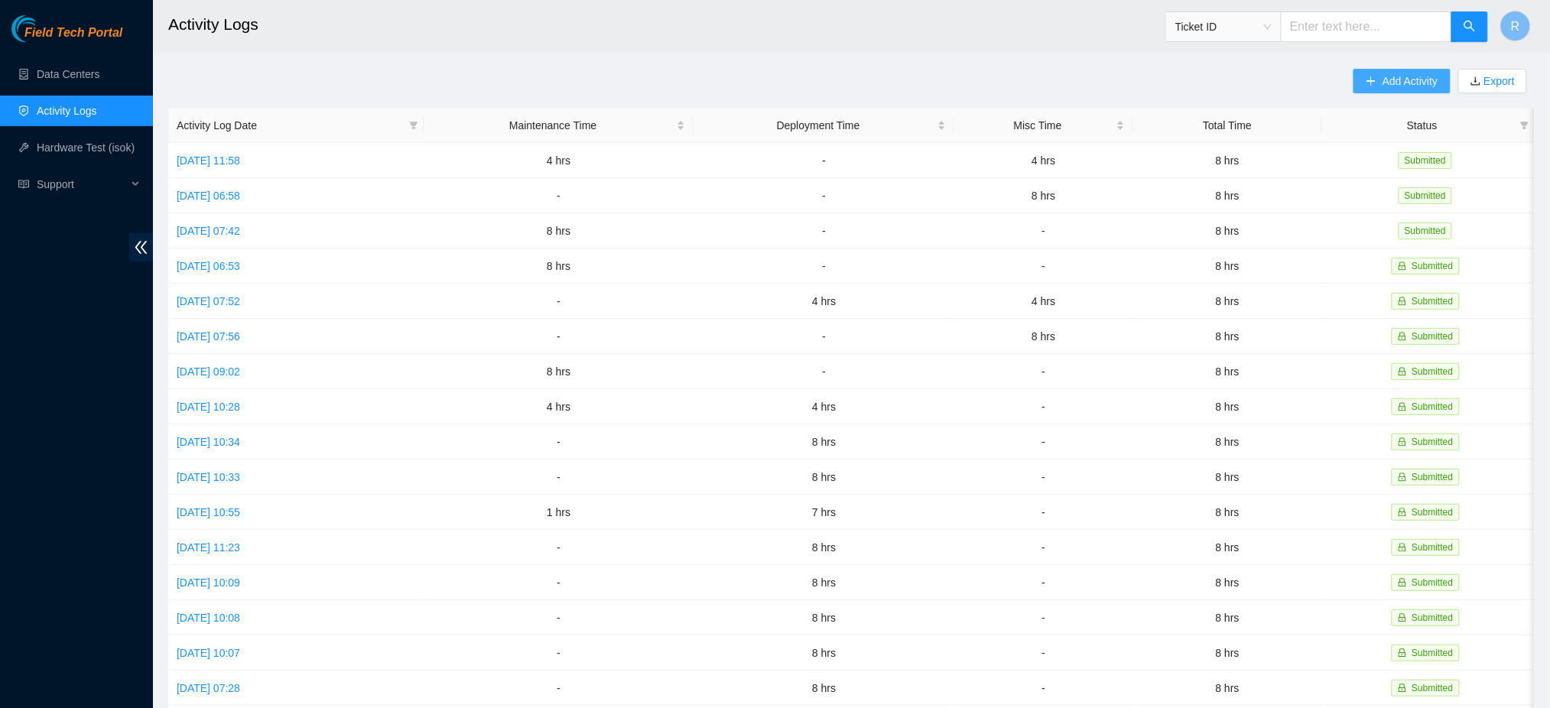
click at [1422, 76] on span "Add Activity" at bounding box center [1409, 81] width 55 height 17
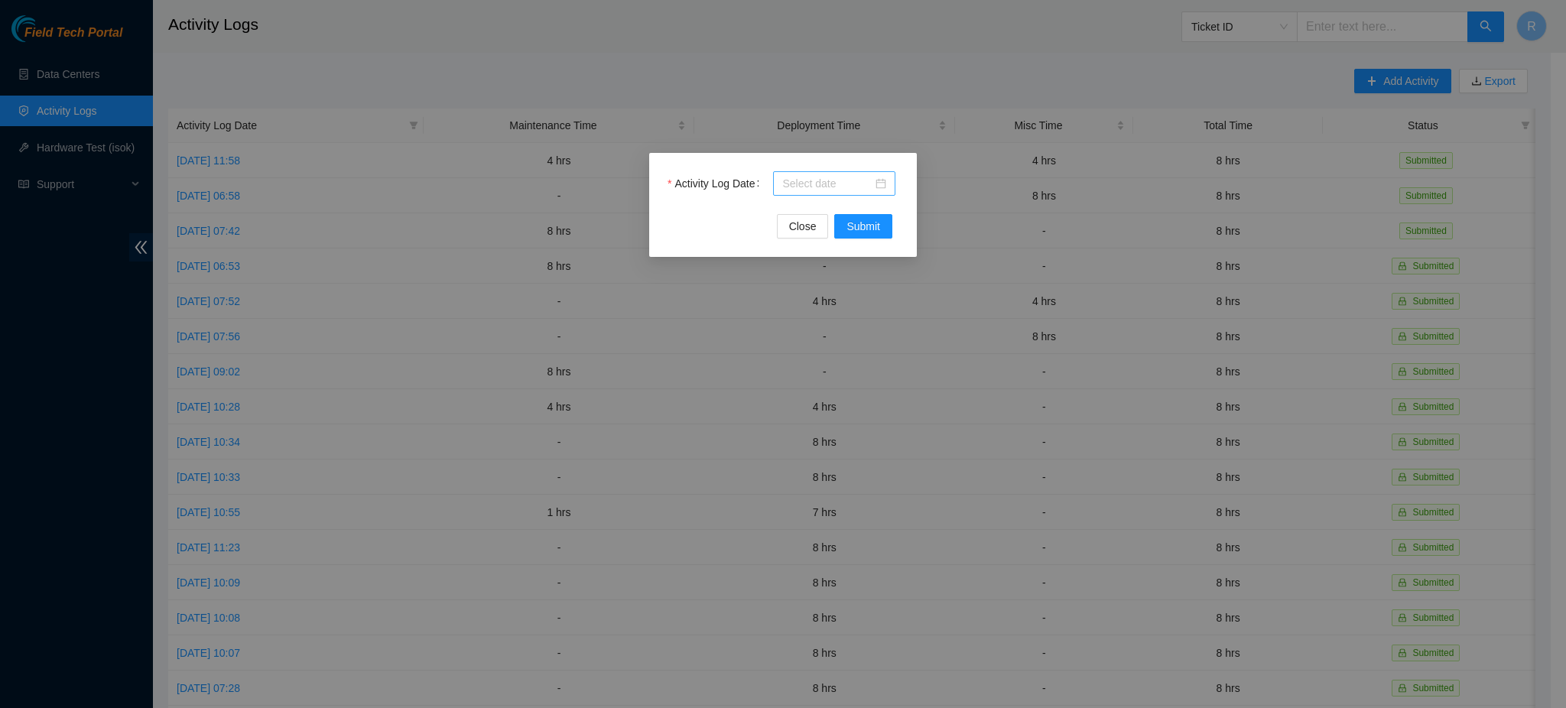
click at [885, 183] on div at bounding box center [834, 183] width 104 height 17
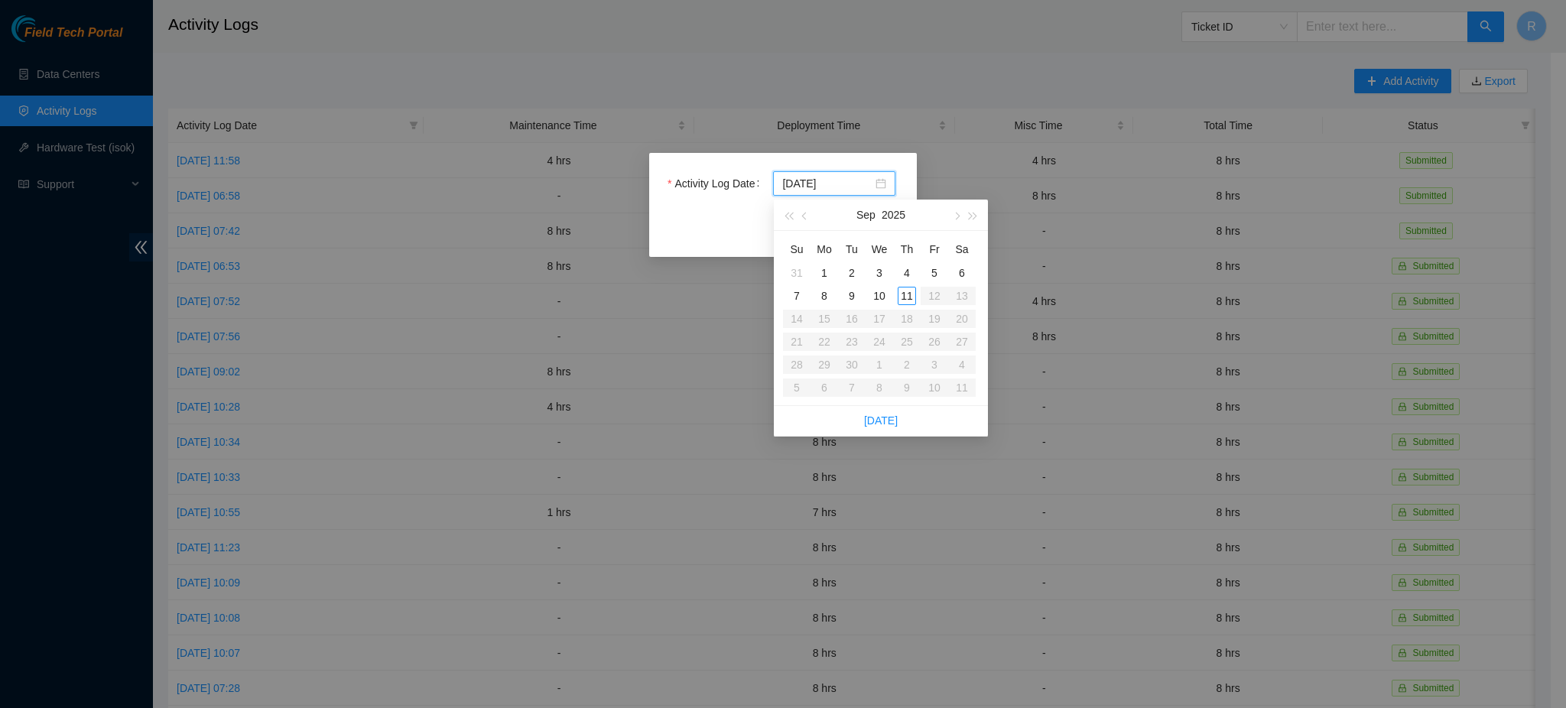
type input "[DATE]"
click at [878, 297] on div "10" at bounding box center [879, 296] width 18 height 18
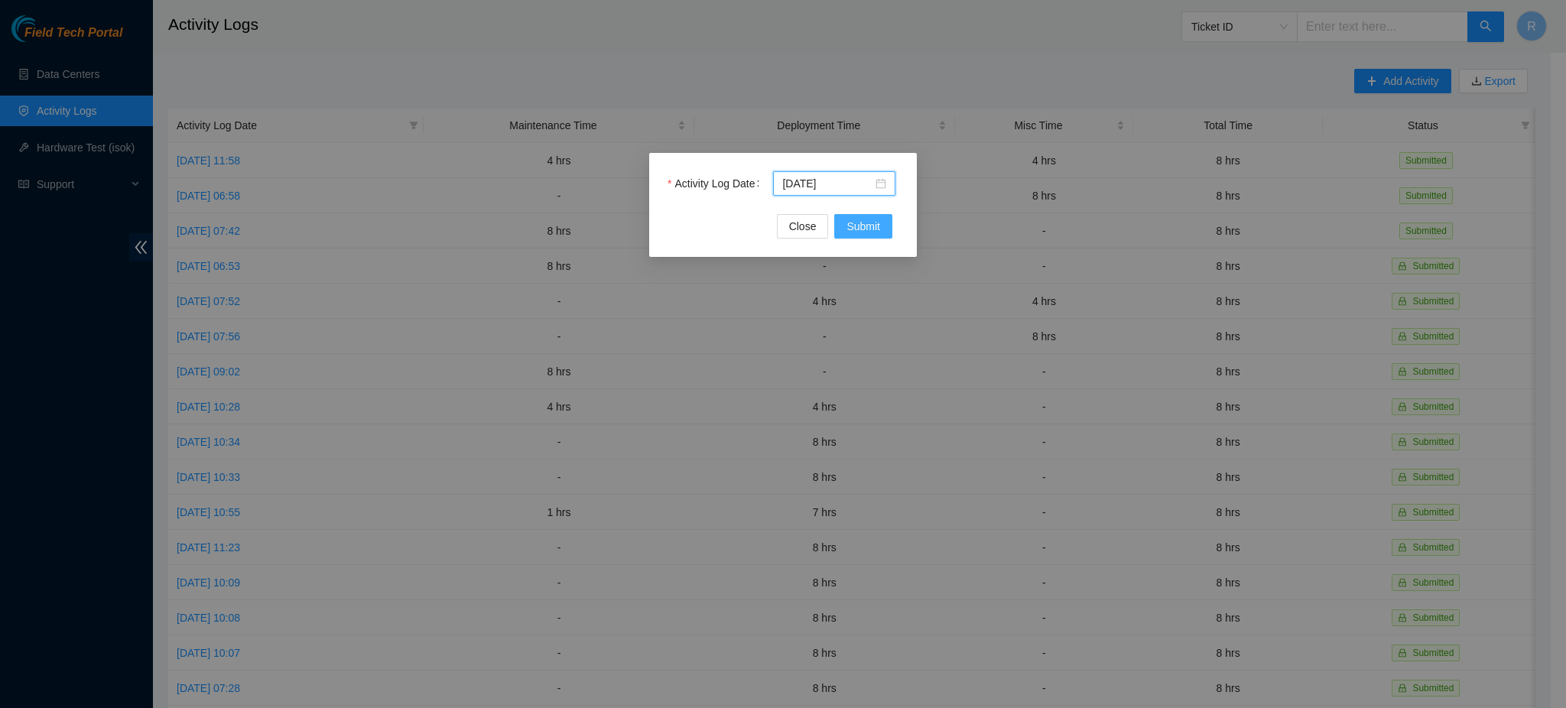
click at [864, 238] on button "Submit" at bounding box center [863, 226] width 58 height 24
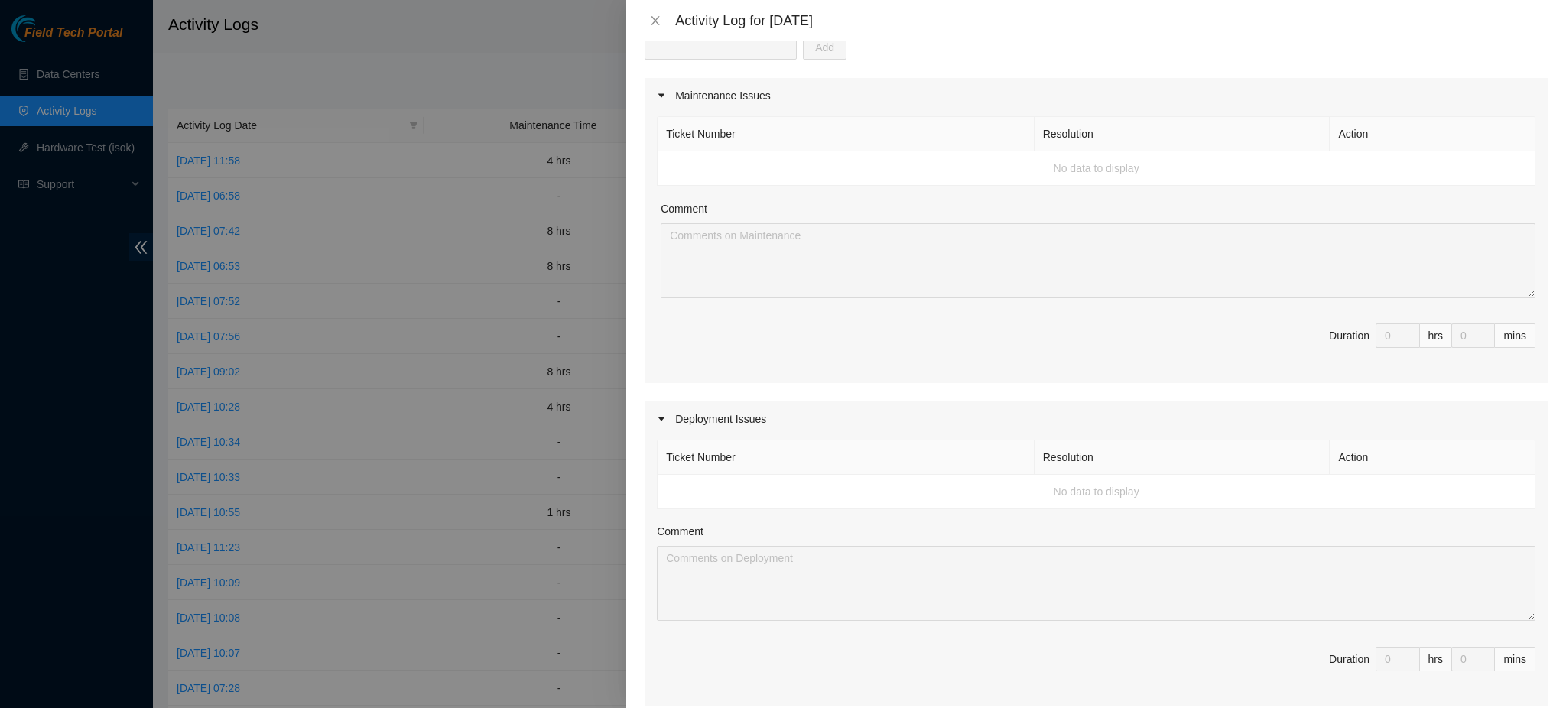
scroll to position [0, 0]
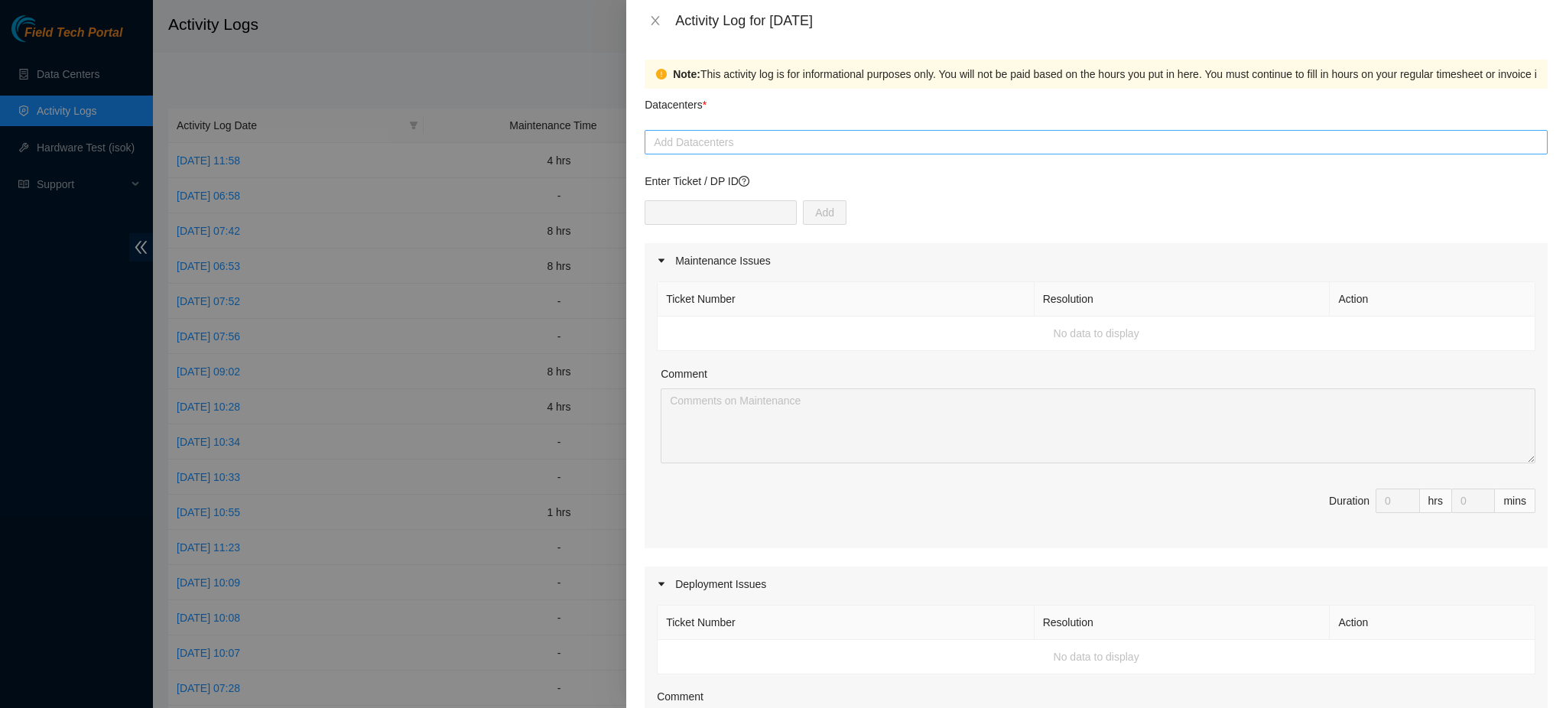
click at [737, 142] on div at bounding box center [1095, 142] width 895 height 18
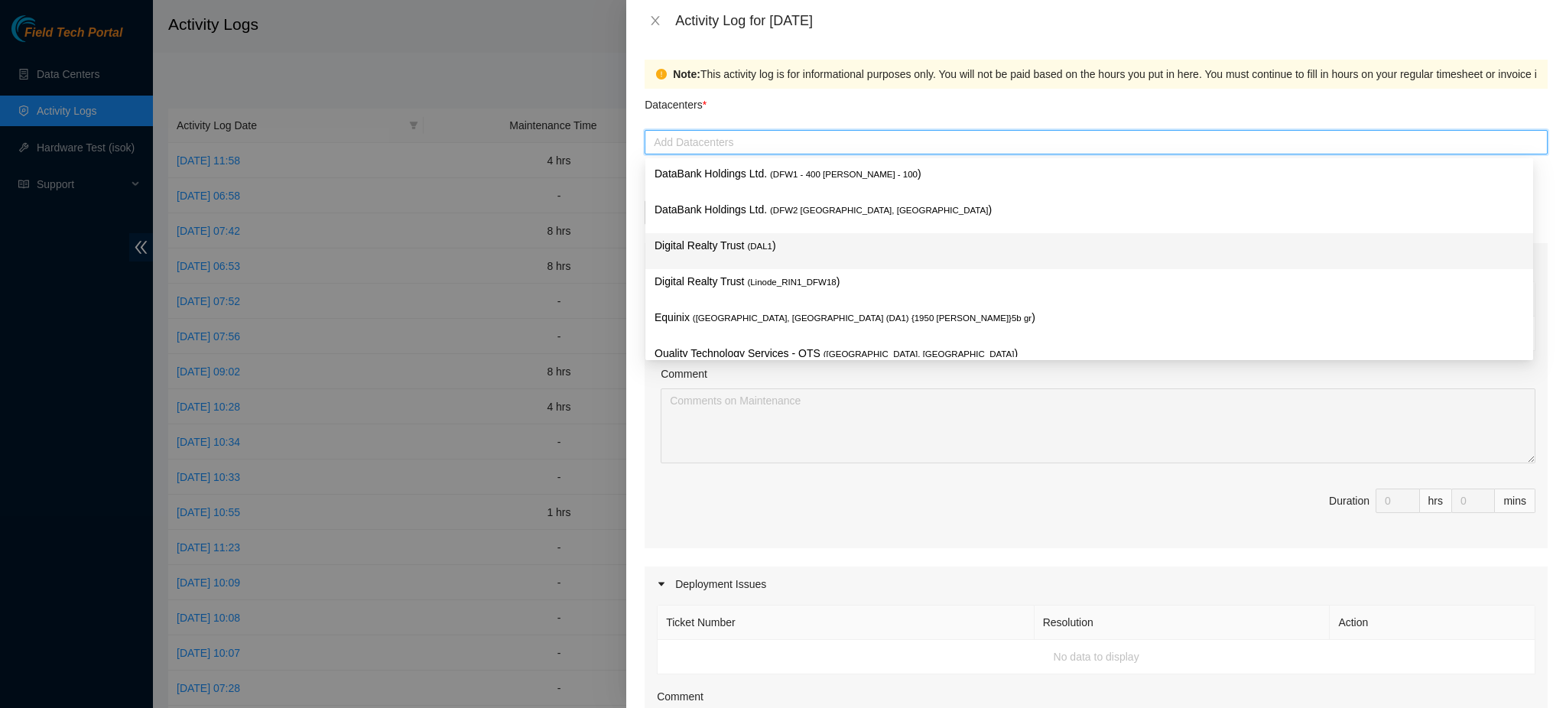
click at [756, 253] on p "Digital Realty Trust ( DAL1 )" at bounding box center [1088, 246] width 869 height 18
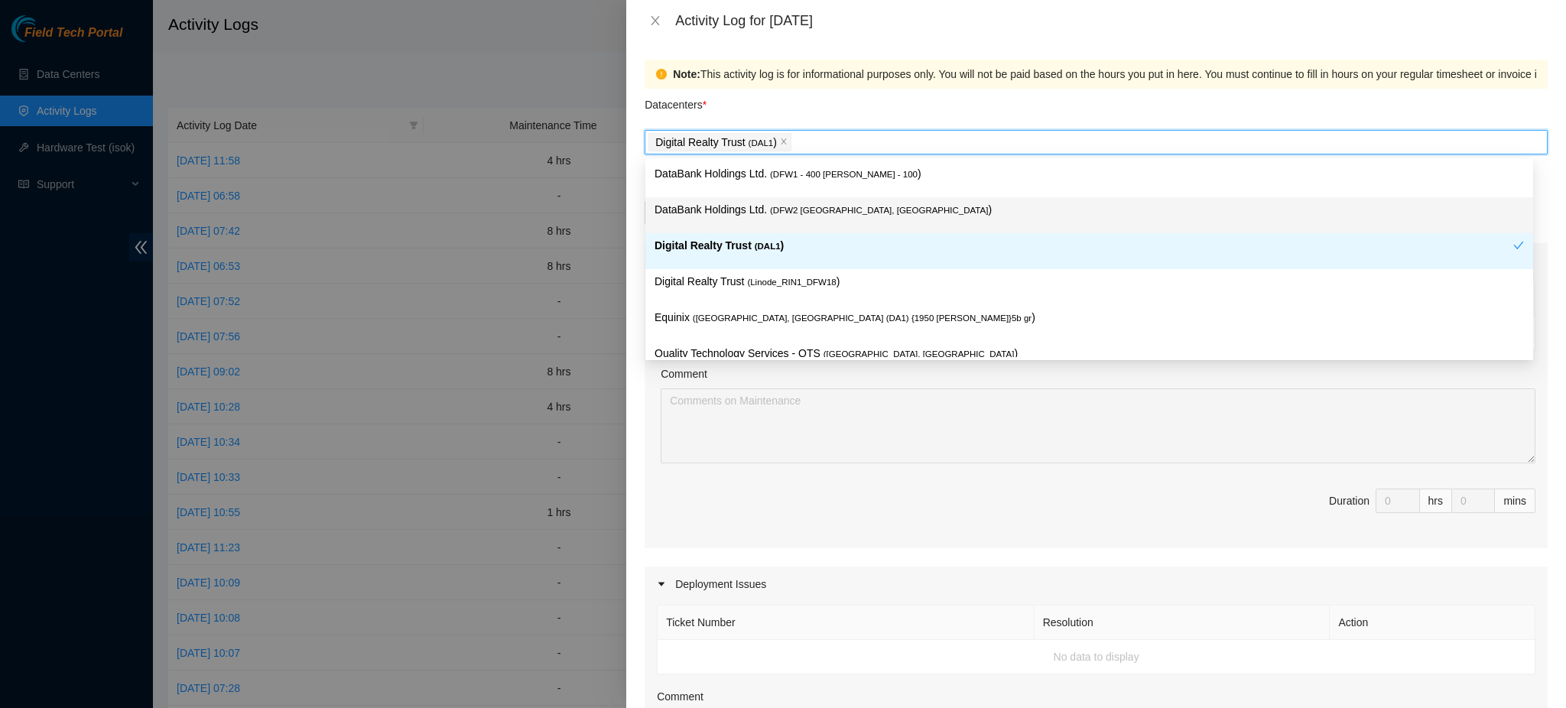
scroll to position [55, 0]
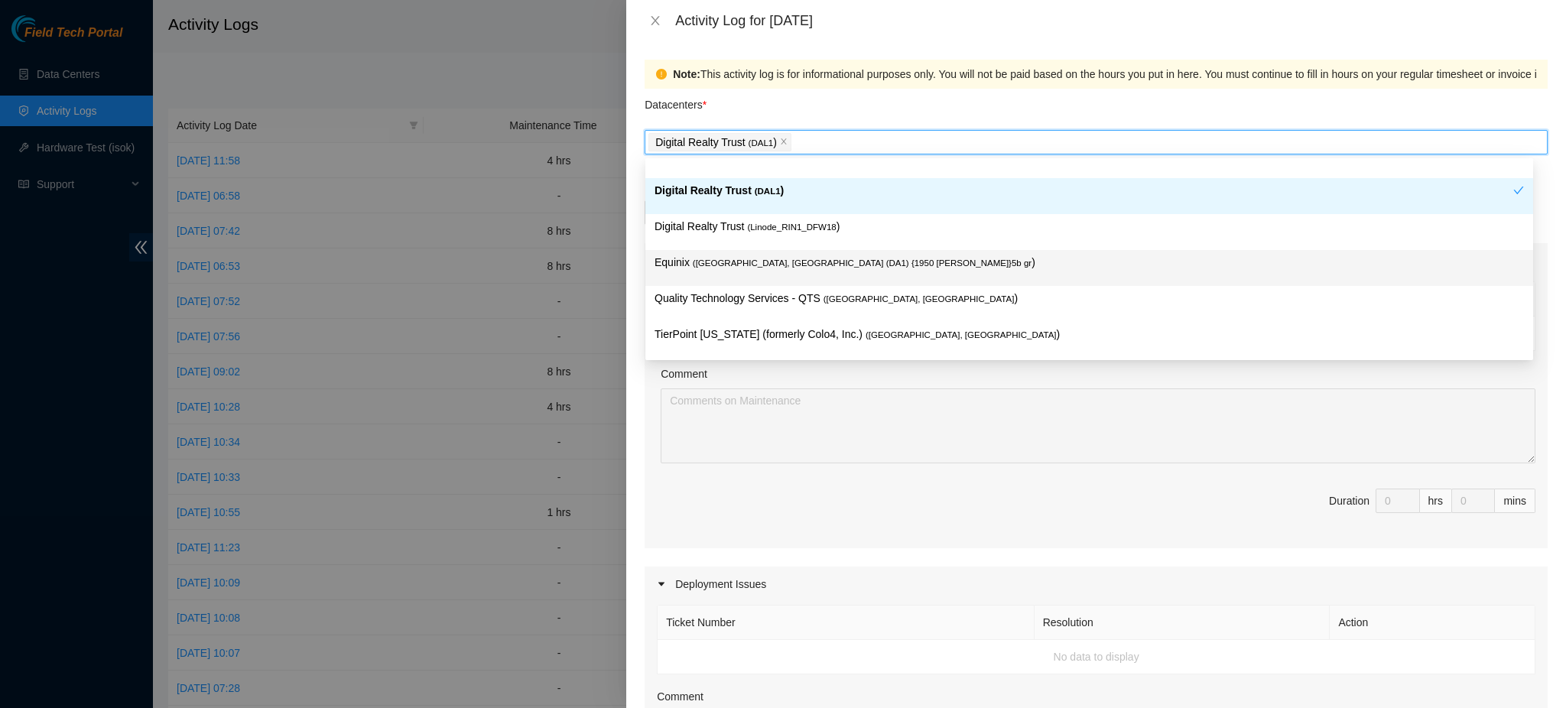
click at [767, 267] on span "( [GEOGRAPHIC_DATA], [GEOGRAPHIC_DATA] (DA1) {1950 [PERSON_NAME]}5b gr" at bounding box center [862, 262] width 339 height 9
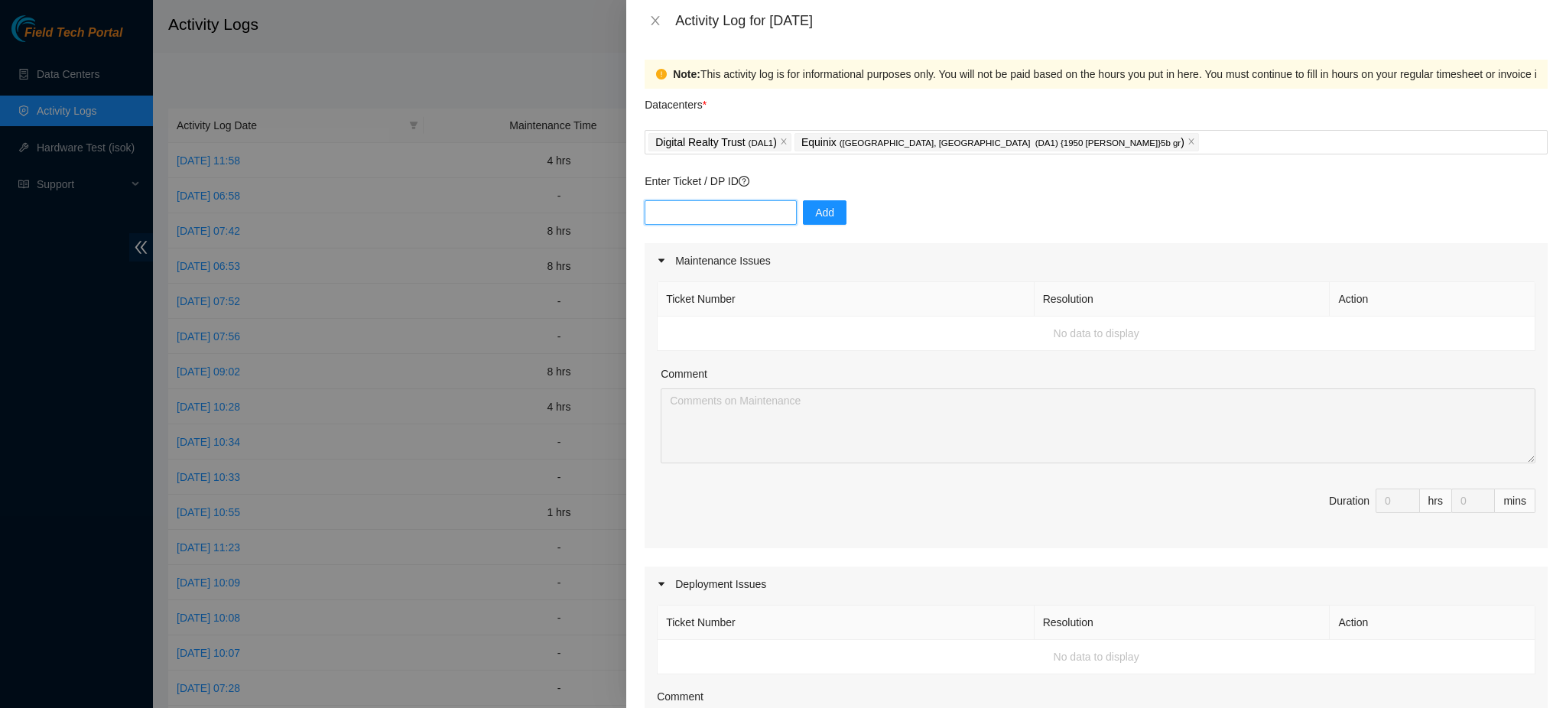
click at [717, 209] on input "text" at bounding box center [720, 212] width 152 height 24
paste input "B-W-147PFQ4"
type input "B-W-147PFQ4"
click at [821, 220] on span "Add" at bounding box center [824, 212] width 19 height 17
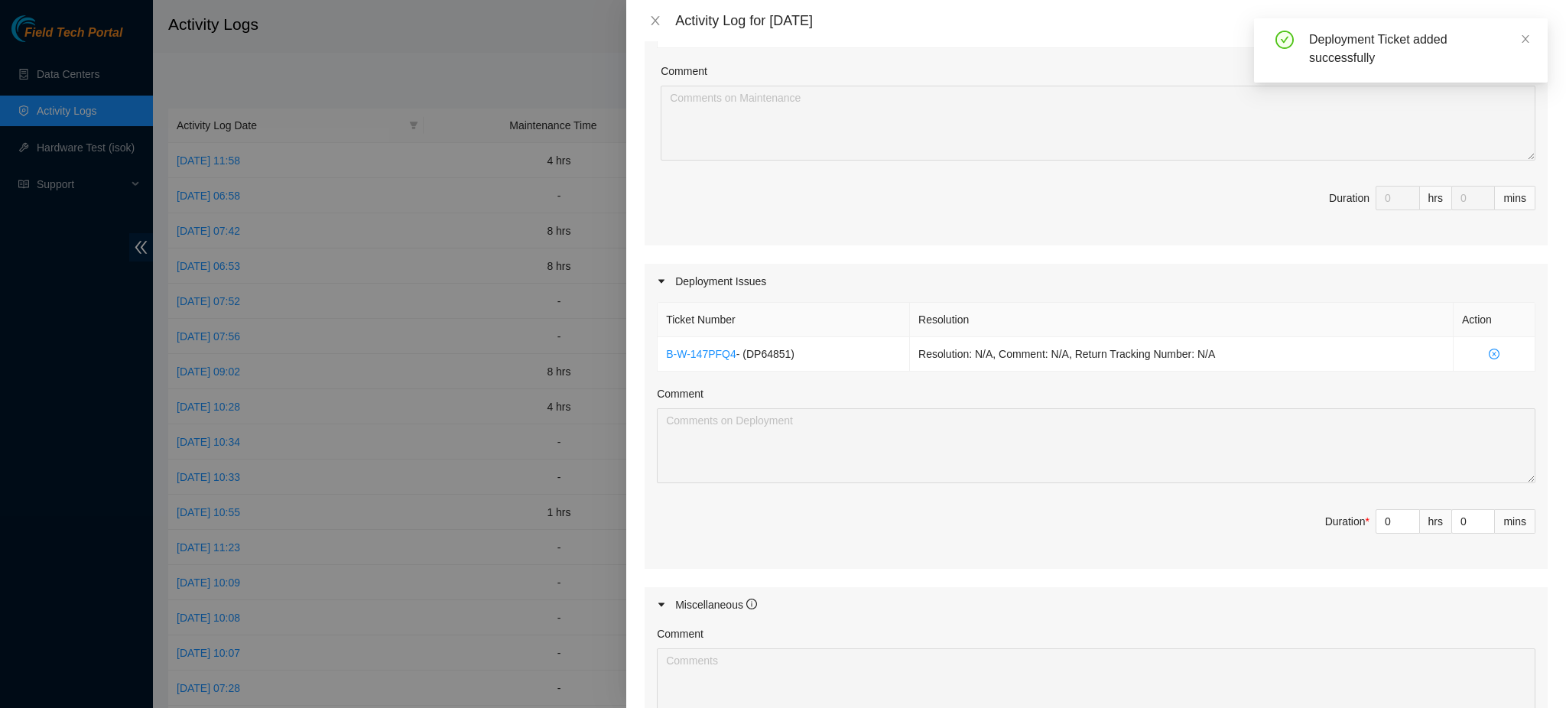
scroll to position [306, 0]
type input "1"
click at [1409, 514] on icon "up" at bounding box center [1411, 514] width 5 height 3
type input "2"
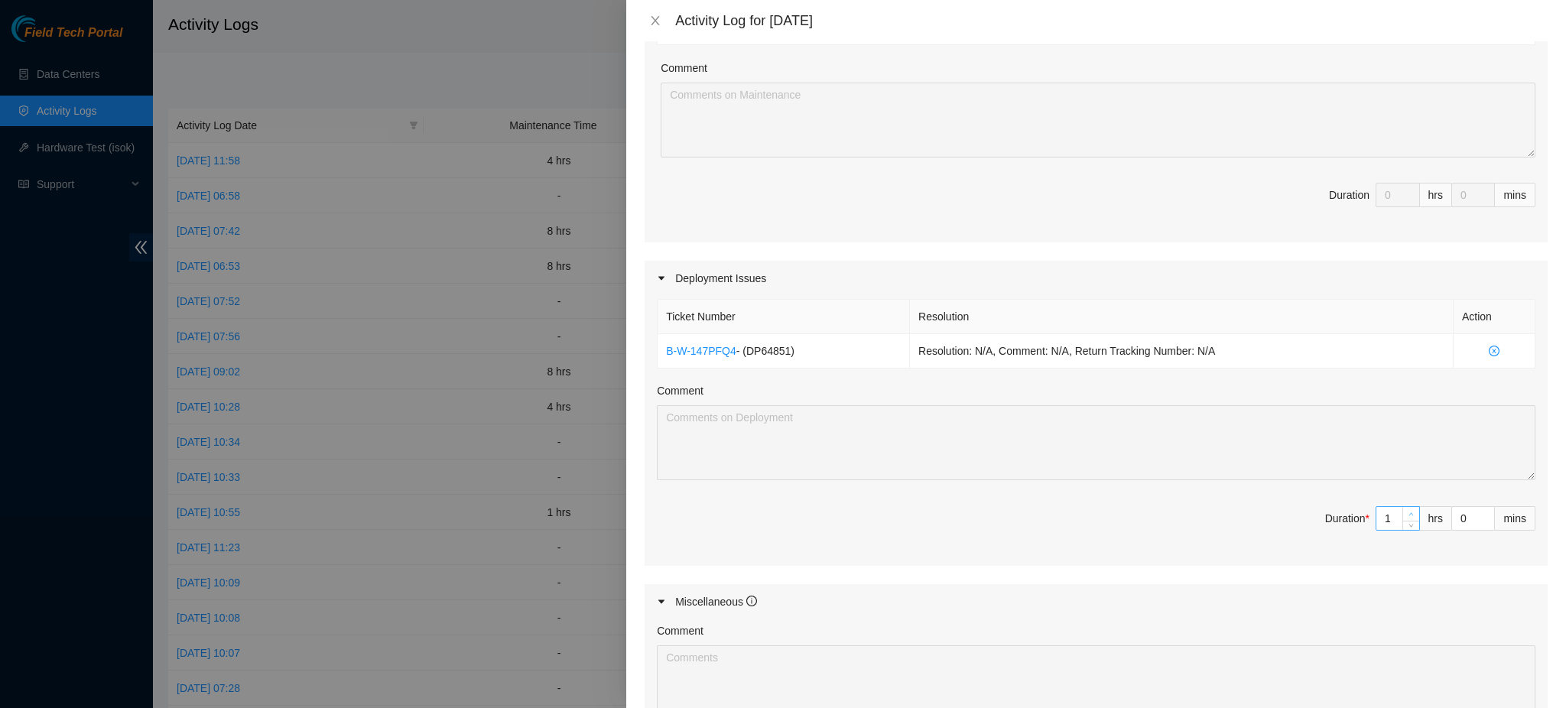
type input "2"
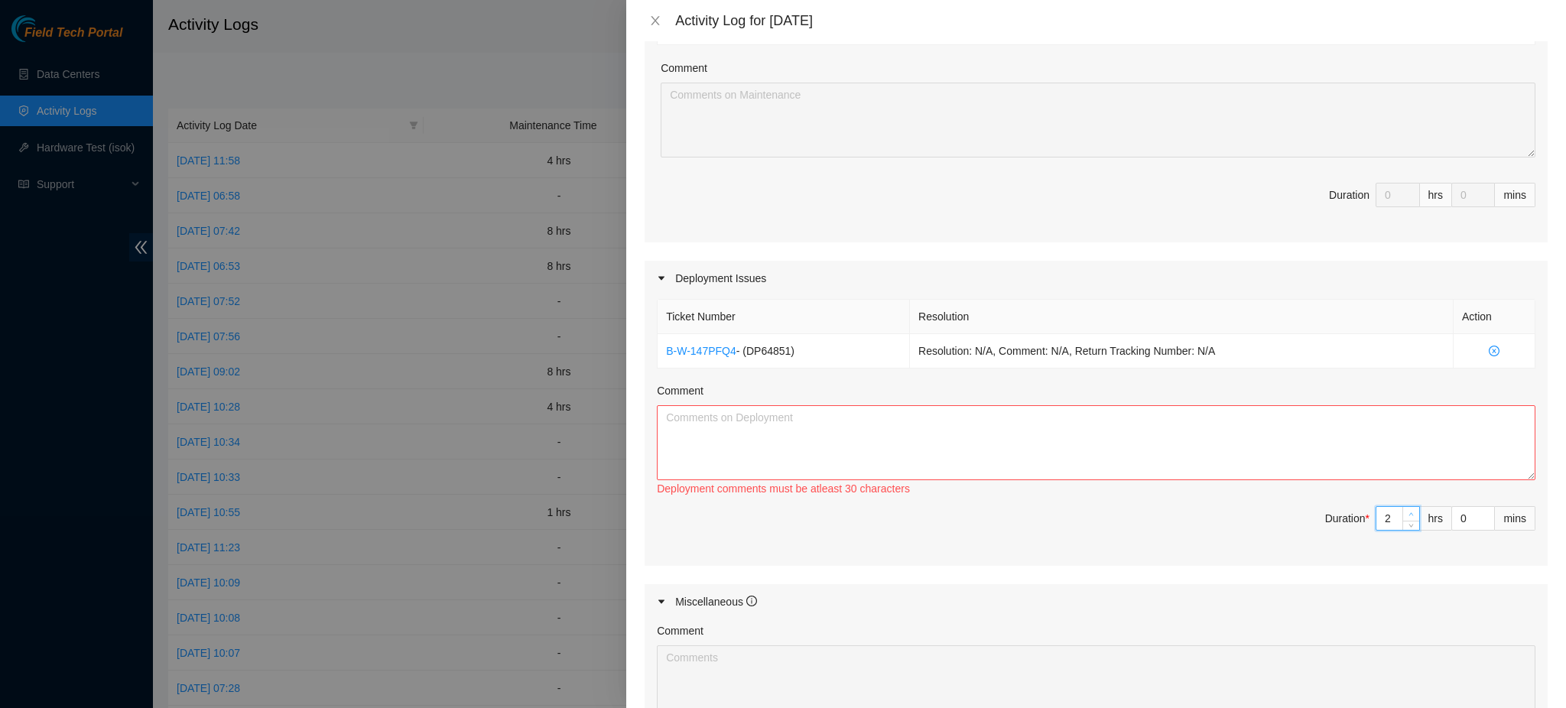
click at [1409, 514] on icon "up" at bounding box center [1411, 514] width 5 height 3
type input "3"
click at [1409, 514] on icon "up" at bounding box center [1411, 514] width 5 height 3
type input "4"
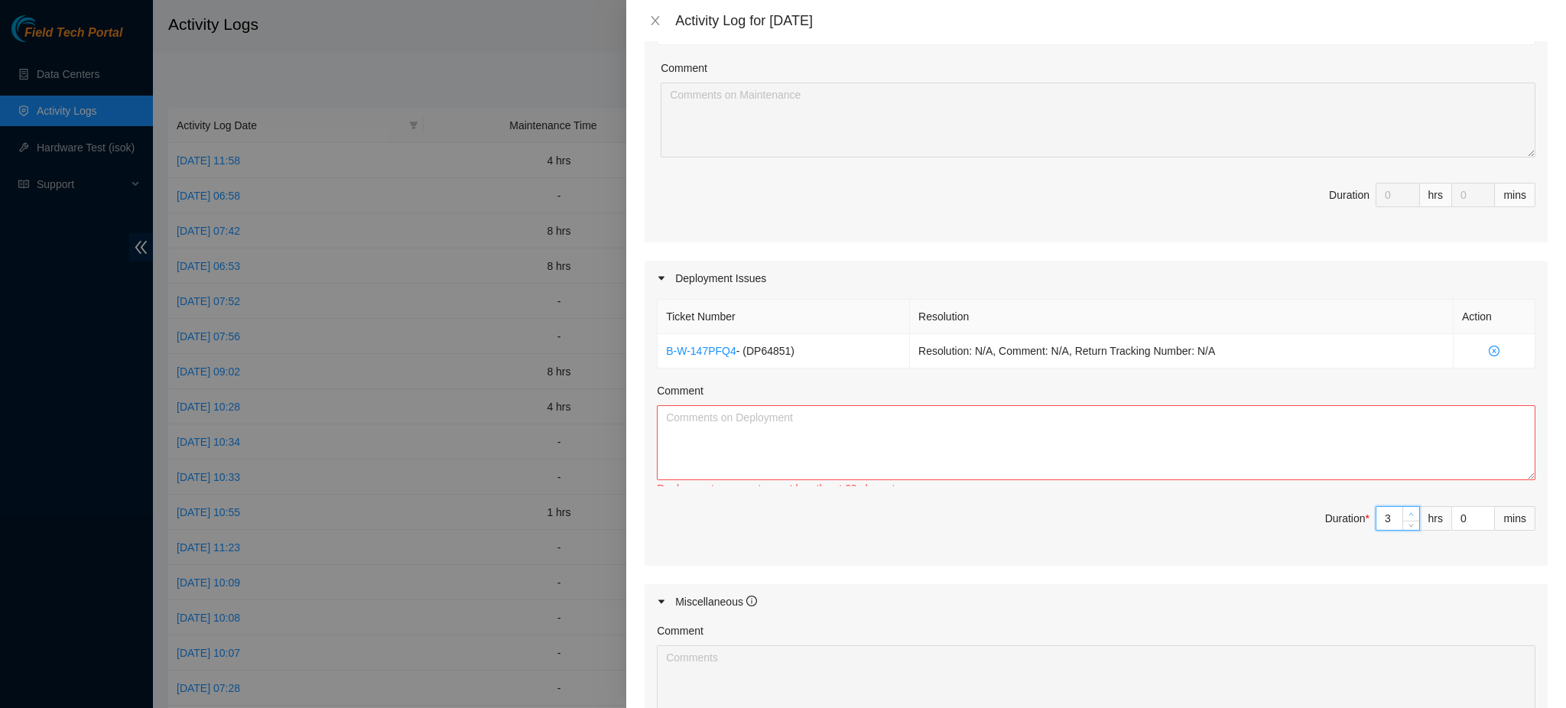
type input "4"
click at [1408, 513] on icon "up" at bounding box center [1410, 513] width 5 height 5
type input "5"
click at [1408, 513] on icon "up" at bounding box center [1410, 513] width 5 height 5
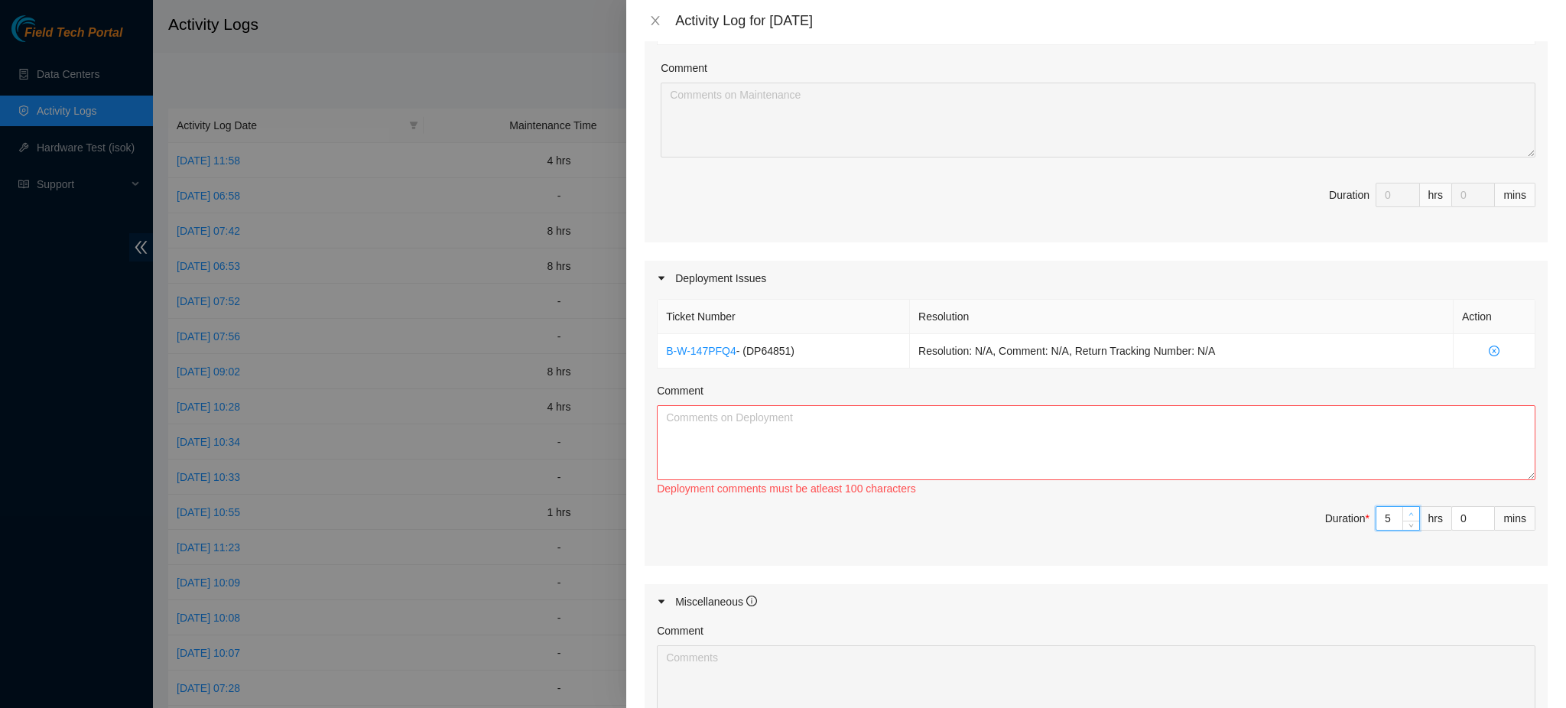
type input "6"
click at [1408, 512] on icon "up" at bounding box center [1410, 513] width 5 height 5
type input "7"
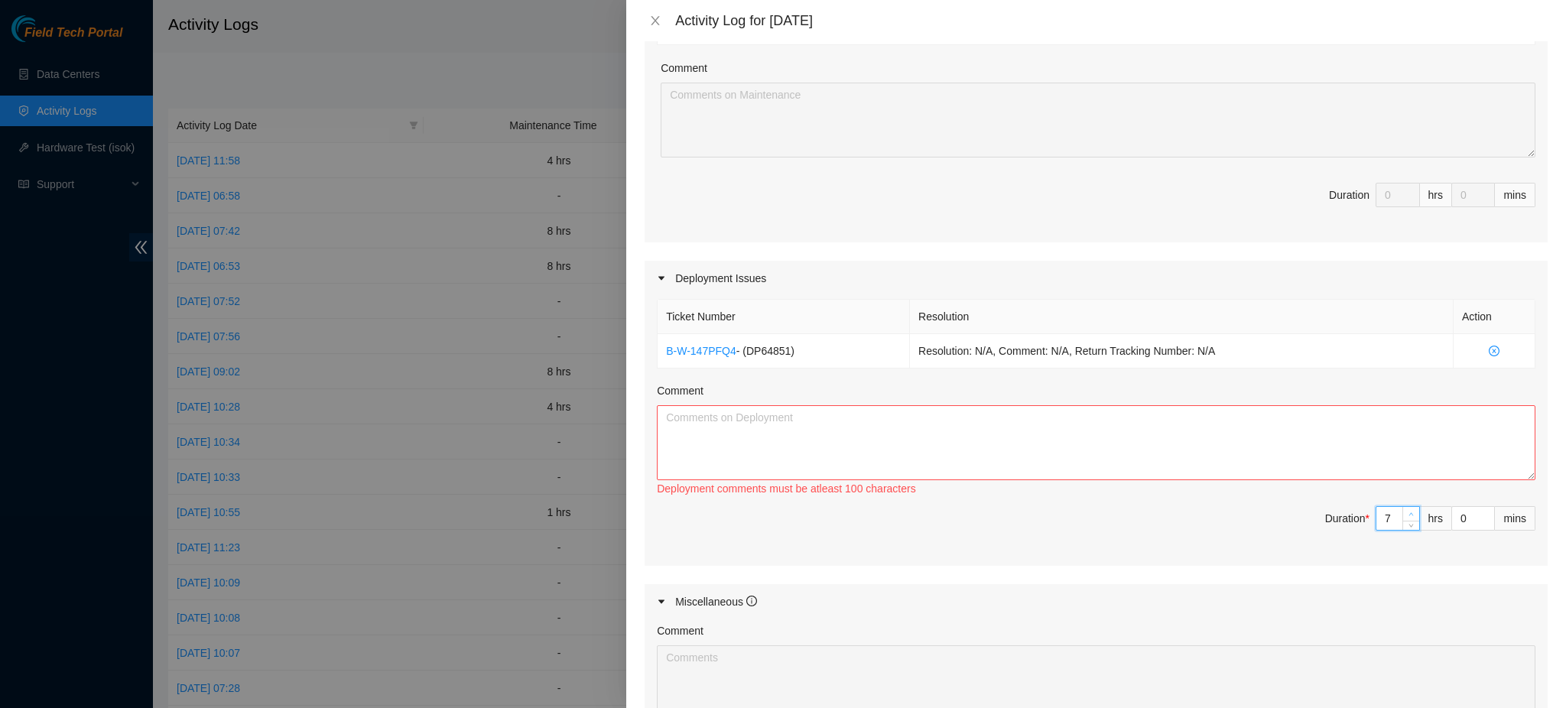
click at [1408, 511] on icon "up" at bounding box center [1410, 513] width 5 height 5
click at [1402, 509] on span "Increase Value" at bounding box center [1410, 514] width 17 height 14
type input "8"
drag, startPoint x: 939, startPoint y: 431, endPoint x: 933, endPoint y: 380, distance: 51.6
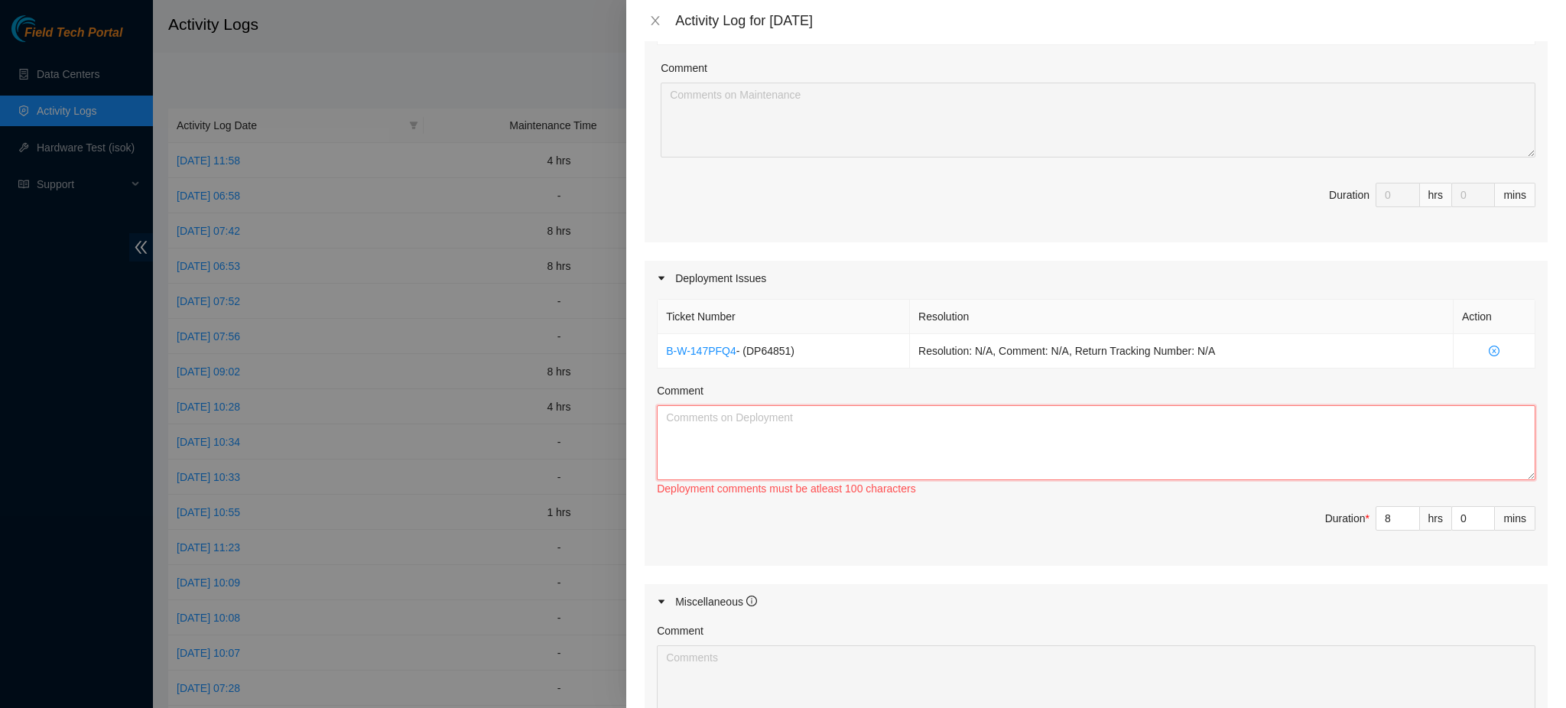
click at [940, 431] on textarea "Comment" at bounding box center [1096, 442] width 878 height 75
click at [838, 420] on textarea "Worked with [PERSON_NAME] A to provide info on DPs deploying DFW14, DFW15, DFW1…" at bounding box center [1096, 442] width 878 height 75
click at [989, 559] on div "Ticket Number Resolution Action B-W-147PFQ4 - ( DP64851 ) Resolution: N/A, Comm…" at bounding box center [1095, 431] width 903 height 270
click at [1070, 499] on div "Ticket Number Resolution Action B-W-147PFQ4 - ( DP64851 ) Resolution: N/A, Comm…" at bounding box center [1095, 431] width 903 height 270
click at [1261, 417] on textarea "Worked with [PERSON_NAME] A to provide information needed for the turnup of the…" at bounding box center [1096, 442] width 878 height 75
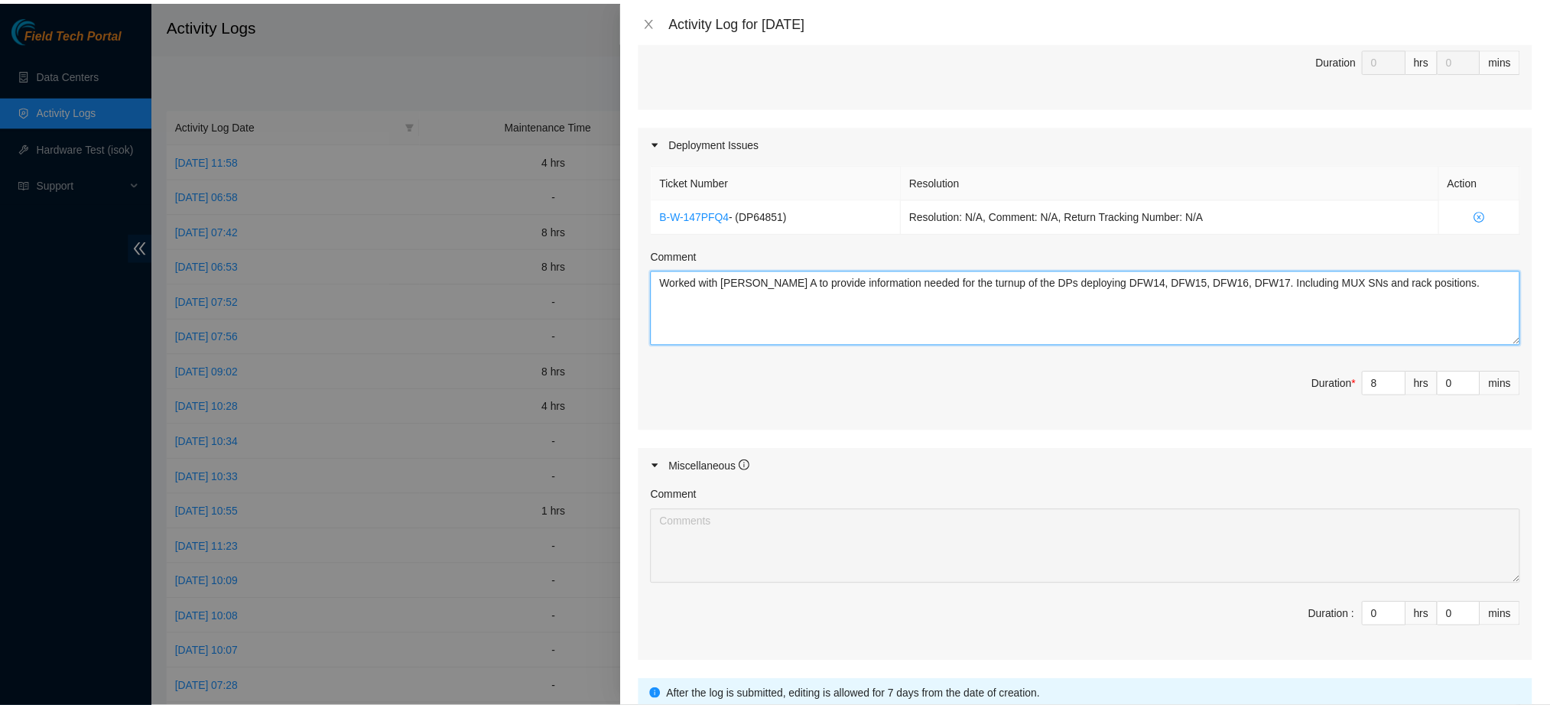
scroll to position [563, 0]
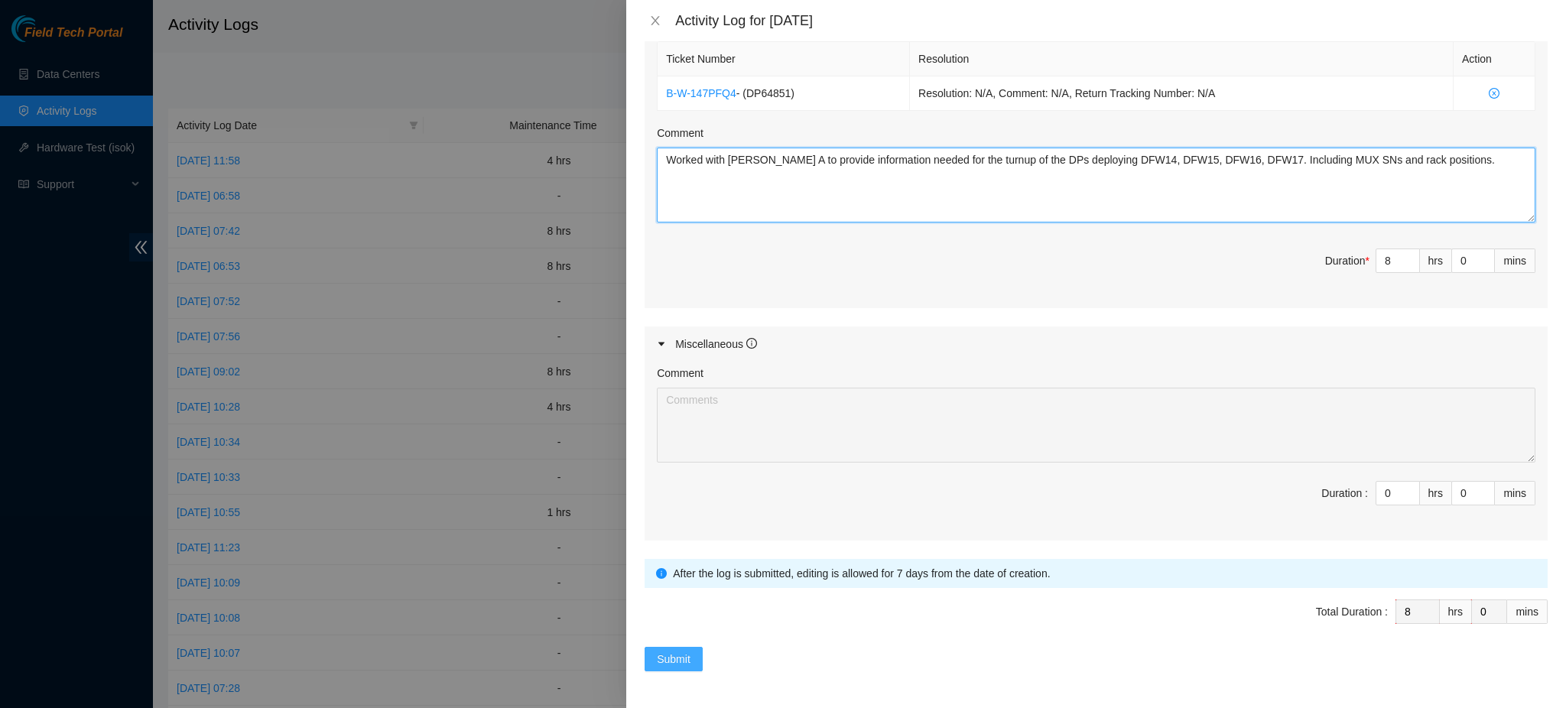
type textarea "Worked with [PERSON_NAME] A to provide information needed for the turnup of the…"
click at [659, 659] on span "Submit" at bounding box center [674, 659] width 34 height 17
